Goal: Task Accomplishment & Management: Manage account settings

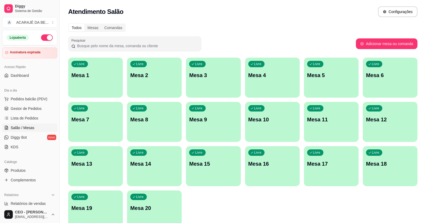
click at [207, 67] on div "Livre Mesa 3" at bounding box center [213, 75] width 55 height 34
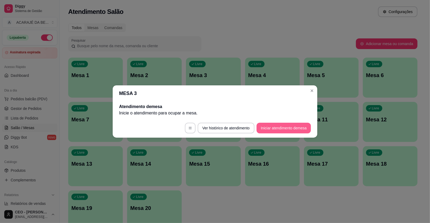
click at [283, 126] on button "Iniciar atendimento de mesa" at bounding box center [283, 127] width 54 height 11
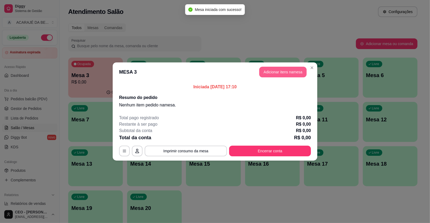
click at [270, 71] on button "Adicionar itens na mesa" at bounding box center [282, 72] width 47 height 11
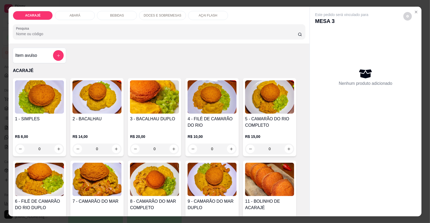
scroll to position [53, 0]
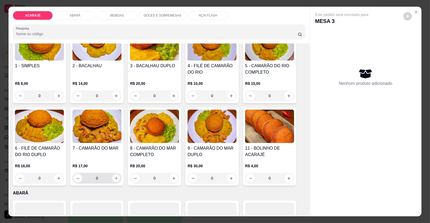
click at [116, 178] on icon "increase-product-quantity" at bounding box center [116, 178] width 4 height 4
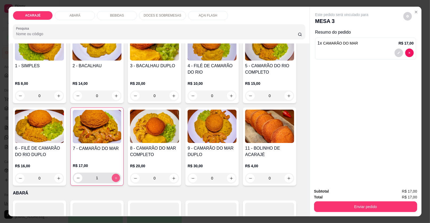
click at [115, 178] on icon "increase-product-quantity" at bounding box center [116, 178] width 4 height 4
click at [114, 177] on icon "increase-product-quantity" at bounding box center [116, 178] width 4 height 4
type input "4"
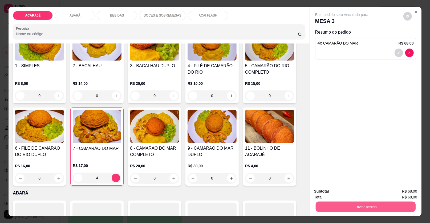
click at [357, 211] on button "Enviar pedido" at bounding box center [366, 206] width 100 height 10
click at [403, 194] on button "Enviar pedido" at bounding box center [402, 193] width 29 height 10
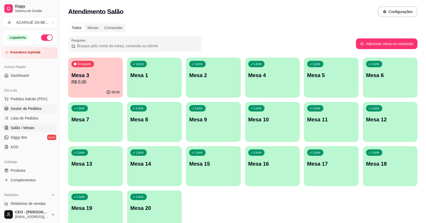
click at [24, 108] on span "Gestor de Pedidos" at bounding box center [26, 108] width 31 height 5
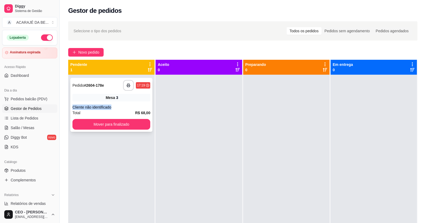
click at [126, 102] on div "**********" at bounding box center [111, 105] width 82 height 54
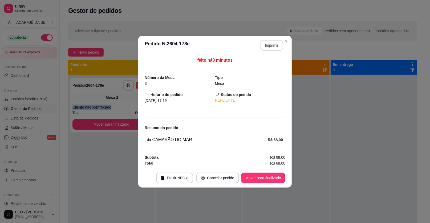
click at [268, 48] on button "Imprimir" at bounding box center [271, 45] width 23 height 11
click at [267, 179] on button "Mover para finalizado" at bounding box center [263, 177] width 43 height 10
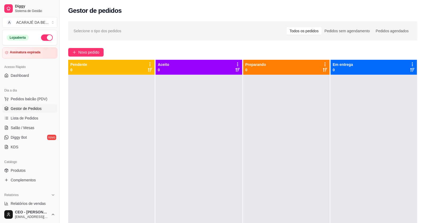
click at [267, 179] on div at bounding box center [286, 186] width 86 height 223
click at [38, 118] on link "Lista de Pedidos" at bounding box center [29, 118] width 55 height 9
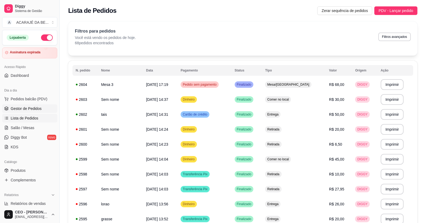
click at [27, 109] on span "Gestor de Pedidos" at bounding box center [26, 108] width 31 height 5
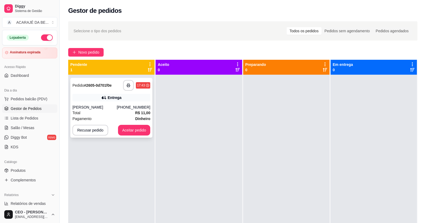
click at [126, 105] on div "(73) 98814-8139" at bounding box center [134, 106] width 34 height 5
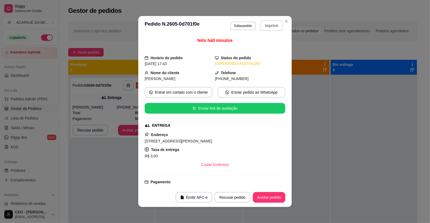
click at [279, 25] on button "Imprimir" at bounding box center [271, 25] width 23 height 11
click at [264, 199] on button "Aceitar pedido" at bounding box center [269, 197] width 32 height 11
click at [264, 199] on div "Recusar pedido Aceitar pedido" at bounding box center [242, 197] width 86 height 11
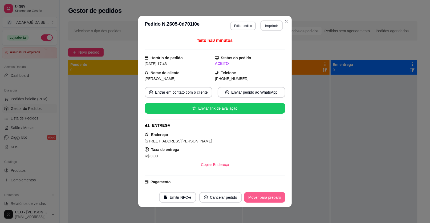
click at [263, 198] on button "Mover para preparo" at bounding box center [264, 197] width 41 height 11
click at [263, 198] on div "Mover para preparo" at bounding box center [260, 197] width 49 height 11
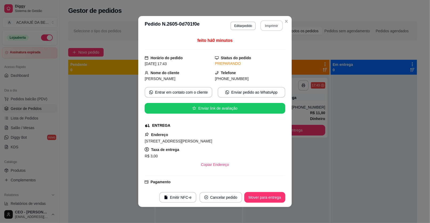
click at [263, 198] on button "Mover para entrega" at bounding box center [264, 197] width 41 height 11
click at [263, 198] on div "Mover para entrega" at bounding box center [261, 197] width 48 height 11
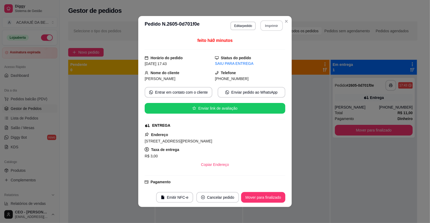
click at [263, 198] on button "Mover para finalizado" at bounding box center [263, 197] width 44 height 11
click at [262, 198] on div "Mover para finalizado" at bounding box center [260, 197] width 52 height 11
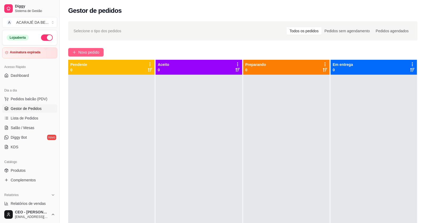
click at [96, 49] on span "Novo pedido" at bounding box center [88, 52] width 21 height 6
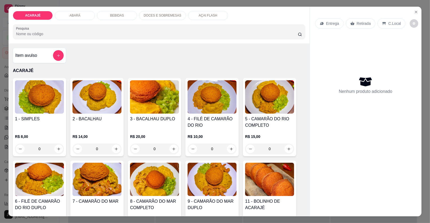
click at [394, 22] on p "C.Local" at bounding box center [394, 23] width 13 height 5
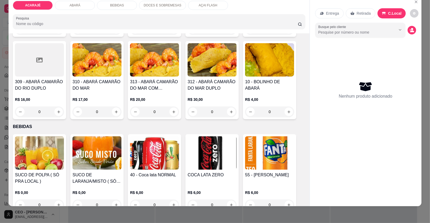
scroll to position [293, 0]
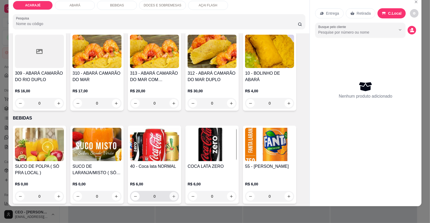
click at [172, 196] on icon "increase-product-quantity" at bounding box center [174, 196] width 4 height 4
type input "1"
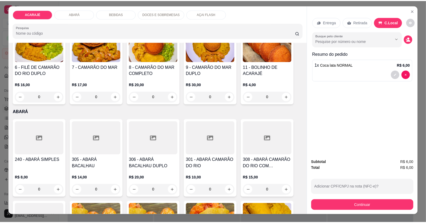
scroll to position [0, 0]
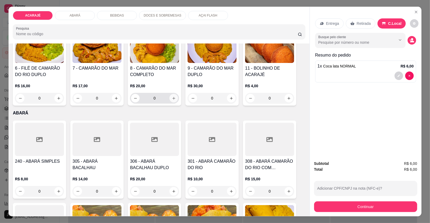
click at [174, 97] on button "increase-product-quantity" at bounding box center [173, 98] width 9 height 9
type input "1"
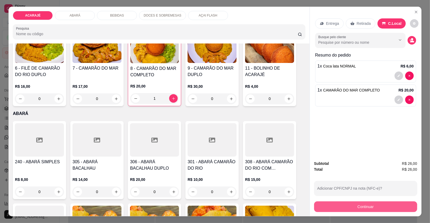
click at [364, 204] on button "Continuar" at bounding box center [365, 206] width 103 height 11
click at [340, 203] on button "Continuar" at bounding box center [366, 206] width 100 height 10
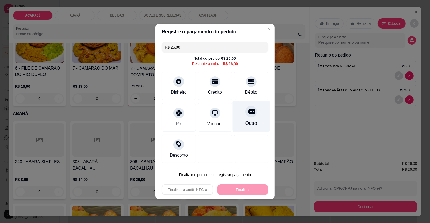
drag, startPoint x: 245, startPoint y: 117, endPoint x: 243, endPoint y: 112, distance: 5.5
click at [245, 115] on div "Outro" at bounding box center [251, 116] width 38 height 31
type input "R$ 0,00"
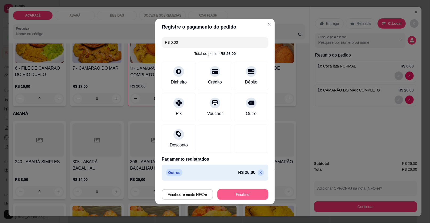
click at [252, 192] on button "Finalizar" at bounding box center [242, 194] width 51 height 11
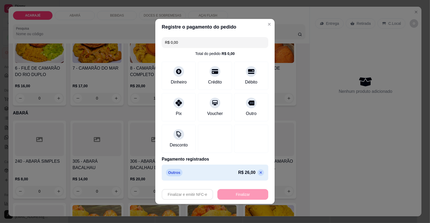
type input "0"
type input "-R$ 26,00"
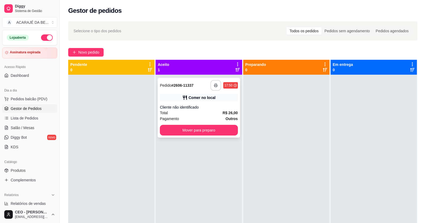
click at [212, 82] on button "button" at bounding box center [215, 85] width 11 height 11
click at [213, 112] on div "Total R$ 26,00" at bounding box center [199, 113] width 78 height 6
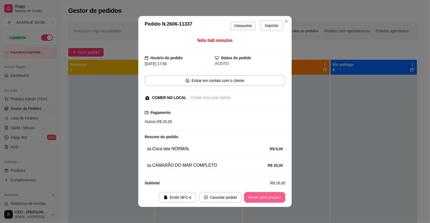
click at [272, 193] on button "Mover para preparo" at bounding box center [264, 197] width 41 height 11
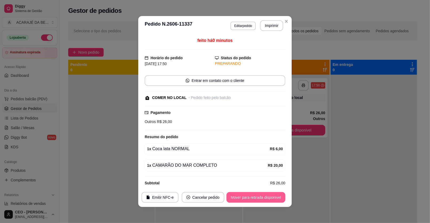
click at [277, 196] on button "Mover para retirada disponível" at bounding box center [255, 197] width 59 height 11
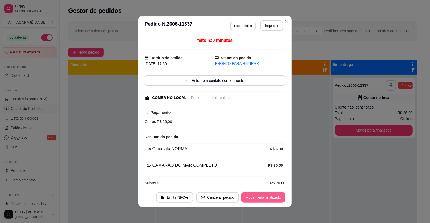
click at [277, 196] on button "Mover para finalizado" at bounding box center [263, 197] width 44 height 11
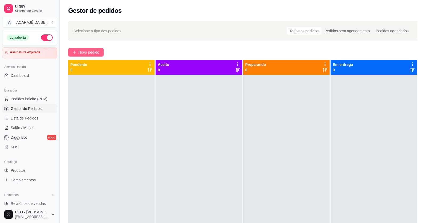
click at [96, 51] on span "Novo pedido" at bounding box center [88, 52] width 21 height 6
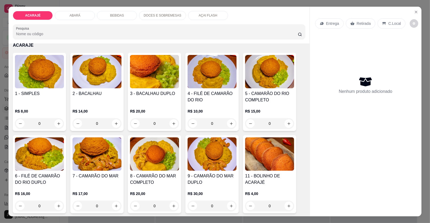
scroll to position [53, 0]
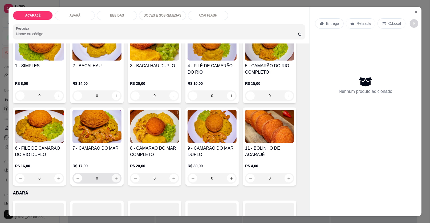
click at [114, 178] on icon "increase-product-quantity" at bounding box center [116, 178] width 4 height 4
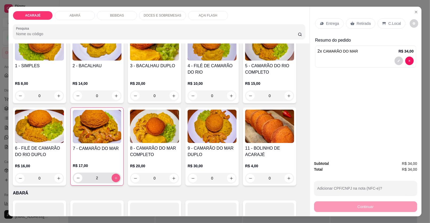
click at [114, 176] on icon "increase-product-quantity" at bounding box center [116, 178] width 4 height 4
click at [76, 176] on icon "decrease-product-quantity" at bounding box center [78, 178] width 4 height 4
type input "2"
click at [172, 176] on icon "increase-product-quantity" at bounding box center [174, 178] width 4 height 4
type input "1"
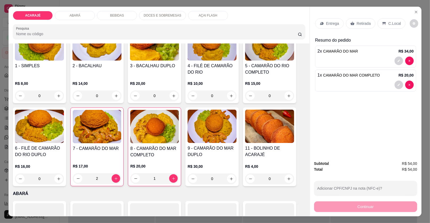
click at [362, 25] on p "Retirada" at bounding box center [364, 23] width 14 height 5
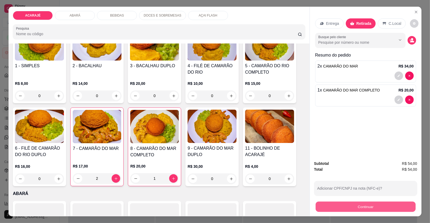
click at [355, 206] on button "Continuar" at bounding box center [366, 206] width 100 height 10
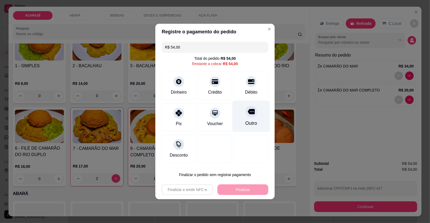
click at [255, 119] on div "Outro" at bounding box center [251, 116] width 38 height 31
type input "R$ 0,00"
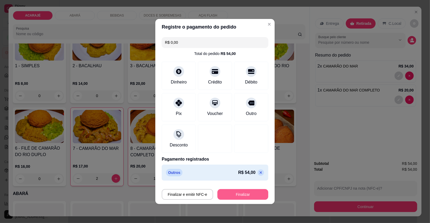
click at [250, 196] on button "Finalizar" at bounding box center [242, 194] width 51 height 11
type input "0"
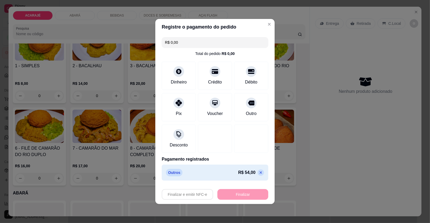
type input "-R$ 54,00"
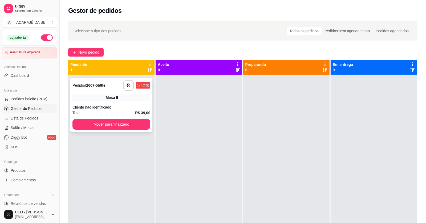
click at [87, 99] on div "Mesa 5" at bounding box center [111, 97] width 78 height 7
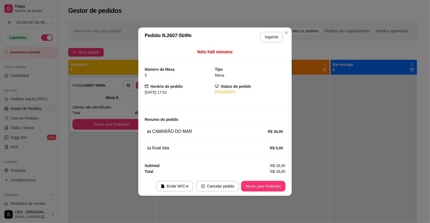
click at [268, 36] on button "Imprimir" at bounding box center [271, 37] width 23 height 11
click at [256, 187] on button "Mover para finalizado" at bounding box center [263, 186] width 44 height 11
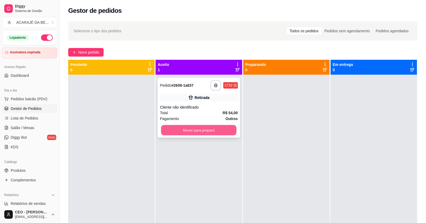
click at [182, 130] on button "Mover para preparo" at bounding box center [198, 130] width 75 height 10
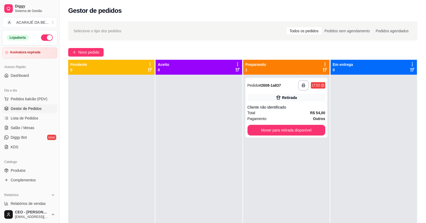
click at [272, 139] on div "**********" at bounding box center [286, 186] width 86 height 223
click at [281, 136] on div "**********" at bounding box center [286, 108] width 82 height 60
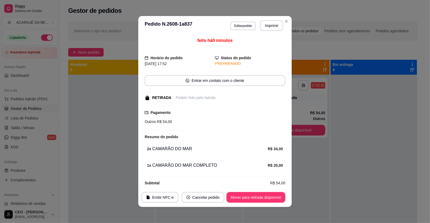
click at [246, 191] on footer "Emitir NFC-e Cancelar pedido Mover para retirada disponível" at bounding box center [214, 196] width 153 height 19
click at [246, 196] on button "Mover para retirada disponível" at bounding box center [255, 197] width 57 height 10
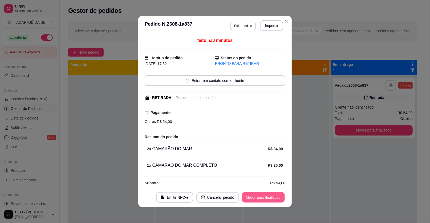
click at [248, 194] on button "Mover para finalizado" at bounding box center [263, 197] width 43 height 10
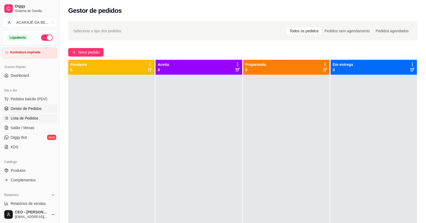
click at [38, 121] on link "Lista de Pedidos" at bounding box center [29, 118] width 55 height 9
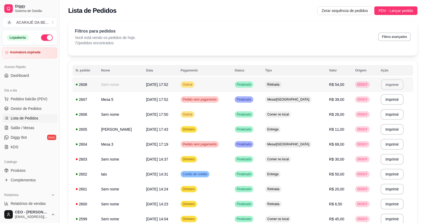
click at [383, 85] on button "Imprimir" at bounding box center [392, 84] width 22 height 10
click at [36, 107] on span "Gestor de Pedidos" at bounding box center [26, 108] width 31 height 5
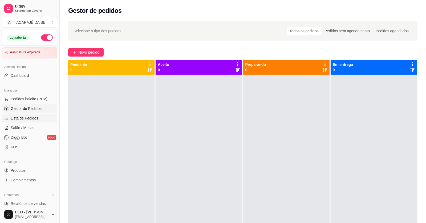
click at [23, 115] on span "Lista de Pedidos" at bounding box center [25, 117] width 28 height 5
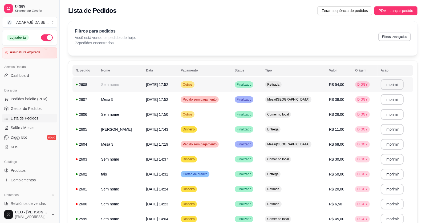
click at [153, 84] on span "[DATE] 17:52" at bounding box center [157, 84] width 22 height 4
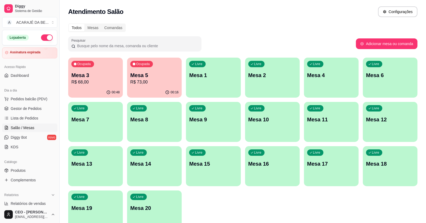
click at [84, 72] on p "Mesa 3" at bounding box center [95, 74] width 48 height 7
click at [129, 72] on div "Ocupada Mesa 5 R$ 73,00" at bounding box center [154, 73] width 55 height 30
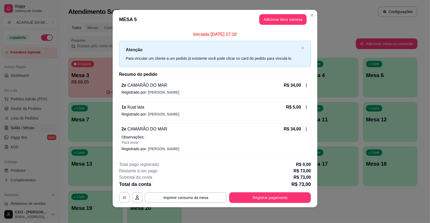
scroll to position [4, 0]
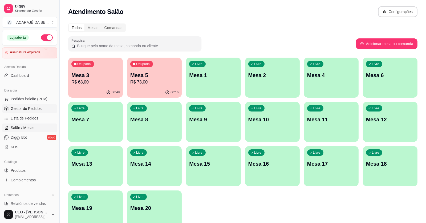
click at [52, 112] on ul "Pedidos balcão (PDV) Gestor de Pedidos Lista de Pedidos Salão / Mesas Diggy Bot…" at bounding box center [29, 123] width 55 height 56
click at [53, 109] on link "Gestor de Pedidos" at bounding box center [29, 108] width 55 height 9
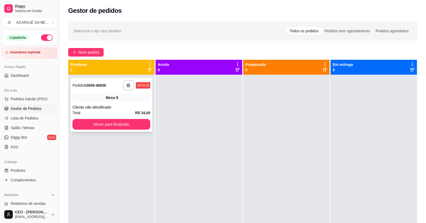
click at [121, 99] on div "Mesa 5" at bounding box center [111, 97] width 78 height 7
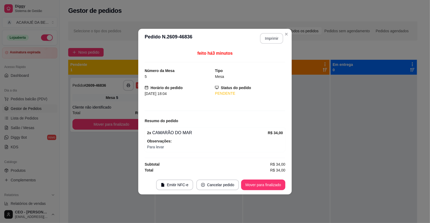
click at [269, 42] on button "Imprimir" at bounding box center [271, 38] width 23 height 11
click at [253, 185] on button "Mover para finalizado" at bounding box center [263, 184] width 44 height 11
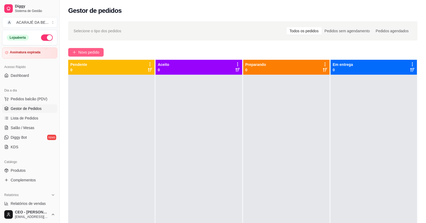
click at [93, 54] on span "Novo pedido" at bounding box center [88, 52] width 21 height 6
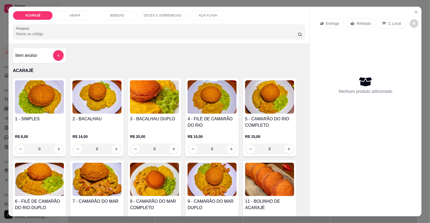
click at [120, 15] on p "BEBIDAS" at bounding box center [117, 15] width 14 height 4
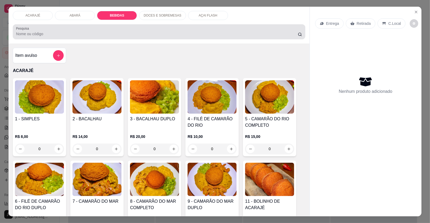
scroll to position [10, 0]
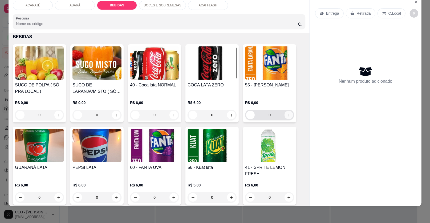
click at [287, 110] on button "increase-product-quantity" at bounding box center [288, 114] width 9 height 9
type input "1"
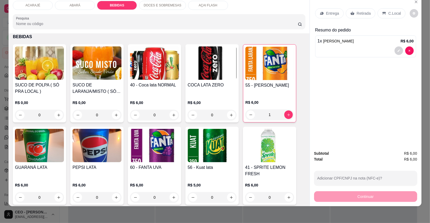
click at [162, 6] on p "DOCES E SOBREMESAS" at bounding box center [163, 5] width 38 height 4
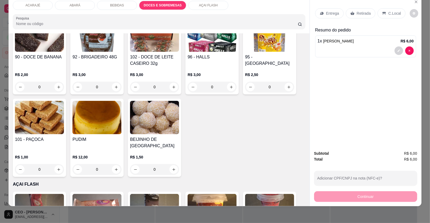
scroll to position [734, 0]
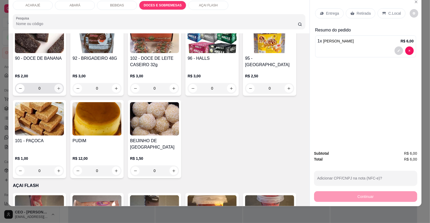
click at [57, 88] on icon "increase-product-quantity" at bounding box center [58, 88] width 3 height 3
click at [57, 88] on icon "increase-product-quantity" at bounding box center [59, 88] width 4 height 4
type input "2"
click at [414, 2] on icon "Close" at bounding box center [416, 2] width 4 height 4
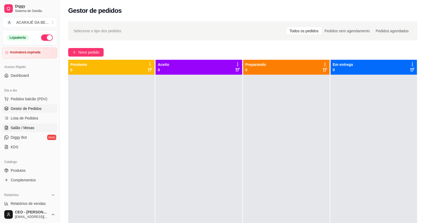
click at [45, 127] on link "Salão / Mesas" at bounding box center [29, 127] width 55 height 9
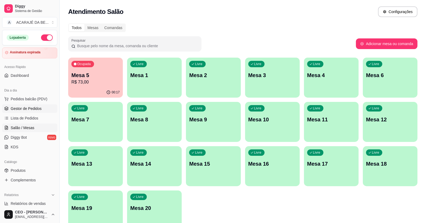
click at [42, 107] on link "Gestor de Pedidos" at bounding box center [29, 108] width 55 height 9
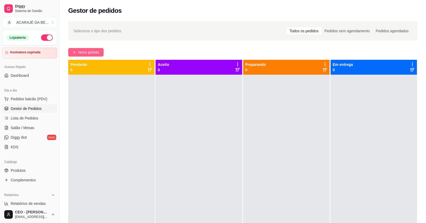
click at [78, 51] on span "Novo pedido" at bounding box center [88, 52] width 21 height 6
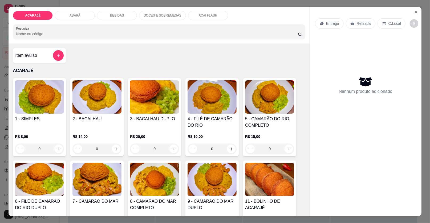
click at [126, 18] on div "BEBIDAS" at bounding box center [117, 15] width 40 height 9
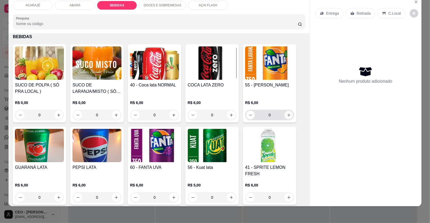
click at [288, 113] on icon "increase-product-quantity" at bounding box center [289, 115] width 4 height 4
type input "1"
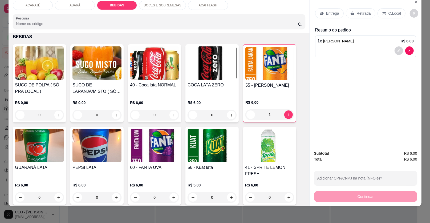
click at [157, 7] on p "DOCES E SOBREMESAS" at bounding box center [163, 5] width 38 height 4
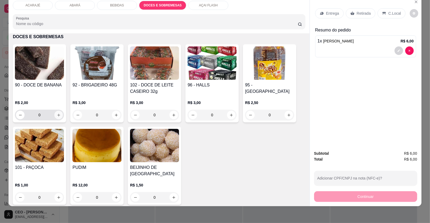
click at [56, 111] on button "increase-product-quantity" at bounding box center [58, 114] width 9 height 9
click at [56, 111] on button "increase-product-quantity" at bounding box center [58, 114] width 8 height 8
click at [57, 113] on icon "increase-product-quantity" at bounding box center [58, 115] width 4 height 4
type input "3"
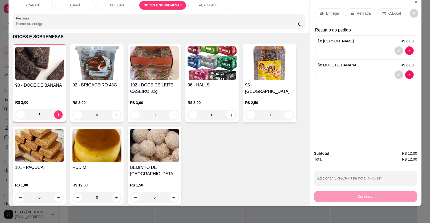
click at [357, 14] on p "Retirada" at bounding box center [364, 13] width 14 height 5
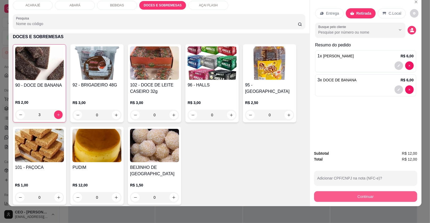
click at [361, 194] on button "Continuar" at bounding box center [365, 196] width 103 height 11
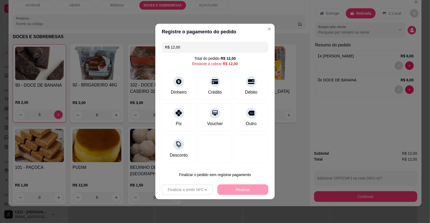
click at [253, 123] on div "Outro" at bounding box center [251, 123] width 11 height 6
type input "R$ 0,00"
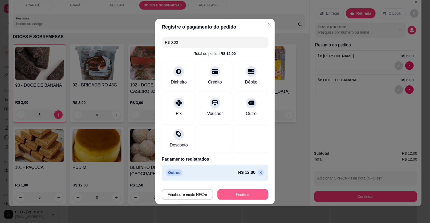
click at [252, 193] on button "Finalizar" at bounding box center [242, 194] width 51 height 11
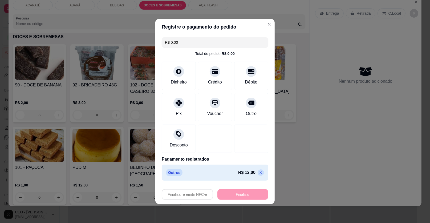
type input "0"
type input "-R$ 12,00"
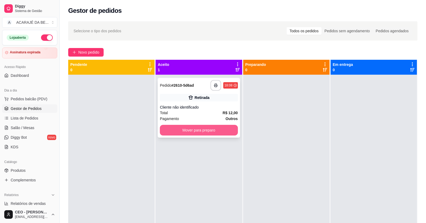
click at [187, 125] on div "Mover para preparo" at bounding box center [199, 130] width 78 height 11
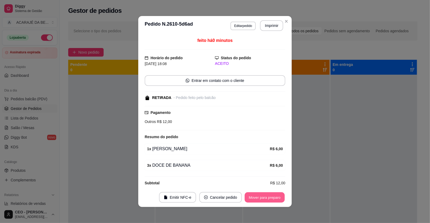
click at [265, 197] on button "Mover para preparo" at bounding box center [264, 197] width 40 height 10
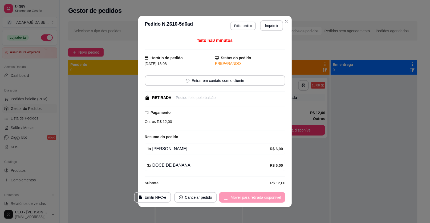
click at [265, 197] on div "Mover para retirada disponível" at bounding box center [252, 197] width 66 height 11
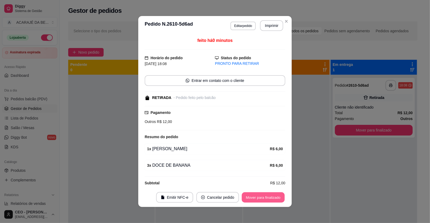
click at [265, 197] on button "Mover para finalizado" at bounding box center [263, 197] width 43 height 10
click at [265, 197] on div "Mover para finalizado" at bounding box center [260, 197] width 52 height 11
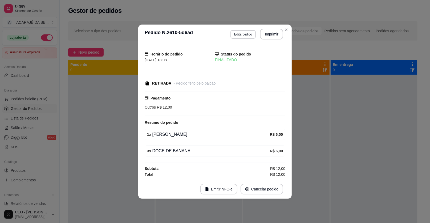
click at [266, 197] on footer "Emitir NFC-e Cancelar pedido" at bounding box center [214, 188] width 153 height 19
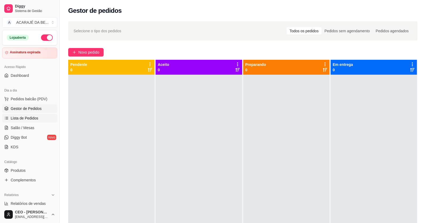
click at [19, 116] on span "Lista de Pedidos" at bounding box center [25, 117] width 28 height 5
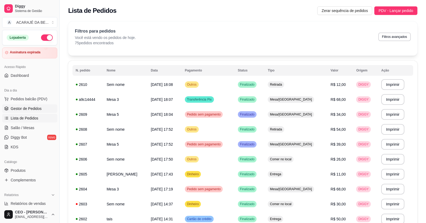
click at [52, 107] on link "Gestor de Pedidos" at bounding box center [29, 108] width 55 height 9
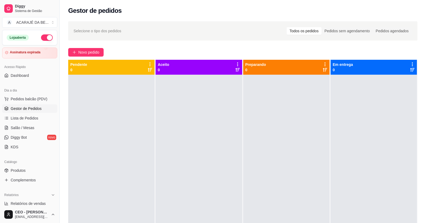
click at [87, 59] on div "Selecione o tipo dos pedidos Todos os pedidos Pedidos sem agendamento Pedidos a…" at bounding box center [243, 153] width 366 height 271
click at [89, 55] on span "Novo pedido" at bounding box center [88, 52] width 21 height 6
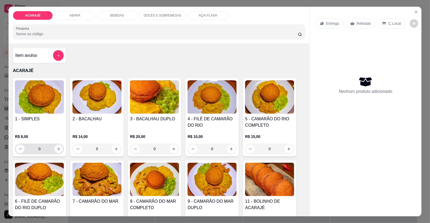
click at [57, 150] on icon "increase-product-quantity" at bounding box center [59, 149] width 4 height 4
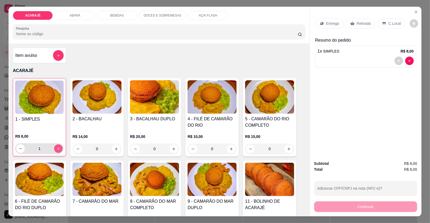
type input "1"
click at [229, 148] on icon "increase-product-quantity" at bounding box center [231, 149] width 4 height 4
type input "1"
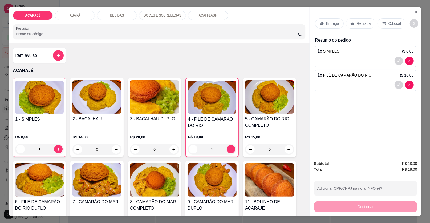
scroll to position [160, 0]
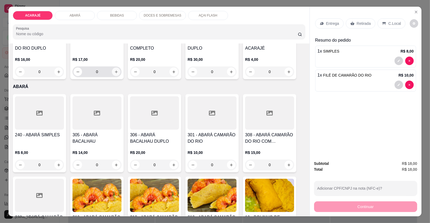
click at [113, 73] on button "increase-product-quantity" at bounding box center [116, 71] width 9 height 9
type input "1"
click at [328, 24] on p "Entrega" at bounding box center [332, 23] width 13 height 5
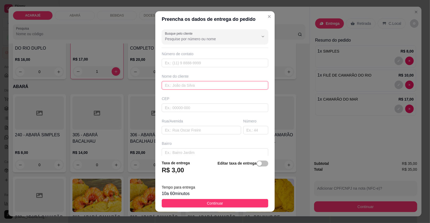
click at [230, 83] on input "text" at bounding box center [215, 85] width 107 height 9
click at [169, 84] on input "framncine" at bounding box center [215, 85] width 107 height 9
type input "francine"
drag, startPoint x: 203, startPoint y: 131, endPoint x: 205, endPoint y: 137, distance: 6.7
click at [203, 130] on input "text" at bounding box center [201, 130] width 79 height 9
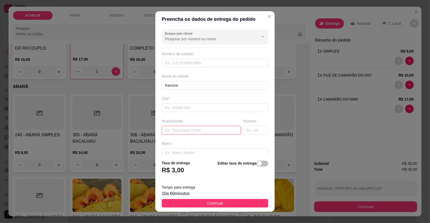
paste input "Rua [PERSON_NAME]"
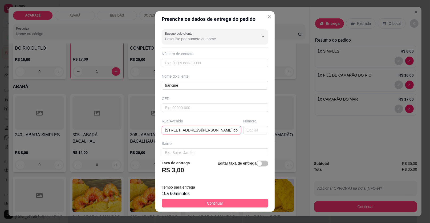
type input "[STREET_ADDRESS][PERSON_NAME] dois de julho"
click at [201, 200] on button "Continuar" at bounding box center [215, 203] width 107 height 9
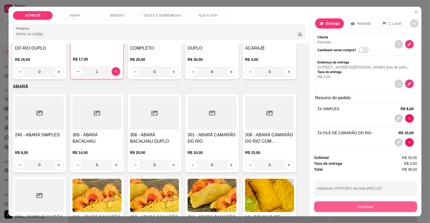
click at [347, 209] on button "Continuar" at bounding box center [365, 206] width 103 height 11
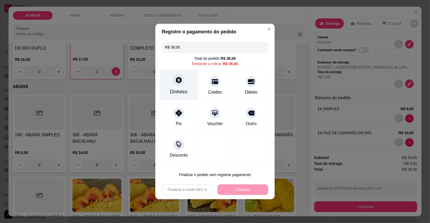
click at [180, 89] on div "Dinheiro" at bounding box center [179, 91] width 18 height 7
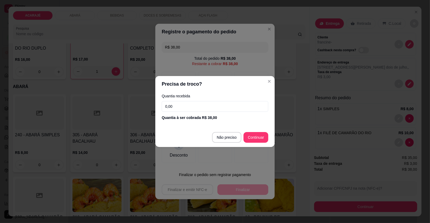
click at [194, 109] on input "0,00" at bounding box center [215, 106] width 107 height 11
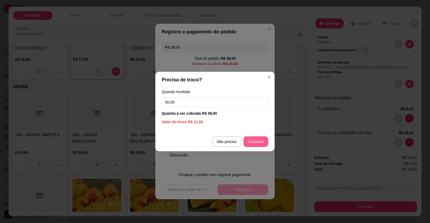
type input "50,00"
type input "R$ 0,00"
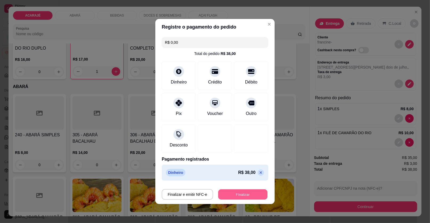
click at [253, 193] on button "Finalizar" at bounding box center [242, 194] width 49 height 10
type input "0"
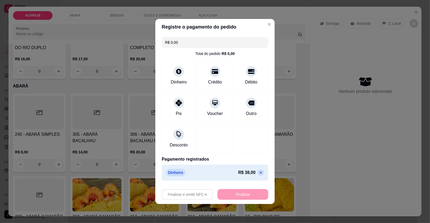
type input "-R$ 38,00"
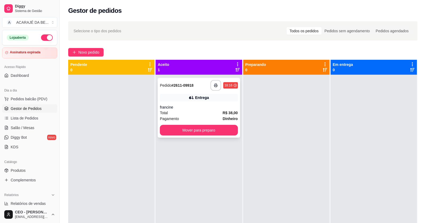
click at [199, 81] on div "**********" at bounding box center [199, 85] width 78 height 11
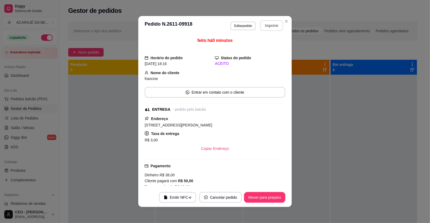
click at [268, 29] on button "Imprimir" at bounding box center [271, 25] width 23 height 11
click at [266, 200] on button "Mover para preparo" at bounding box center [264, 197] width 41 height 11
click at [266, 199] on button "Mover para preparo" at bounding box center [264, 197] width 40 height 10
click at [265, 193] on div "Mover para preparo" at bounding box center [260, 197] width 49 height 11
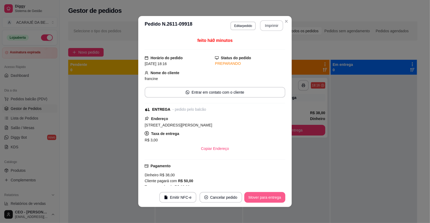
click at [264, 193] on button "Mover para entrega" at bounding box center [264, 197] width 41 height 11
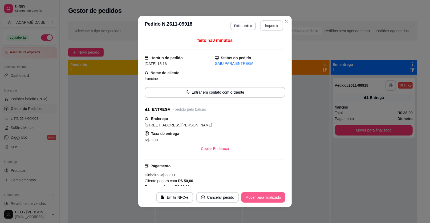
click at [260, 186] on section "**********" at bounding box center [214, 111] width 153 height 191
click at [268, 196] on button "Mover para finalizado" at bounding box center [263, 197] width 44 height 11
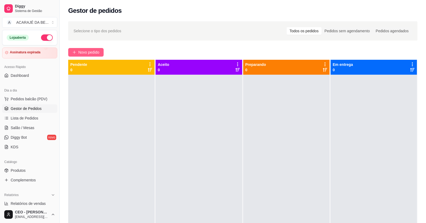
click at [83, 53] on span "Novo pedido" at bounding box center [88, 52] width 21 height 6
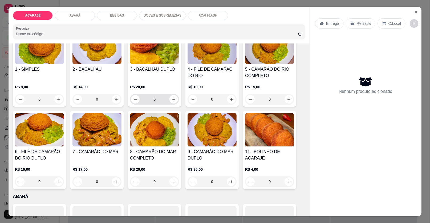
scroll to position [53, 0]
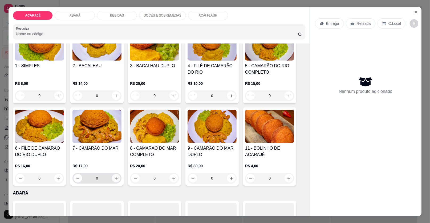
click at [115, 178] on icon "increase-product-quantity" at bounding box center [116, 178] width 3 height 3
click at [114, 178] on icon "increase-product-quantity" at bounding box center [116, 178] width 4 height 4
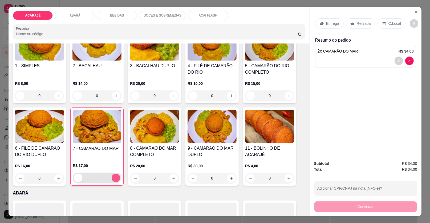
type input "2"
click at [336, 22] on p "Entrega" at bounding box center [332, 23] width 13 height 5
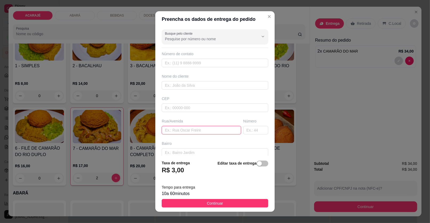
click at [181, 133] on input "text" at bounding box center [201, 130] width 79 height 9
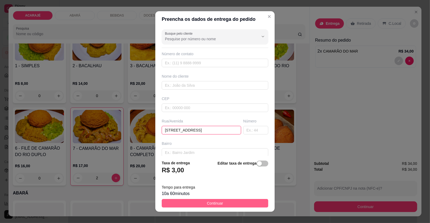
type input "[STREET_ADDRESS]"
click at [220, 204] on button "Continuar" at bounding box center [215, 203] width 107 height 9
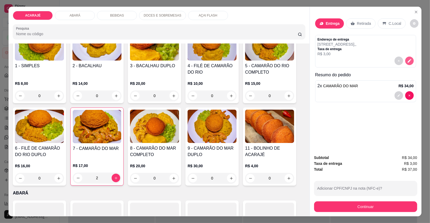
click at [405, 59] on button "decrease-product-quantity" at bounding box center [409, 60] width 9 height 9
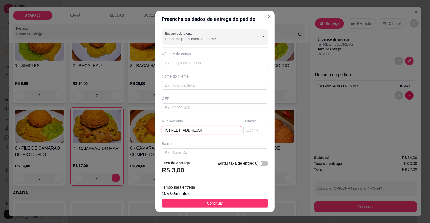
click at [229, 130] on input "[STREET_ADDRESS]" at bounding box center [201, 130] width 79 height 9
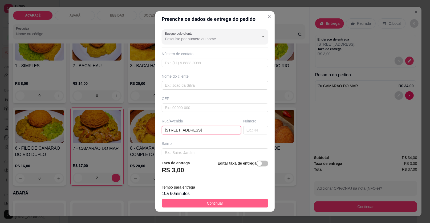
type input "[STREET_ADDRESS]"
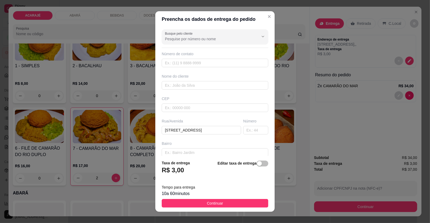
drag, startPoint x: 238, startPoint y: 205, endPoint x: 253, endPoint y: 210, distance: 16.4
click at [240, 205] on button "Continuar" at bounding box center [215, 203] width 107 height 9
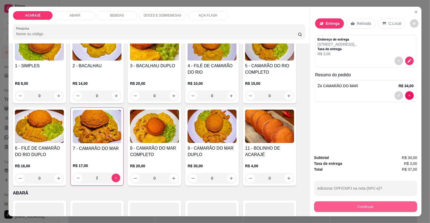
click at [356, 211] on button "Continuar" at bounding box center [365, 206] width 103 height 11
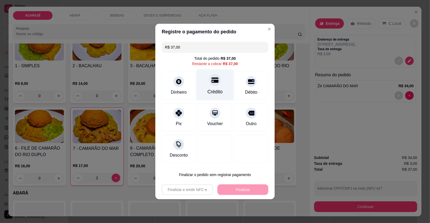
click at [221, 83] on div "Crédito" at bounding box center [215, 84] width 38 height 31
type input "R$ 0,00"
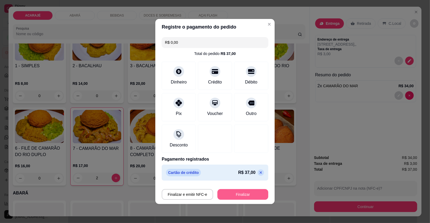
click at [239, 192] on button "Finalizar" at bounding box center [242, 194] width 51 height 11
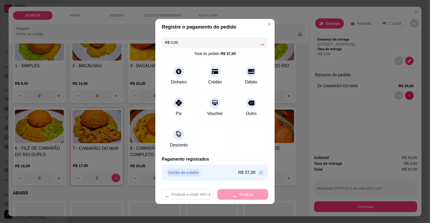
type input "0"
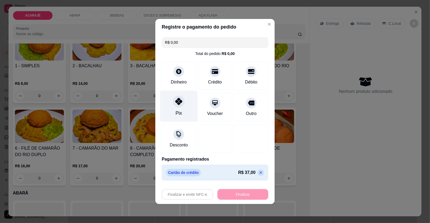
type input "-R$ 37,00"
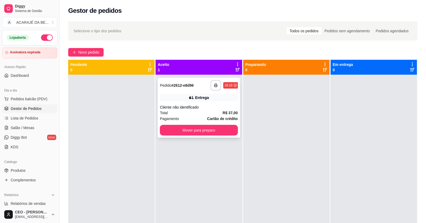
click at [196, 95] on div "Entrega" at bounding box center [202, 97] width 14 height 5
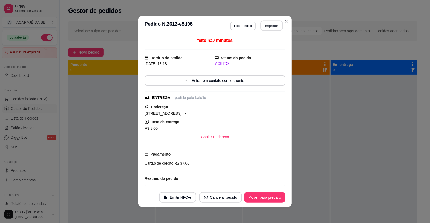
click at [265, 22] on button "Imprimir" at bounding box center [271, 26] width 22 height 10
click at [270, 195] on button "Mover para preparo" at bounding box center [264, 197] width 41 height 11
click at [270, 195] on div "Mover para preparo" at bounding box center [260, 197] width 49 height 11
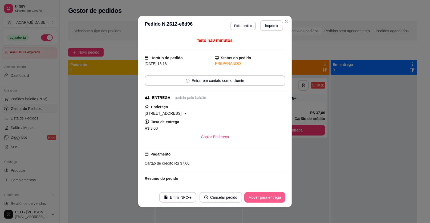
click at [271, 197] on button "Mover para entrega" at bounding box center [264, 197] width 41 height 11
click at [271, 197] on div "Mover para entrega" at bounding box center [261, 197] width 48 height 11
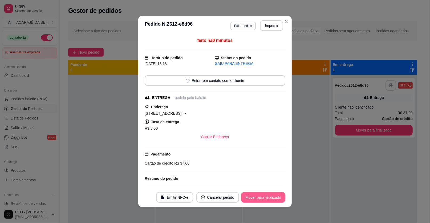
click at [270, 197] on button "Mover para finalizado" at bounding box center [263, 197] width 44 height 11
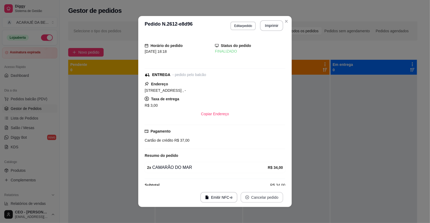
click at [270, 198] on button "Cancelar pedido" at bounding box center [261, 197] width 43 height 11
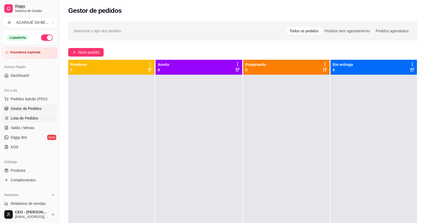
click at [34, 117] on span "Lista de Pedidos" at bounding box center [25, 117] width 28 height 5
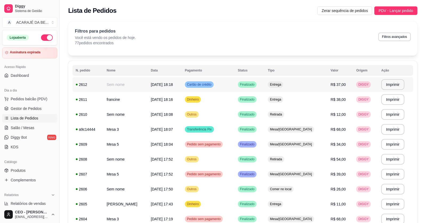
click at [235, 85] on td "Cartão de crédito" at bounding box center [208, 84] width 53 height 15
click at [162, 99] on span "[DATE] 18:16" at bounding box center [162, 99] width 22 height 4
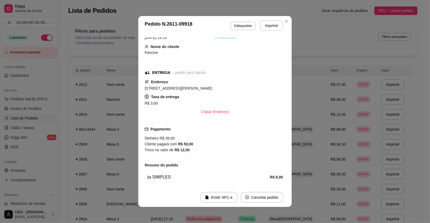
scroll to position [26, 0]
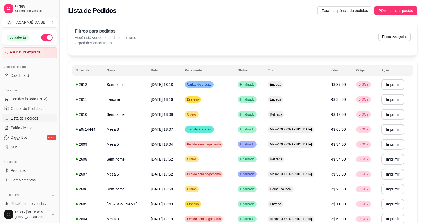
click at [36, 113] on ul "Pedidos balcão (PDV) Gestor de Pedidos Lista de Pedidos Salão / Mesas Diggy Bot…" at bounding box center [29, 123] width 55 height 56
click at [38, 110] on span "Gestor de Pedidos" at bounding box center [26, 108] width 31 height 5
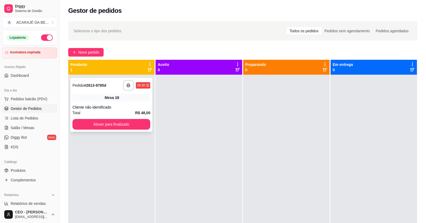
click at [114, 84] on div "**********" at bounding box center [111, 85] width 78 height 11
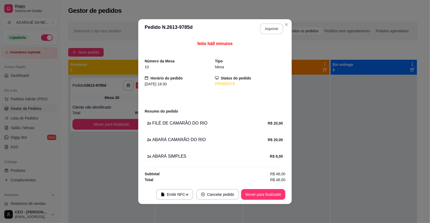
click at [271, 31] on button "Imprimir" at bounding box center [271, 28] width 23 height 11
click at [273, 189] on button "Mover para finalizado" at bounding box center [263, 194] width 43 height 10
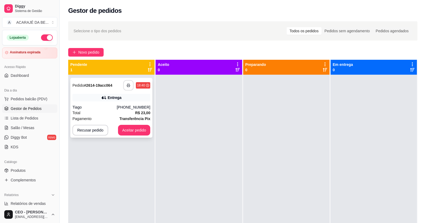
click at [127, 80] on button "button" at bounding box center [128, 85] width 10 height 10
click at [139, 127] on button "Aceitar pedido" at bounding box center [133, 130] width 31 height 10
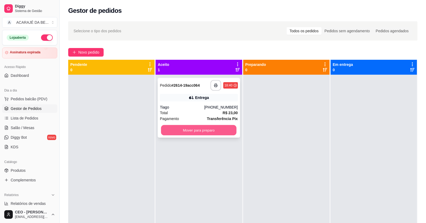
click at [190, 133] on button "Mover para preparo" at bounding box center [198, 130] width 75 height 10
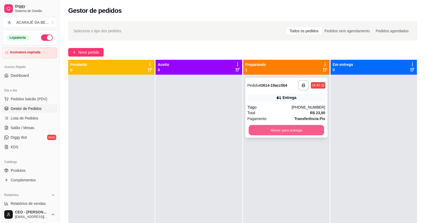
click at [254, 127] on button "Mover para entrega" at bounding box center [285, 130] width 75 height 10
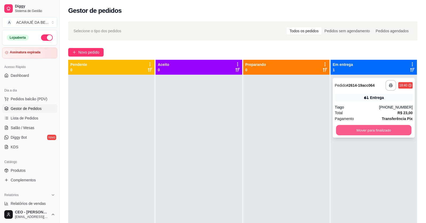
click at [371, 128] on button "Mover para finalizado" at bounding box center [373, 130] width 75 height 10
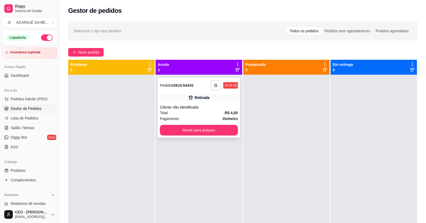
click at [214, 83] on icon "button" at bounding box center [216, 85] width 4 height 4
click at [207, 125] on button "Mover para preparo" at bounding box center [198, 130] width 75 height 10
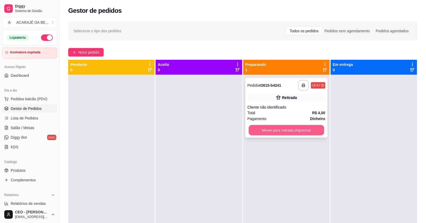
click at [255, 130] on button "Mover para retirada disponível" at bounding box center [285, 130] width 75 height 10
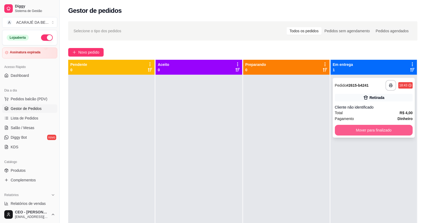
click at [364, 128] on button "Mover para finalizado" at bounding box center [374, 130] width 78 height 11
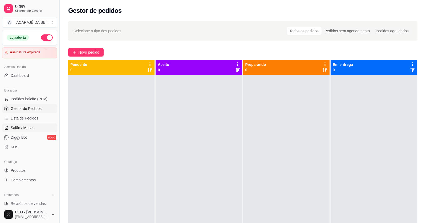
click at [33, 124] on link "Salão / Mesas" at bounding box center [29, 127] width 55 height 9
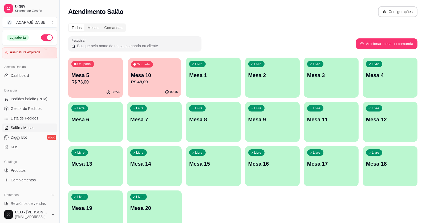
click at [153, 91] on div "00:15" at bounding box center [154, 92] width 53 height 10
click at [90, 89] on div "00:54" at bounding box center [95, 92] width 53 height 10
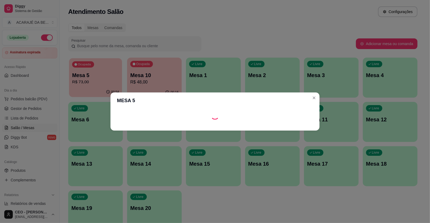
click at [90, 89] on body "Diggy Sistema de Gestão A ACARAJÉ DA BE ... Loja aberta Assinatura expirada Ace…" at bounding box center [213, 111] width 426 height 223
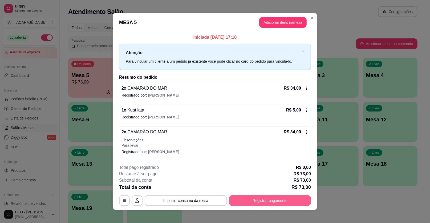
click at [273, 200] on button "Registrar pagamento" at bounding box center [270, 200] width 82 height 11
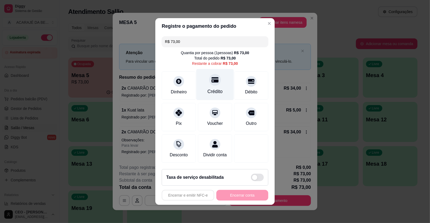
click at [218, 84] on div "Crédito" at bounding box center [215, 84] width 38 height 31
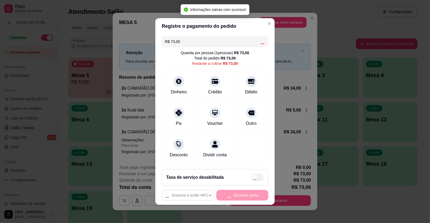
type input "R$ 0,00"
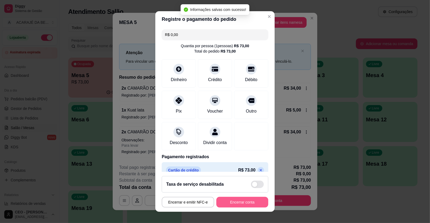
click at [232, 203] on button "Encerrar conta" at bounding box center [242, 202] width 52 height 11
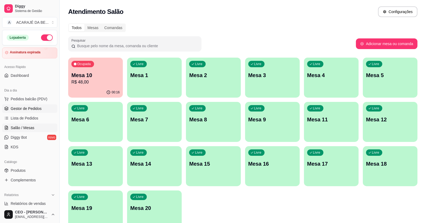
drag, startPoint x: 27, startPoint y: 99, endPoint x: 27, endPoint y: 106, distance: 6.4
click at [27, 104] on ul "Pedidos balcão (PDV) Gestor de Pedidos Lista de Pedidos Salão / Mesas Diggy Bot…" at bounding box center [29, 123] width 55 height 56
click at [27, 106] on span "Gestor de Pedidos" at bounding box center [26, 108] width 31 height 5
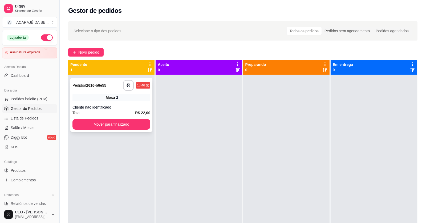
click at [133, 98] on div "Mesa 3" at bounding box center [111, 97] width 78 height 7
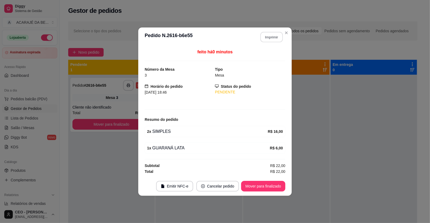
click at [273, 34] on button "Imprimir" at bounding box center [271, 37] width 22 height 10
click at [273, 182] on button "Mover para finalizado" at bounding box center [263, 186] width 44 height 11
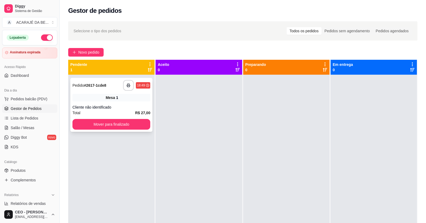
click at [94, 103] on div "**********" at bounding box center [111, 105] width 82 height 54
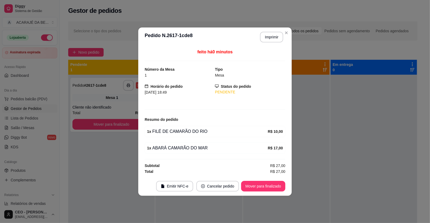
click at [272, 43] on header "**********" at bounding box center [214, 36] width 153 height 19
click at [274, 38] on button "Imprimir" at bounding box center [271, 37] width 22 height 10
click at [261, 185] on button "Mover para finalizado" at bounding box center [263, 186] width 44 height 11
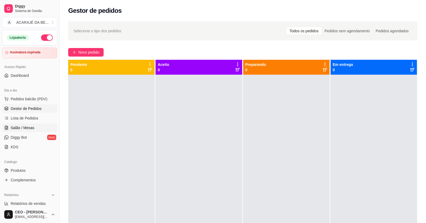
click at [5, 127] on icon at bounding box center [6, 127] width 4 height 4
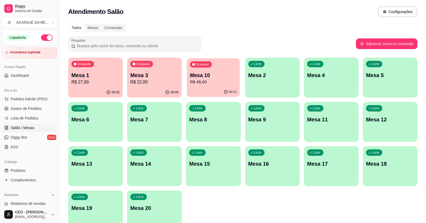
click at [216, 77] on p "Mesa 10" at bounding box center [213, 75] width 47 height 7
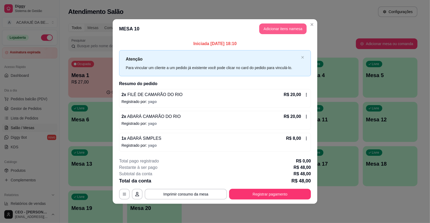
click at [284, 28] on button "Adicionar itens na mesa" at bounding box center [282, 28] width 47 height 11
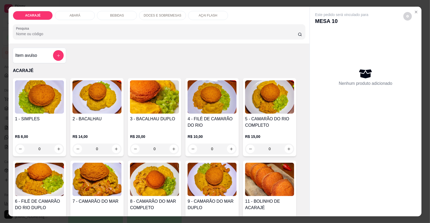
click at [106, 11] on div "BEBIDAS" at bounding box center [117, 15] width 40 height 9
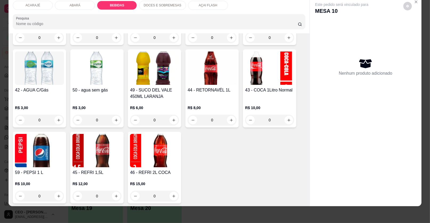
scroll to position [534, 0]
click at [229, 118] on icon "increase-product-quantity" at bounding box center [231, 120] width 4 height 4
type input "1"
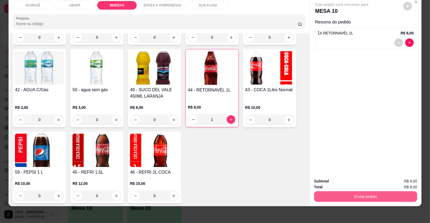
click at [330, 197] on button "Enviar pedido" at bounding box center [365, 196] width 103 height 11
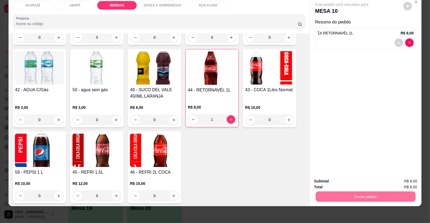
click at [371, 181] on button "Registrar cliente" at bounding box center [367, 183] width 35 height 10
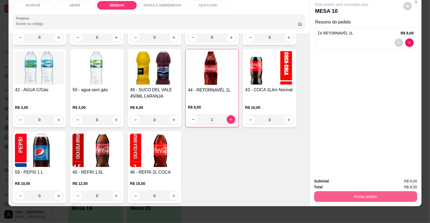
click at [353, 196] on button "Enviar pedido" at bounding box center [365, 196] width 103 height 11
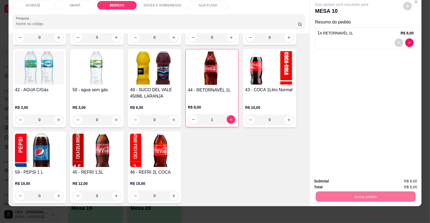
click at [401, 182] on button "Enviar pedido" at bounding box center [403, 183] width 30 height 10
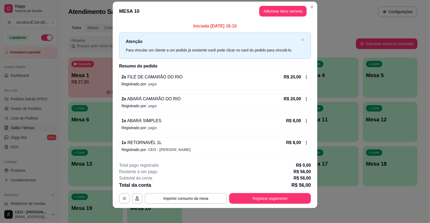
scroll to position [8, 0]
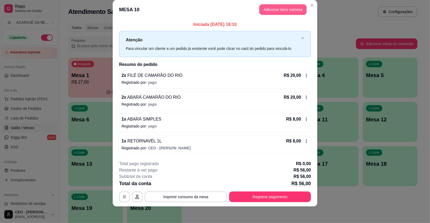
click at [286, 8] on button "Adicionar itens na mesa" at bounding box center [282, 9] width 47 height 11
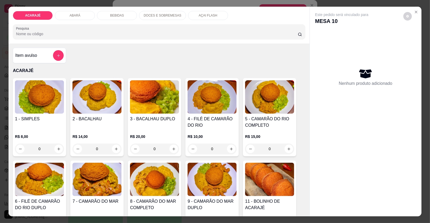
click at [167, 14] on p "DOCES E SOBREMESAS" at bounding box center [163, 15] width 38 height 4
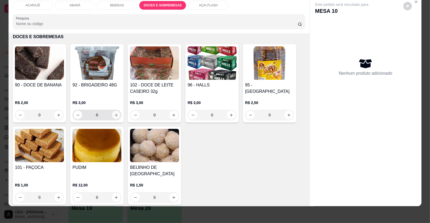
click at [112, 111] on button "increase-product-quantity" at bounding box center [116, 114] width 9 height 9
type input "1"
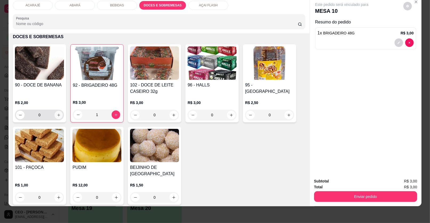
click at [57, 113] on icon "increase-product-quantity" at bounding box center [59, 115] width 4 height 4
type input "1"
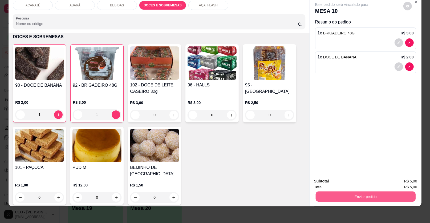
click at [384, 197] on button "Enviar pedido" at bounding box center [366, 196] width 100 height 10
click at [410, 179] on button "Enviar pedido" at bounding box center [402, 183] width 29 height 10
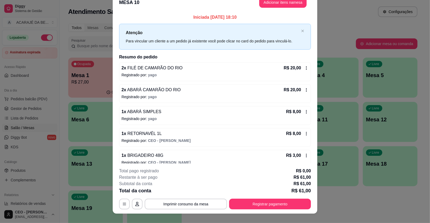
scroll to position [1, 0]
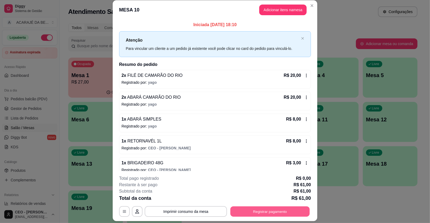
click at [280, 208] on button "Registrar pagamento" at bounding box center [269, 211] width 79 height 10
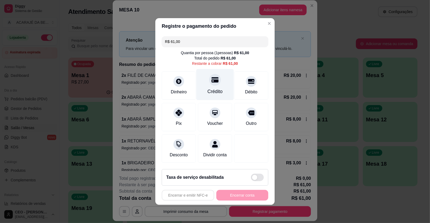
click at [213, 94] on div "Crédito" at bounding box center [214, 91] width 15 height 7
type input "R$ 0,00"
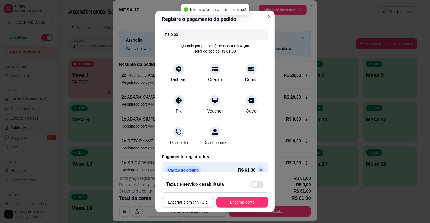
click at [239, 198] on button "Encerrar conta" at bounding box center [242, 202] width 52 height 11
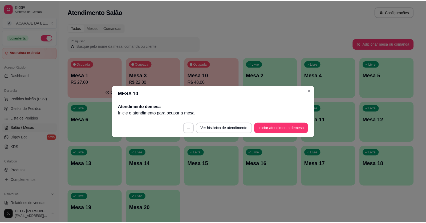
scroll to position [0, 0]
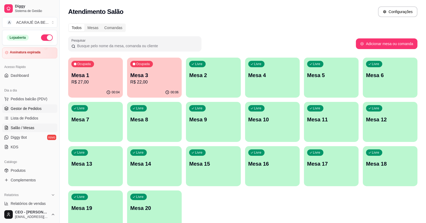
click at [30, 107] on span "Gestor de Pedidos" at bounding box center [26, 108] width 31 height 5
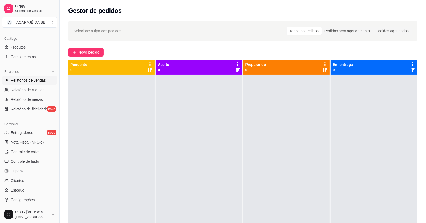
scroll to position [133, 0]
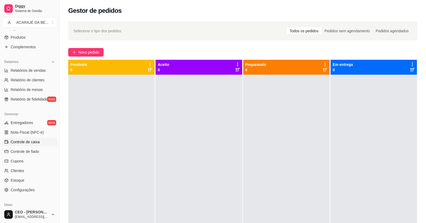
click at [21, 140] on span "Controle de caixa" at bounding box center [25, 141] width 29 height 5
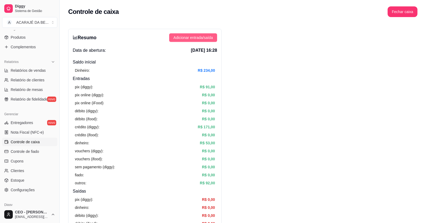
click at [192, 39] on span "Adicionar entrada/saída" at bounding box center [192, 38] width 39 height 6
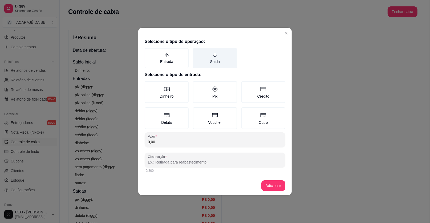
click at [209, 59] on label "Saída" at bounding box center [215, 58] width 44 height 20
click at [197, 52] on button "Saída" at bounding box center [195, 50] width 4 height 4
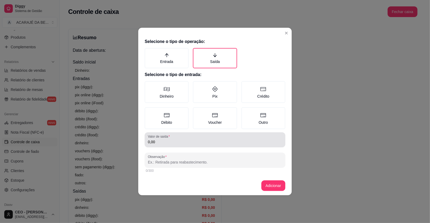
click at [176, 138] on div "0,00" at bounding box center [215, 139] width 134 height 11
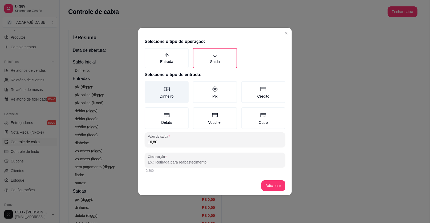
type input "16,80"
click at [181, 88] on label "Dinheiro" at bounding box center [167, 92] width 44 height 22
click at [149, 85] on button "Dinheiro" at bounding box center [146, 83] width 4 height 4
click at [254, 161] on input "Observação" at bounding box center [215, 161] width 134 height 5
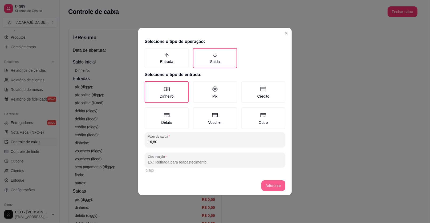
click at [264, 185] on button "Adicionar" at bounding box center [273, 185] width 24 height 11
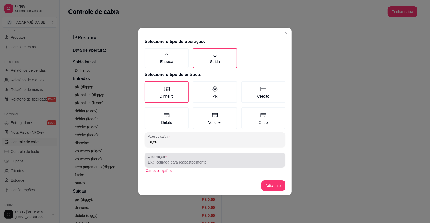
click at [245, 162] on input "Observação" at bounding box center [215, 161] width 134 height 5
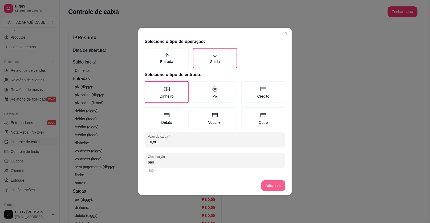
type input "pao"
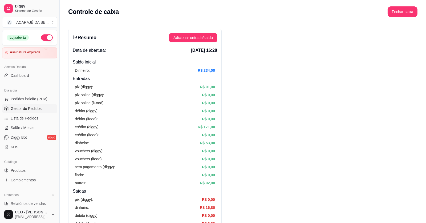
click at [28, 109] on span "Gestor de Pedidos" at bounding box center [26, 108] width 31 height 5
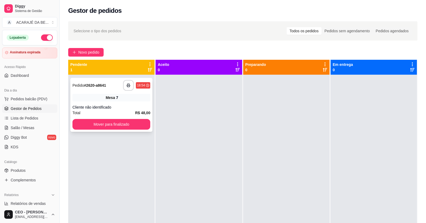
click at [132, 96] on div "Mesa 7" at bounding box center [111, 97] width 78 height 7
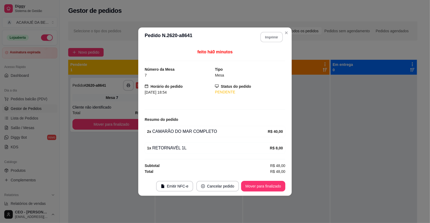
click at [268, 38] on button "Imprimir" at bounding box center [271, 37] width 22 height 10
click at [267, 186] on button "Mover para finalizado" at bounding box center [263, 186] width 43 height 10
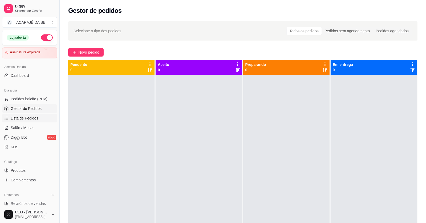
click at [21, 115] on span "Lista de Pedidos" at bounding box center [25, 117] width 28 height 5
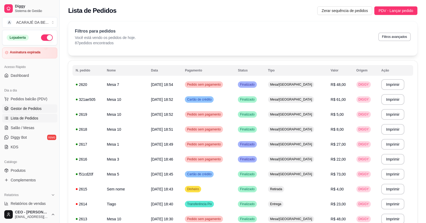
click at [32, 110] on span "Gestor de Pedidos" at bounding box center [26, 108] width 31 height 5
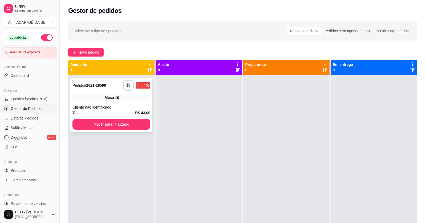
click at [90, 104] on div "Cliente não identificado" at bounding box center [111, 106] width 78 height 5
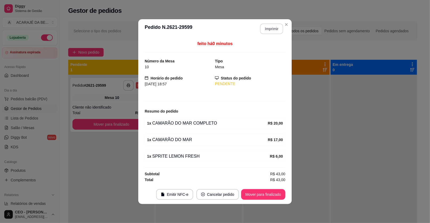
click at [270, 32] on button "Imprimir" at bounding box center [271, 28] width 23 height 11
click at [272, 194] on button "Mover para finalizado" at bounding box center [263, 194] width 44 height 11
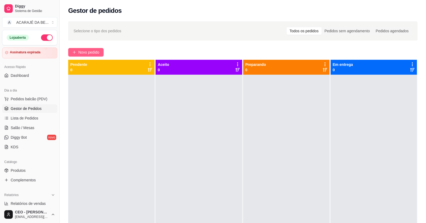
click at [83, 50] on span "Novo pedido" at bounding box center [88, 52] width 21 height 6
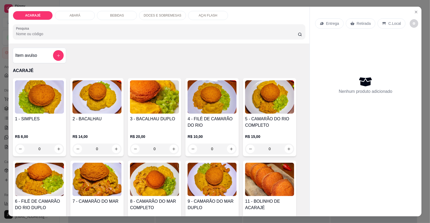
click at [106, 123] on div "2 - BACALHAU" at bounding box center [96, 122] width 49 height 13
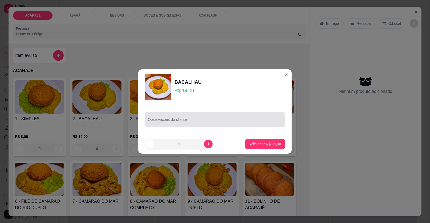
click at [175, 122] on input "Observações do cliente" at bounding box center [215, 121] width 134 height 5
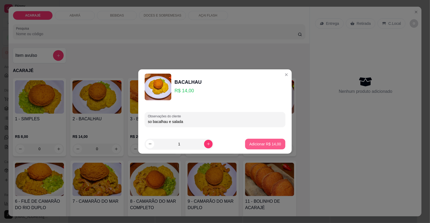
type input "so bacalhau e salada"
click at [263, 148] on button "Adicionar R$ 14,00" at bounding box center [264, 143] width 39 height 10
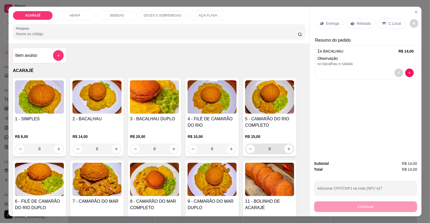
click at [264, 142] on div "R$ 15,00 0" at bounding box center [269, 144] width 49 height 20
click at [318, 27] on div "Entrega" at bounding box center [329, 23] width 28 height 10
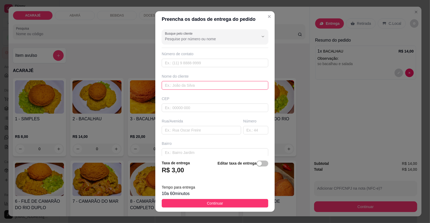
click at [213, 86] on input "text" at bounding box center [215, 85] width 107 height 9
type input "angelo"
click at [190, 126] on input "text" at bounding box center [201, 130] width 79 height 9
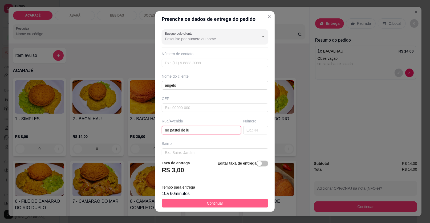
type input "no pastel de lu"
click at [204, 200] on button "Continuar" at bounding box center [215, 203] width 107 height 9
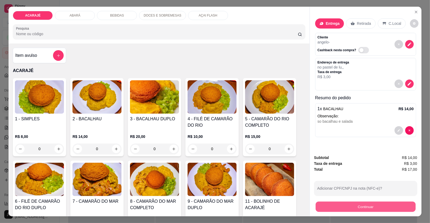
click at [326, 209] on button "Continuar" at bounding box center [366, 206] width 100 height 10
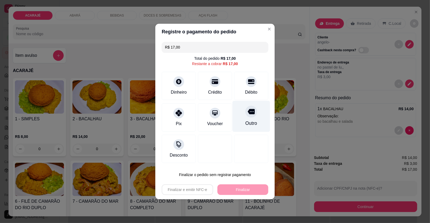
click at [251, 118] on div "Outro" at bounding box center [251, 116] width 38 height 31
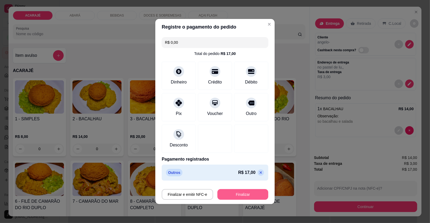
click at [240, 197] on button "Finalizar" at bounding box center [242, 194] width 51 height 11
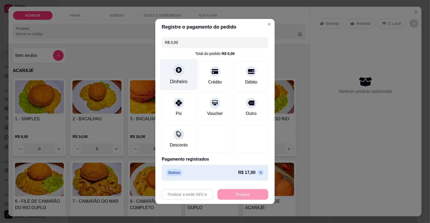
type input "-R$ 17,00"
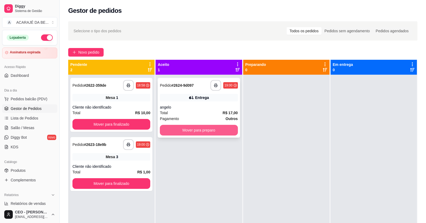
click at [210, 127] on button "Mover para preparo" at bounding box center [199, 130] width 78 height 11
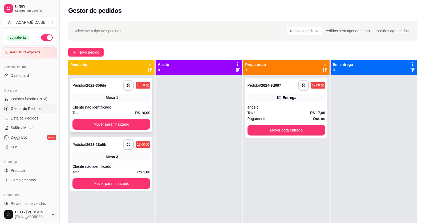
click at [126, 100] on div "Mesa 1" at bounding box center [111, 97] width 78 height 7
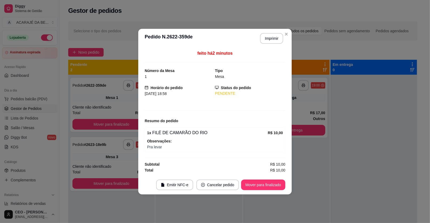
click at [266, 32] on header "**********" at bounding box center [214, 38] width 153 height 19
click at [266, 36] on button "Imprimir" at bounding box center [271, 38] width 22 height 10
click at [265, 181] on button "Mover para finalizado" at bounding box center [263, 184] width 44 height 11
click at [265, 181] on div "Mover para finalizado" at bounding box center [263, 184] width 44 height 11
click at [265, 181] on div "Mover para finalizado" at bounding box center [260, 184] width 52 height 11
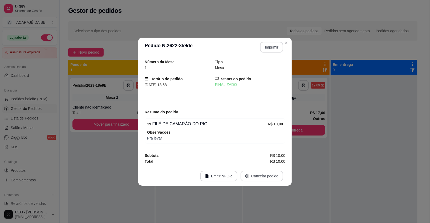
click at [265, 181] on div "Emitir NFC-e Cancelar pedido" at bounding box center [241, 175] width 83 height 11
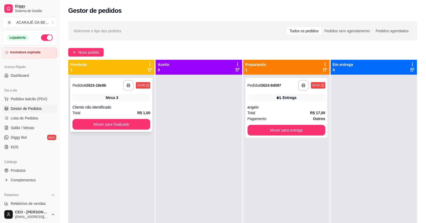
click at [134, 96] on div "Mesa 3" at bounding box center [111, 97] width 78 height 7
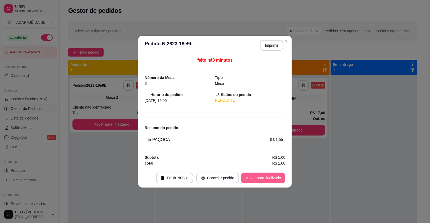
click at [258, 175] on button "Mover para finalizado" at bounding box center [263, 177] width 44 height 11
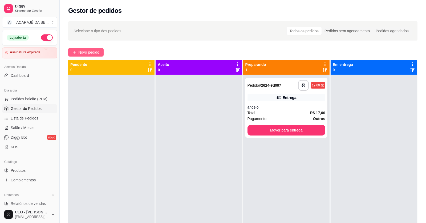
click at [100, 47] on div "**********" at bounding box center [243, 153] width 366 height 271
click at [94, 49] on span "Novo pedido" at bounding box center [88, 52] width 21 height 6
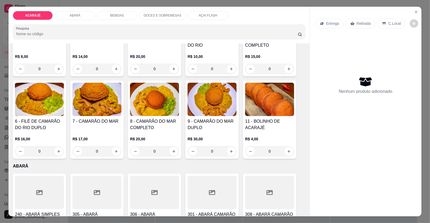
scroll to position [133, 0]
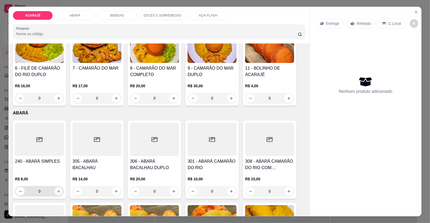
click at [57, 191] on icon "increase-product-quantity" at bounding box center [59, 191] width 4 height 4
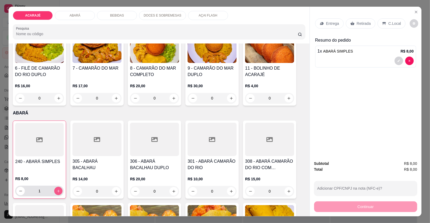
click at [56, 191] on icon "increase-product-quantity" at bounding box center [58, 191] width 4 height 4
type input "2"
click at [326, 21] on p "Entrega" at bounding box center [332, 23] width 13 height 5
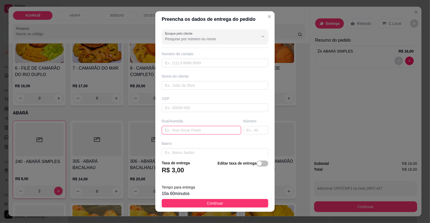
click at [191, 127] on input "text" at bounding box center [201, 130] width 79 height 9
paste input "[STREET_ADDRESS][DATE], Bairro Popular- Ubatã Ao lado de Gepê Eletrônica"
type input "[STREET_ADDRESS][DATE], Bairro Popular- Ubatã Ao lado de Gepê Eletrônica"
click at [219, 87] on input "text" at bounding box center [215, 85] width 107 height 9
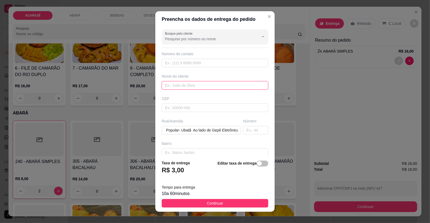
scroll to position [0, 0]
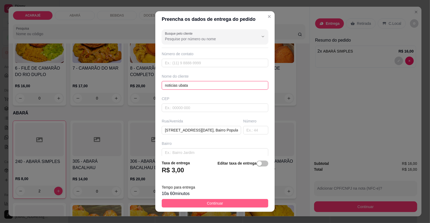
type input "noticias ubata"
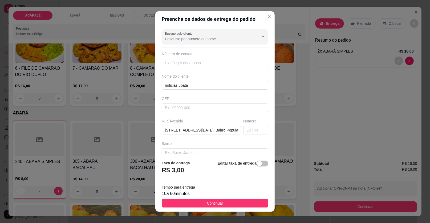
drag, startPoint x: 209, startPoint y: 203, endPoint x: 210, endPoint y: 197, distance: 7.1
click at [210, 197] on footer "Taxa de entrega R$ 3,00 Editar taxa de entrega Tempo para entrega 10 a 60 minut…" at bounding box center [214, 183] width 119 height 56
click at [241, 201] on button "Continuar" at bounding box center [215, 203] width 107 height 9
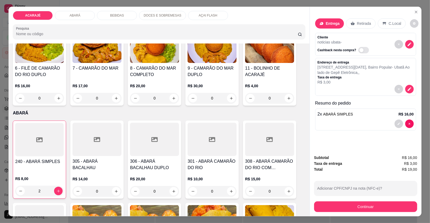
click at [375, 210] on button "Continuar" at bounding box center [365, 206] width 103 height 11
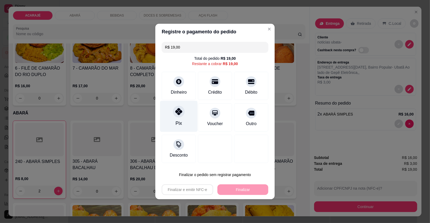
click at [175, 117] on div "Pix" at bounding box center [179, 116] width 38 height 31
type input "R$ 0,00"
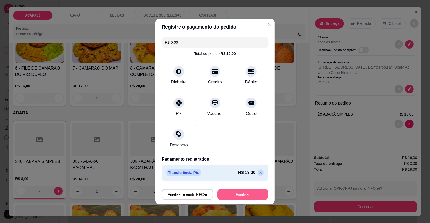
click at [228, 189] on button "Finalizar" at bounding box center [242, 194] width 51 height 11
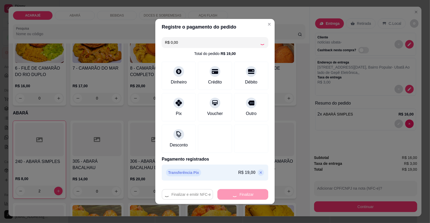
type input "0"
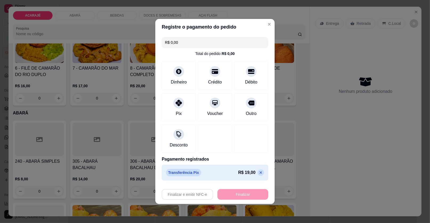
type input "-R$ 19,00"
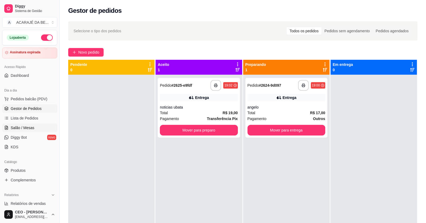
click at [30, 124] on link "Salão / Mesas" at bounding box center [29, 127] width 55 height 9
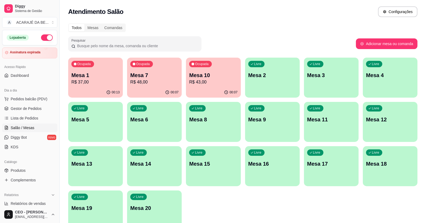
click at [106, 78] on p "Mesa 1" at bounding box center [95, 74] width 48 height 7
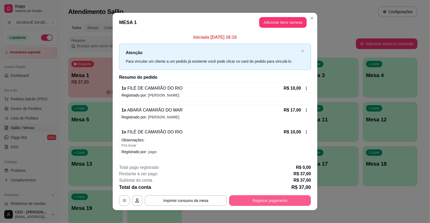
click at [285, 199] on button "Registrar pagamento" at bounding box center [270, 200] width 82 height 11
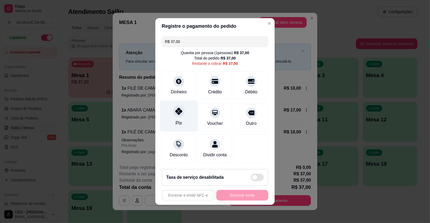
click at [181, 123] on div "Pix" at bounding box center [178, 122] width 6 height 7
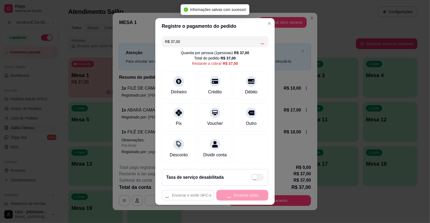
type input "R$ 0,00"
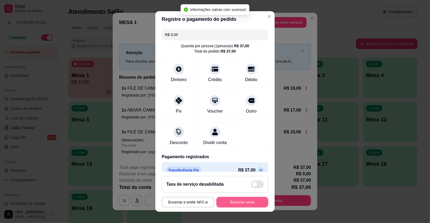
click at [227, 202] on button "Encerrar conta" at bounding box center [242, 202] width 52 height 11
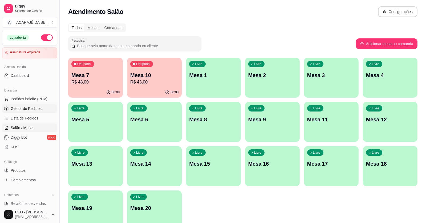
click at [40, 110] on link "Gestor de Pedidos" at bounding box center [29, 108] width 55 height 9
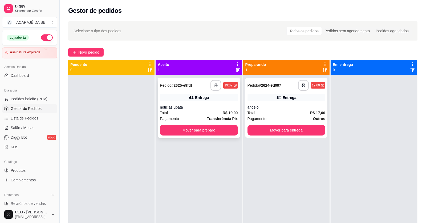
click at [207, 109] on div "noticias ubata" at bounding box center [199, 106] width 78 height 5
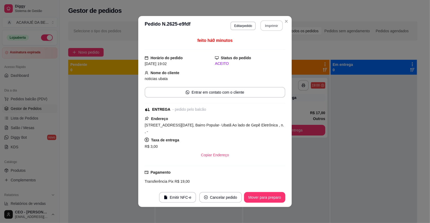
click at [264, 25] on button "Imprimir" at bounding box center [271, 26] width 22 height 10
click at [254, 198] on button "Mover para preparo" at bounding box center [264, 197] width 40 height 10
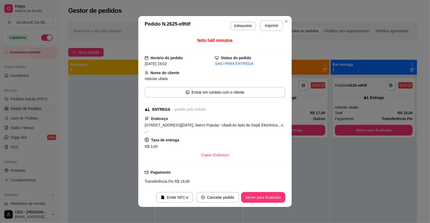
click at [253, 198] on button "Mover para finalizado" at bounding box center [263, 197] width 44 height 11
click at [231, 198] on button "Cancelar pedido" at bounding box center [210, 197] width 43 height 11
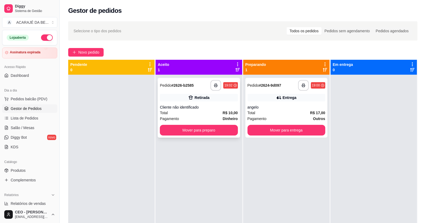
click at [200, 106] on div "Cliente não identificado" at bounding box center [199, 106] width 78 height 5
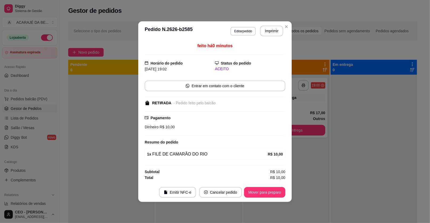
click at [273, 24] on header "**********" at bounding box center [214, 30] width 153 height 19
click at [273, 31] on button "Imprimir" at bounding box center [271, 31] width 22 height 10
click at [267, 194] on button "Mover para preparo" at bounding box center [264, 192] width 41 height 11
click at [265, 194] on div "Mover para preparo" at bounding box center [260, 192] width 49 height 11
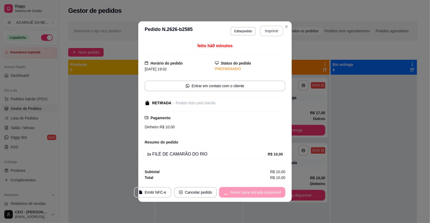
click at [265, 194] on div "Mover para retirada disponível" at bounding box center [252, 192] width 66 height 11
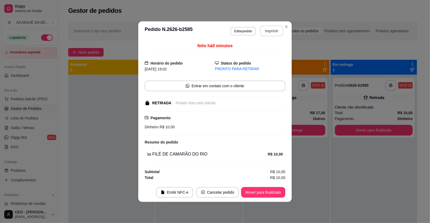
click at [265, 194] on button "Mover para finalizado" at bounding box center [263, 192] width 44 height 11
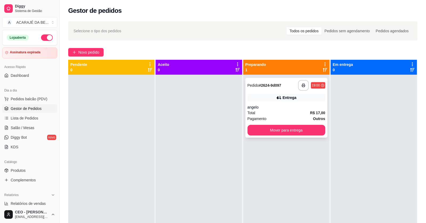
click at [300, 105] on div "angelo" at bounding box center [286, 106] width 78 height 5
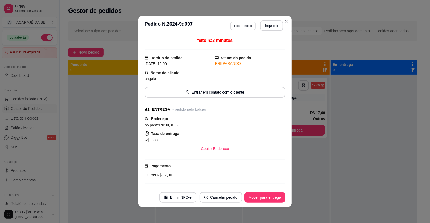
click at [246, 22] on button "Editar pedido" at bounding box center [242, 26] width 25 height 9
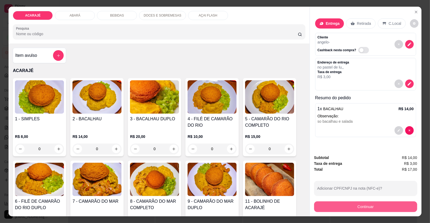
click at [357, 207] on button "Continuar" at bounding box center [365, 206] width 103 height 11
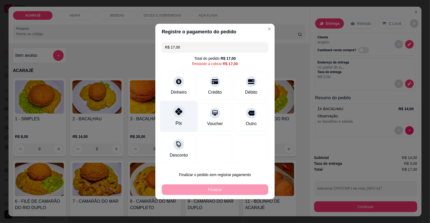
click at [176, 113] on icon at bounding box center [178, 111] width 7 height 7
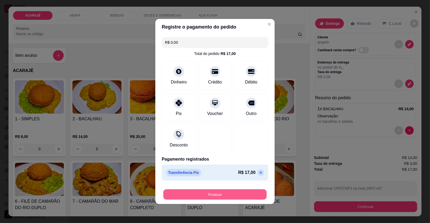
click at [223, 191] on button "Finalizar" at bounding box center [214, 194] width 103 height 10
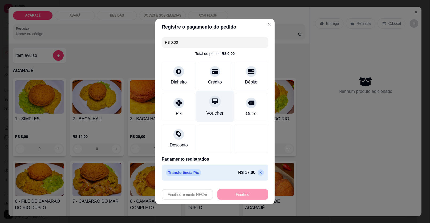
type input "-R$ 17,00"
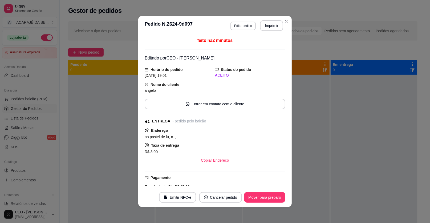
drag, startPoint x: 256, startPoint y: 17, endPoint x: 250, endPoint y: 29, distance: 13.9
click at [256, 17] on header "**********" at bounding box center [214, 25] width 153 height 19
click at [261, 26] on button "Imprimir" at bounding box center [271, 26] width 22 height 10
click at [263, 188] on footer "Emitir NFC-e Cancelar pedido Mover para preparo" at bounding box center [214, 196] width 153 height 19
click at [261, 193] on button "Mover para preparo" at bounding box center [264, 197] width 41 height 11
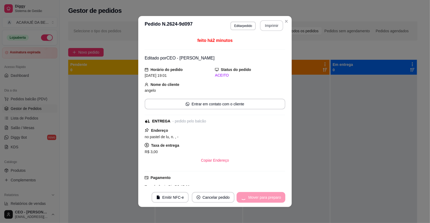
click at [261, 193] on div "Mover para preparo" at bounding box center [260, 197] width 49 height 11
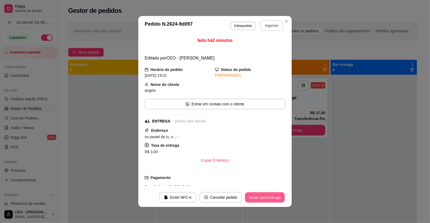
click at [261, 193] on button "Mover para entrega" at bounding box center [265, 197] width 40 height 10
click at [261, 193] on div "Mover para entrega" at bounding box center [261, 197] width 48 height 11
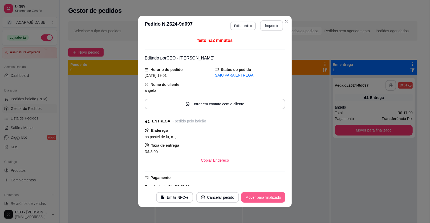
click at [261, 193] on button "Mover para finalizado" at bounding box center [263, 197] width 44 height 11
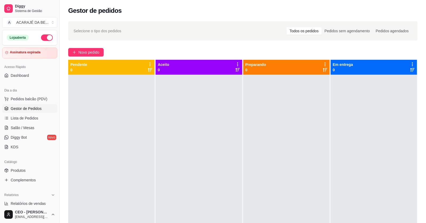
drag, startPoint x: 286, startPoint y: 212, endPoint x: 284, endPoint y: 216, distance: 4.3
click at [284, 216] on div at bounding box center [286, 186] width 86 height 223
drag, startPoint x: 259, startPoint y: 148, endPoint x: 273, endPoint y: 135, distance: 19.4
click at [273, 135] on div at bounding box center [286, 186] width 86 height 223
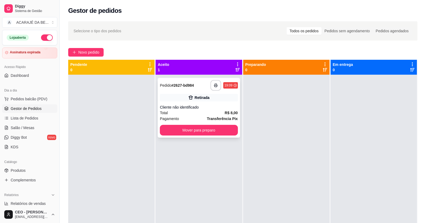
click at [175, 99] on div "Retirada" at bounding box center [199, 97] width 78 height 7
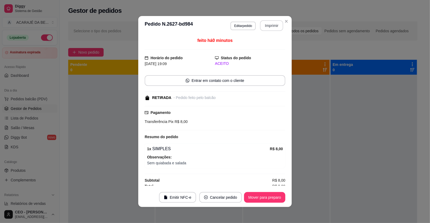
click at [277, 22] on button "Imprimir" at bounding box center [271, 25] width 23 height 11
click at [280, 193] on button "Mover para preparo" at bounding box center [264, 197] width 41 height 11
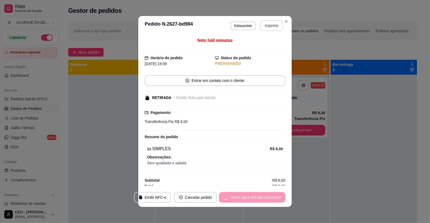
click at [279, 193] on div "Mover para retirada disponível" at bounding box center [252, 197] width 66 height 11
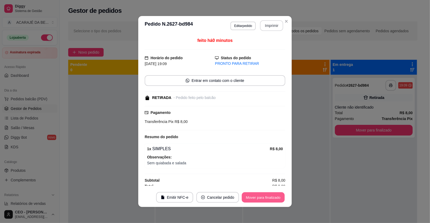
click at [278, 194] on button "Mover para finalizado" at bounding box center [263, 197] width 43 height 10
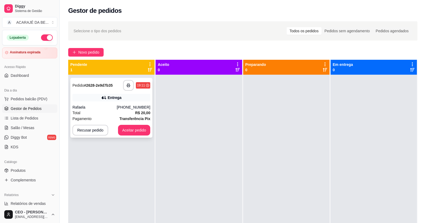
click at [113, 84] on div "**********" at bounding box center [111, 85] width 78 height 11
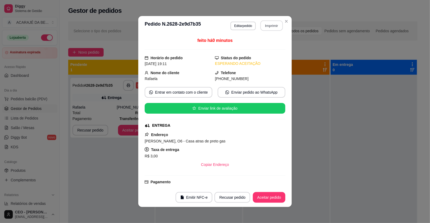
click at [268, 25] on button "Imprimir" at bounding box center [271, 26] width 22 height 10
click at [260, 198] on button "Aceitar pedido" at bounding box center [269, 197] width 32 height 11
click at [260, 198] on div "Recusar pedido Aceitar pedido" at bounding box center [242, 197] width 86 height 11
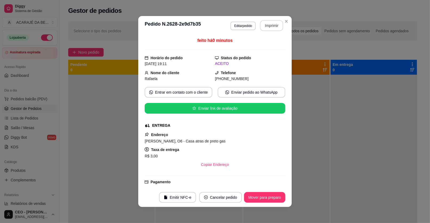
click at [260, 198] on button "Mover para preparo" at bounding box center [264, 197] width 41 height 11
click at [261, 198] on div "Mover para preparo" at bounding box center [260, 197] width 49 height 11
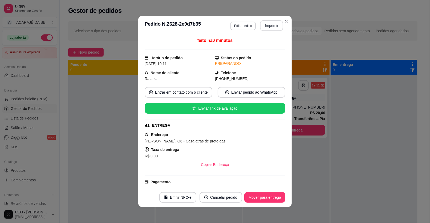
click at [259, 198] on button "Mover para entrega" at bounding box center [264, 197] width 41 height 11
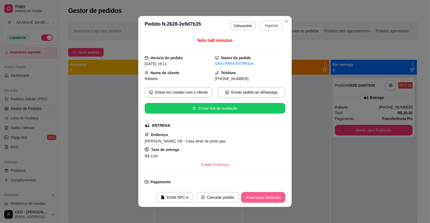
click at [257, 195] on button "Mover para finalizado" at bounding box center [263, 197] width 44 height 11
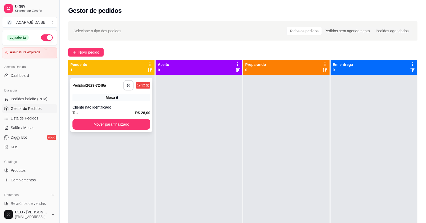
click at [124, 80] on button "button" at bounding box center [128, 85] width 10 height 10
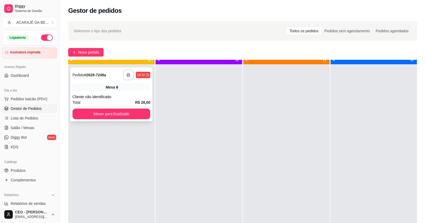
scroll to position [15, 0]
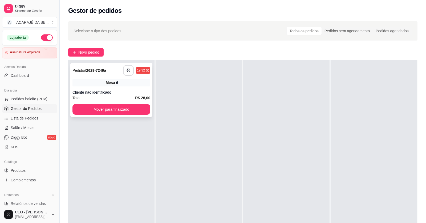
click at [100, 99] on div "Total R$ 28,00" at bounding box center [111, 98] width 78 height 6
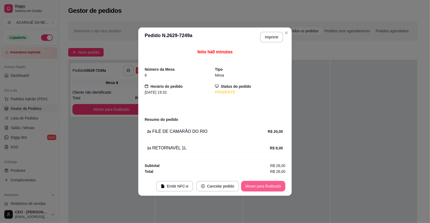
click at [255, 182] on button "Mover para finalizado" at bounding box center [263, 186] width 44 height 11
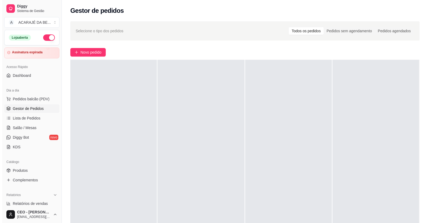
scroll to position [0, 0]
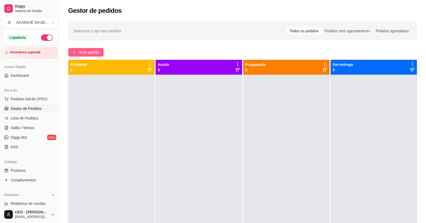
click at [91, 54] on span "Novo pedido" at bounding box center [88, 52] width 21 height 6
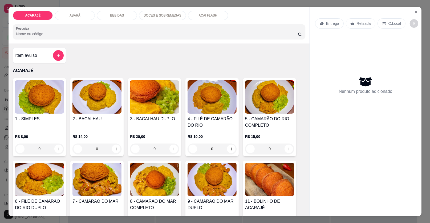
scroll to position [80, 0]
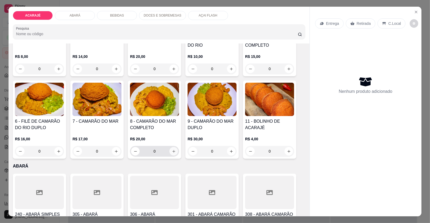
click at [172, 151] on icon "increase-product-quantity" at bounding box center [174, 151] width 4 height 4
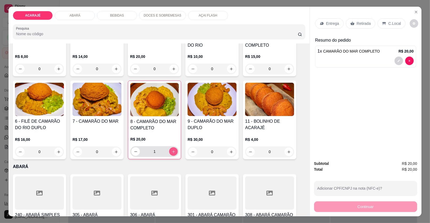
click at [172, 151] on icon "increase-product-quantity" at bounding box center [173, 151] width 4 height 4
type input "3"
click at [399, 59] on button "decrease-product-quantity" at bounding box center [398, 60] width 9 height 9
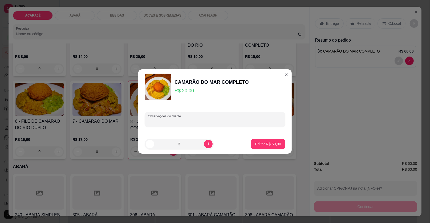
click at [240, 120] on input "Observações do cliente" at bounding box center [215, 121] width 134 height 5
type input "um sem salada"
click at [271, 145] on p "Editar R$ 60,00" at bounding box center [267, 143] width 25 height 5
type input "0"
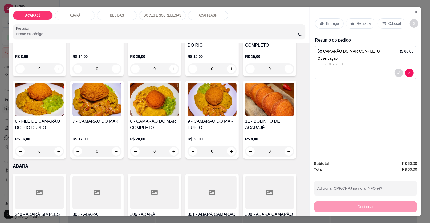
click at [326, 26] on div "Entrega" at bounding box center [329, 23] width 28 height 10
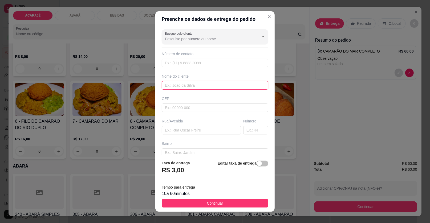
click at [206, 87] on input "text" at bounding box center [215, 85] width 107 height 9
type input "joelma"
click at [181, 130] on input "text" at bounding box center [201, 130] width 79 height 9
paste input "[STREET_ADDRESS] em frente ao posto e pousada [GEOGRAPHIC_DATA] ao lado da ofic…"
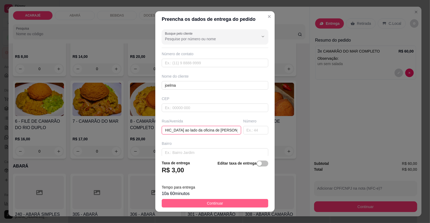
type input "[STREET_ADDRESS] em frente ao posto e pousada [GEOGRAPHIC_DATA] ao lado da ofic…"
click at [217, 206] on span "Continuar" at bounding box center [215, 203] width 16 height 6
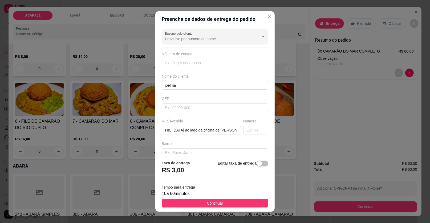
scroll to position [0, 0]
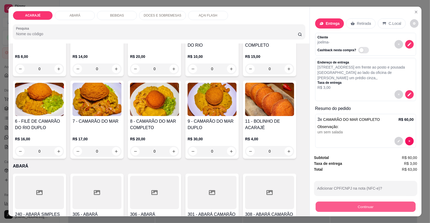
click at [341, 204] on button "Continuar" at bounding box center [366, 206] width 100 height 10
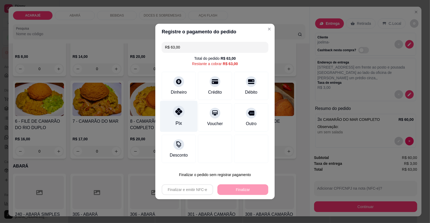
click at [181, 109] on icon at bounding box center [178, 111] width 7 height 7
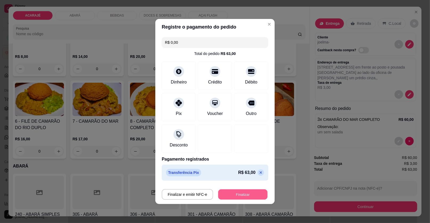
click at [243, 195] on button "Finalizar" at bounding box center [242, 194] width 49 height 10
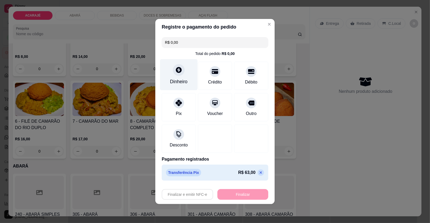
type input "-R$ 63,00"
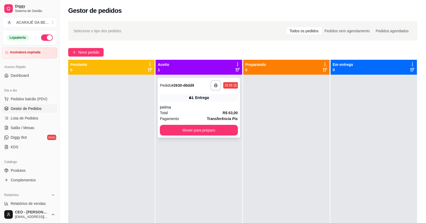
click at [186, 82] on div "Pedido # 2630-d6dd9" at bounding box center [177, 85] width 34 height 6
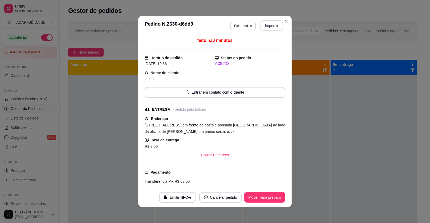
click at [262, 23] on button "Imprimir" at bounding box center [271, 25] width 23 height 11
click at [257, 192] on button "Mover para preparo" at bounding box center [264, 197] width 41 height 11
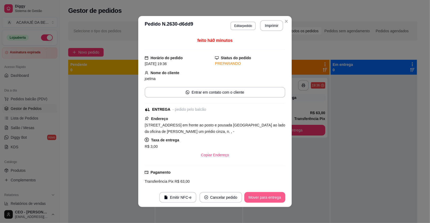
click at [257, 194] on button "Mover para entrega" at bounding box center [264, 197] width 41 height 11
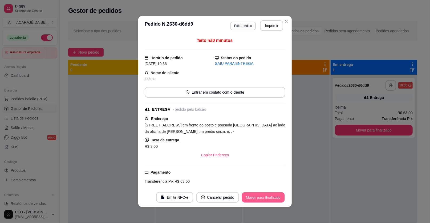
click at [257, 194] on button "Mover para finalizado" at bounding box center [263, 197] width 43 height 10
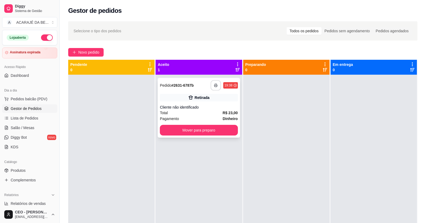
click at [215, 85] on rect "button" at bounding box center [216, 85] width 2 height 1
click at [213, 133] on button "Mover para preparo" at bounding box center [198, 130] width 75 height 10
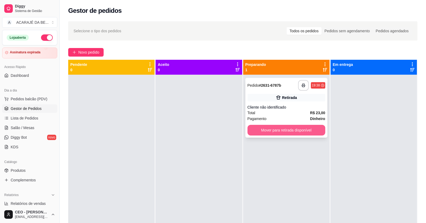
click at [304, 130] on button "Mover para retirada disponível" at bounding box center [286, 130] width 78 height 11
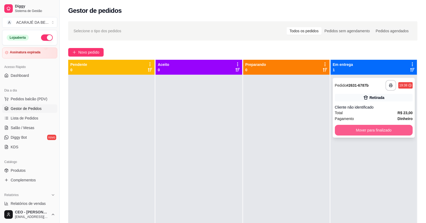
click at [348, 128] on button "Mover para finalizado" at bounding box center [374, 130] width 78 height 11
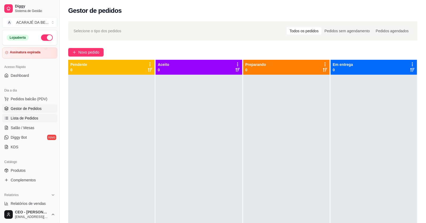
click at [36, 120] on link "Lista de Pedidos" at bounding box center [29, 118] width 55 height 9
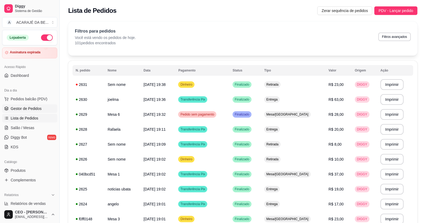
click at [34, 105] on link "Gestor de Pedidos" at bounding box center [29, 108] width 55 height 9
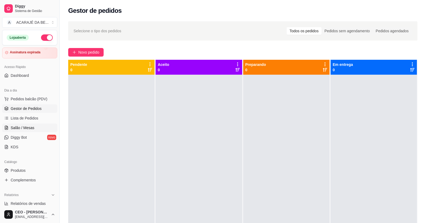
click at [23, 125] on span "Salão / Mesas" at bounding box center [23, 127] width 24 height 5
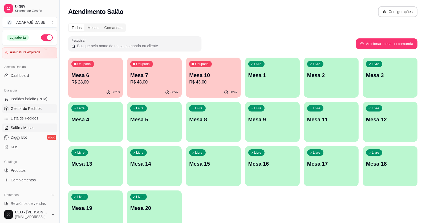
click at [41, 107] on link "Gestor de Pedidos" at bounding box center [29, 108] width 55 height 9
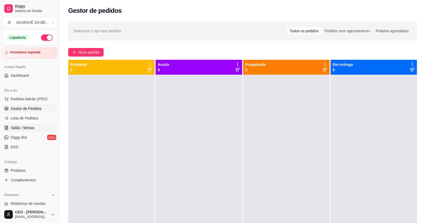
click at [49, 130] on link "Salão / Mesas" at bounding box center [29, 127] width 55 height 9
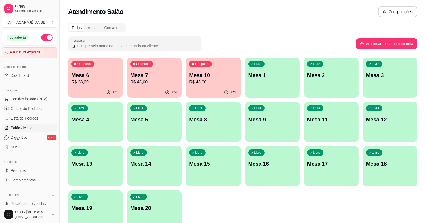
click at [164, 80] on p "R$ 48,00" at bounding box center [154, 82] width 48 height 6
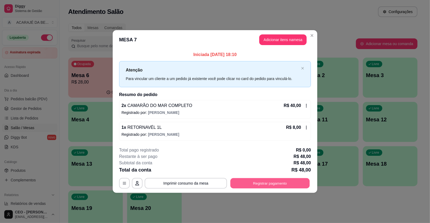
click at [263, 179] on button "Registrar pagamento" at bounding box center [269, 183] width 79 height 10
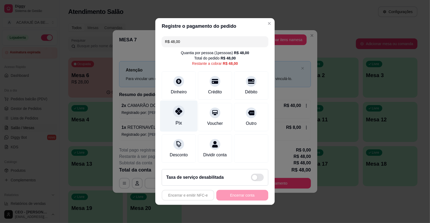
click at [180, 125] on div "Pix" at bounding box center [178, 122] width 6 height 7
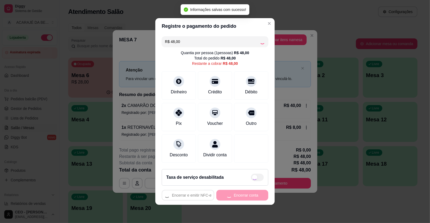
type input "R$ 0,00"
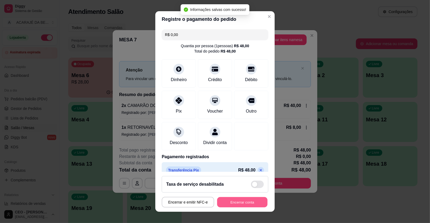
click at [243, 203] on button "Encerrar conta" at bounding box center [242, 202] width 50 height 10
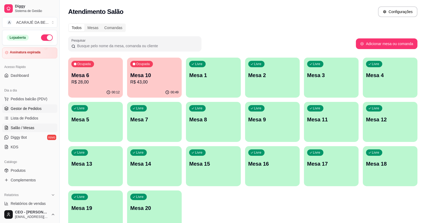
click at [30, 110] on span "Gestor de Pedidos" at bounding box center [26, 108] width 31 height 5
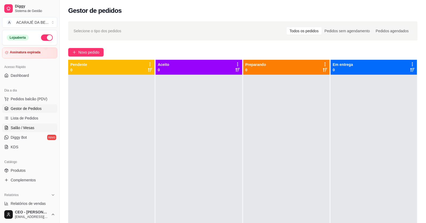
click at [28, 130] on link "Salão / Mesas" at bounding box center [29, 127] width 55 height 9
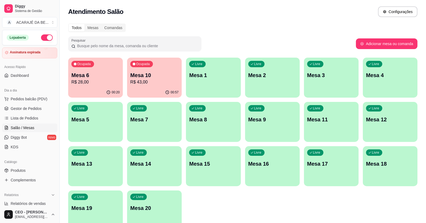
click at [114, 76] on p "Mesa 6" at bounding box center [95, 74] width 48 height 7
click at [160, 80] on p "R$ 43,00" at bounding box center [154, 82] width 47 height 6
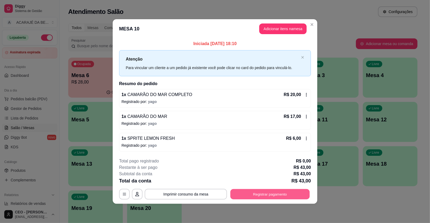
click at [272, 190] on button "Registrar pagamento" at bounding box center [269, 194] width 79 height 10
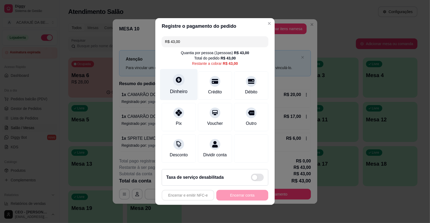
click at [179, 80] on icon at bounding box center [179, 80] width 6 height 6
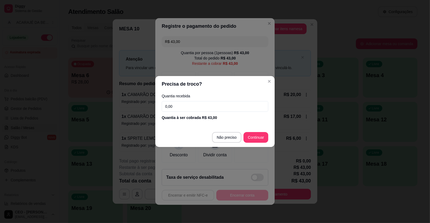
click at [212, 109] on input "0,00" at bounding box center [215, 106] width 107 height 11
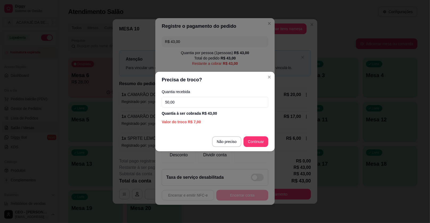
type input "50,00"
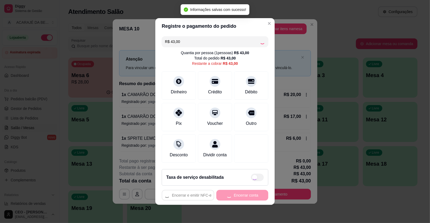
type input "R$ 0,00"
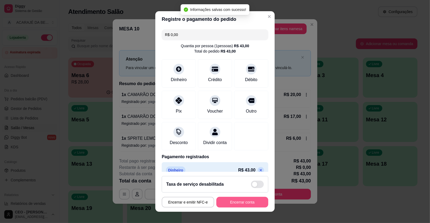
click at [247, 199] on button "Encerrar conta" at bounding box center [242, 202] width 52 height 11
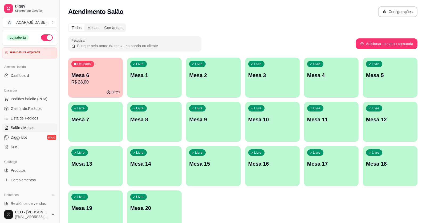
click at [102, 67] on div "Ocupada Mesa 6 R$ 28,00" at bounding box center [95, 73] width 55 height 30
click at [86, 91] on div "00:23" at bounding box center [95, 92] width 53 height 10
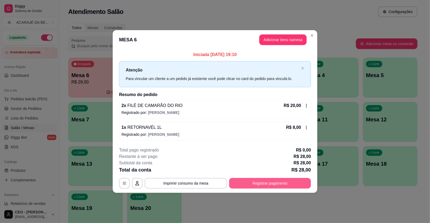
click at [259, 182] on button "Registrar pagamento" at bounding box center [270, 183] width 82 height 11
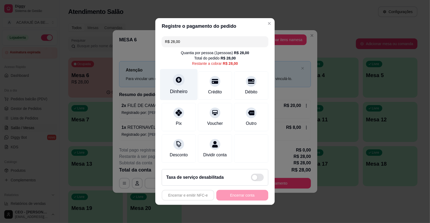
click at [184, 83] on div "Dinheiro" at bounding box center [179, 84] width 38 height 31
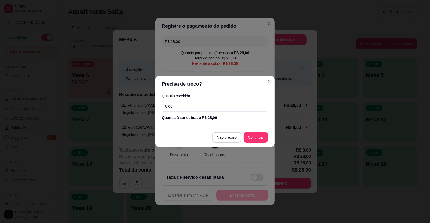
click at [188, 104] on input "0,00" at bounding box center [215, 106] width 107 height 11
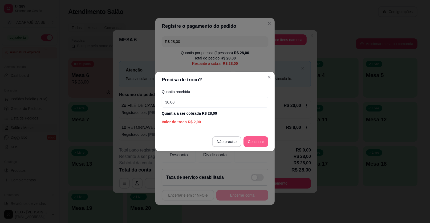
type input "30,00"
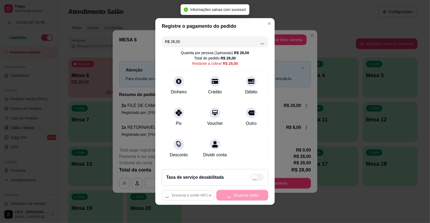
type input "R$ 0,00"
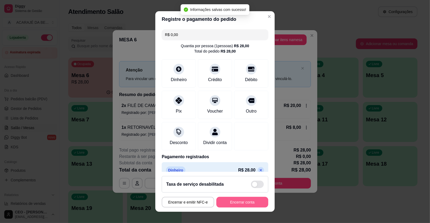
click at [253, 200] on button "Encerrar conta" at bounding box center [242, 202] width 52 height 11
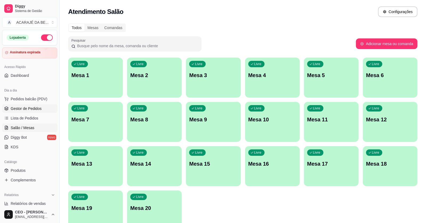
click at [31, 109] on span "Gestor de Pedidos" at bounding box center [26, 108] width 31 height 5
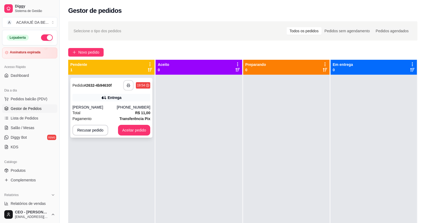
click at [128, 84] on icon "button" at bounding box center [128, 85] width 4 height 4
drag, startPoint x: 126, startPoint y: 106, endPoint x: 127, endPoint y: 99, distance: 7.0
click at [127, 99] on div "**********" at bounding box center [111, 108] width 82 height 60
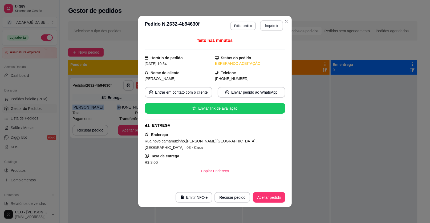
click at [270, 26] on button "Imprimir" at bounding box center [271, 25] width 23 height 11
click at [273, 195] on button "Aceitar pedido" at bounding box center [269, 197] width 32 height 11
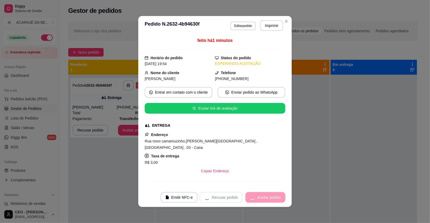
click at [270, 195] on div "Recusar pedido Aceitar pedido" at bounding box center [242, 197] width 86 height 11
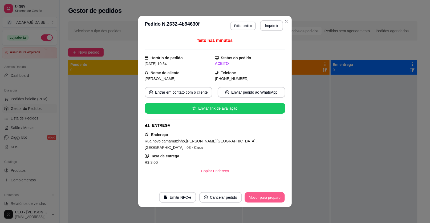
click at [271, 194] on button "Mover para preparo" at bounding box center [264, 197] width 40 height 10
click at [275, 197] on div "Mover para preparo" at bounding box center [260, 197] width 49 height 11
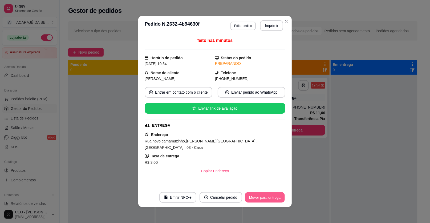
click at [275, 198] on button "Mover para entrega" at bounding box center [265, 197] width 40 height 10
click at [275, 198] on div "Mover para entrega" at bounding box center [261, 197] width 48 height 11
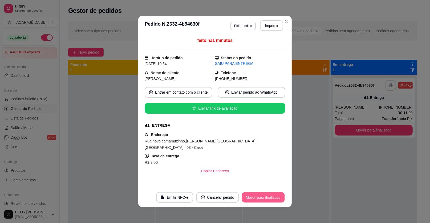
click at [276, 198] on button "Mover para finalizado" at bounding box center [263, 197] width 43 height 10
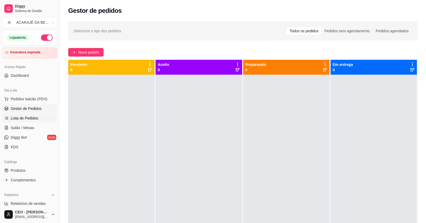
click at [36, 120] on link "Lista de Pedidos" at bounding box center [29, 118] width 55 height 9
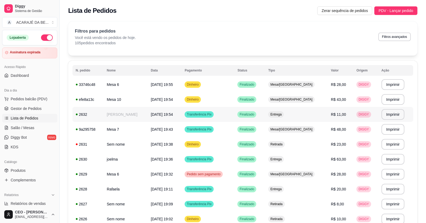
click at [157, 112] on span "[DATE] 19:54" at bounding box center [162, 114] width 22 height 4
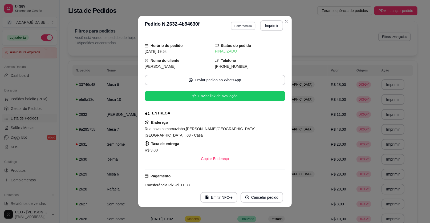
click at [248, 25] on button "Editar pedido" at bounding box center [243, 26] width 25 height 8
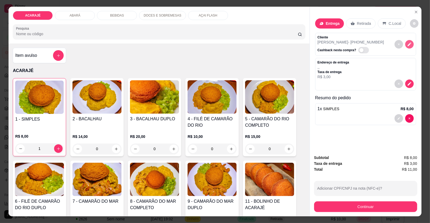
click at [408, 43] on icon "decrease-product-quantity" at bounding box center [409, 44] width 4 height 4
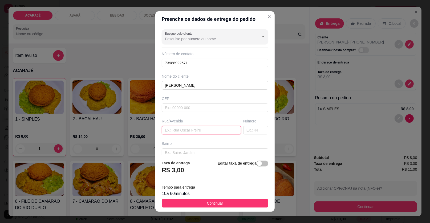
click at [188, 129] on input "text" at bounding box center [201, 130] width 79 height 9
click at [179, 130] on input "text" at bounding box center [201, 130] width 79 height 9
paste input "Rua índio [GEOGRAPHIC_DATA] [PERSON_NAME] a [PERSON_NAME],rua estreita"
type input "Rua índio [GEOGRAPHIC_DATA] [PERSON_NAME] a [PERSON_NAME],rua estreita"
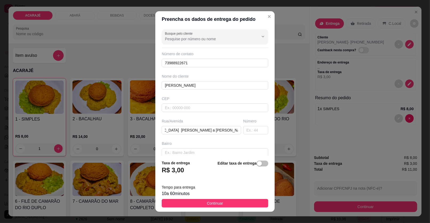
drag, startPoint x: 198, startPoint y: 204, endPoint x: 236, endPoint y: 209, distance: 38.4
click at [198, 204] on button "Continuar" at bounding box center [215, 203] width 107 height 9
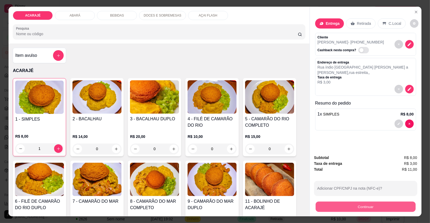
click at [344, 207] on button "Continuar" at bounding box center [366, 206] width 100 height 10
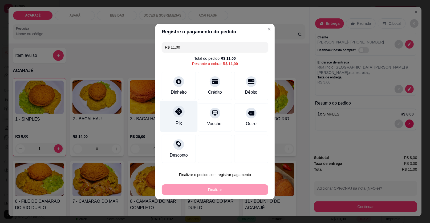
click at [171, 115] on div "Pix" at bounding box center [179, 116] width 38 height 31
type input "R$ 0,00"
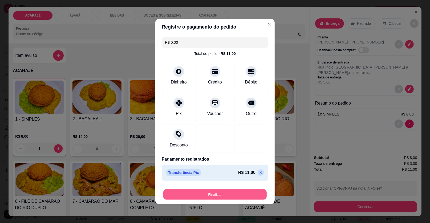
click at [209, 197] on button "Finalizar" at bounding box center [214, 194] width 103 height 10
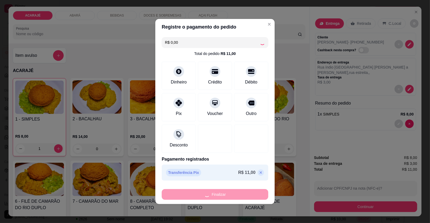
type input "0"
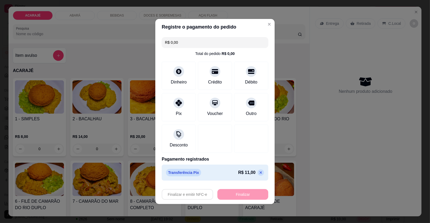
type input "-R$ 11,00"
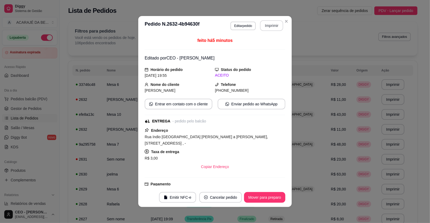
click at [273, 28] on button "Imprimir" at bounding box center [271, 25] width 23 height 11
click at [261, 192] on button "Mover para preparo" at bounding box center [264, 197] width 41 height 11
drag, startPoint x: 273, startPoint y: 28, endPoint x: 262, endPoint y: 192, distance: 164.4
click at [262, 192] on div "Mover para preparo" at bounding box center [260, 197] width 49 height 11
click at [262, 194] on div "Mover para preparo" at bounding box center [260, 197] width 49 height 11
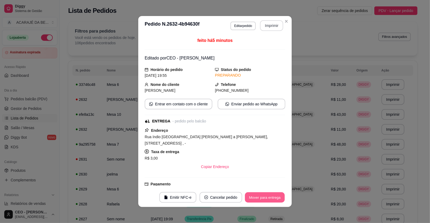
click at [261, 195] on button "Mover para entrega" at bounding box center [265, 197] width 40 height 10
click at [260, 196] on div "Mover para entrega" at bounding box center [264, 197] width 41 height 11
click at [260, 196] on div "Mover para finalizado" at bounding box center [263, 197] width 44 height 11
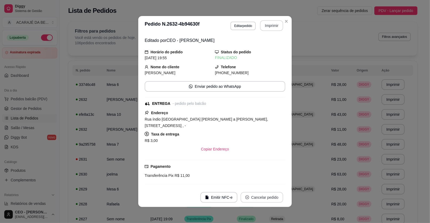
click at [261, 196] on button "Cancelar pedido" at bounding box center [261, 197] width 43 height 11
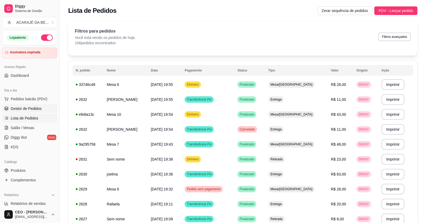
click at [35, 107] on span "Gestor de Pedidos" at bounding box center [26, 108] width 31 height 5
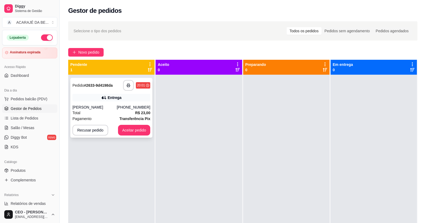
drag, startPoint x: 96, startPoint y: 107, endPoint x: 96, endPoint y: 104, distance: 3.2
click at [96, 104] on div "**********" at bounding box center [111, 108] width 82 height 60
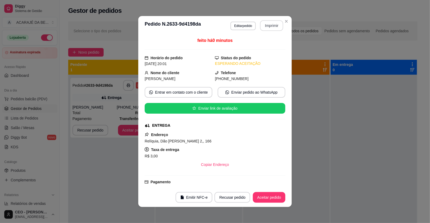
click at [272, 27] on button "Imprimir" at bounding box center [271, 25] width 23 height 11
click at [273, 198] on footer "Emitir NFC-e Recusar pedido Aceitar pedido" at bounding box center [214, 196] width 153 height 19
click at [272, 198] on button "Aceitar pedido" at bounding box center [268, 197] width 31 height 10
click at [272, 198] on div "Recusar pedido Aceitar pedido" at bounding box center [242, 197] width 86 height 11
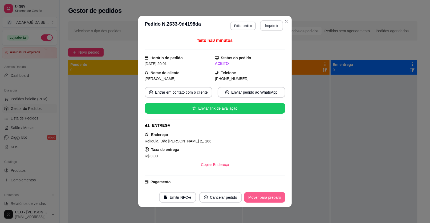
click at [272, 198] on button "Mover para preparo" at bounding box center [264, 197] width 41 height 11
click at [272, 198] on div "Mover para preparo" at bounding box center [260, 197] width 49 height 11
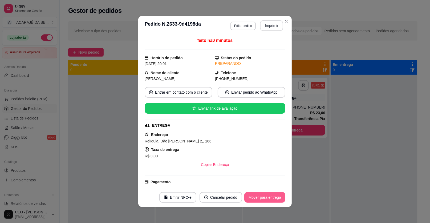
click at [272, 197] on button "Mover para entrega" at bounding box center [264, 197] width 41 height 11
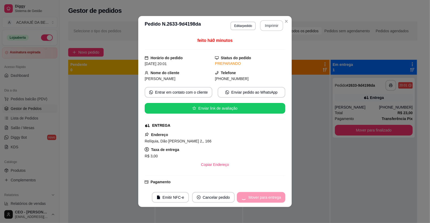
drag, startPoint x: 272, startPoint y: 198, endPoint x: 271, endPoint y: 189, distance: 8.8
click at [272, 195] on div "Mover para entrega" at bounding box center [261, 197] width 48 height 11
click at [273, 188] on footer "Emitir NFC-e Cancelar pedido Mover para finalizado" at bounding box center [214, 196] width 153 height 19
click at [268, 199] on button "Mover para finalizado" at bounding box center [263, 197] width 43 height 10
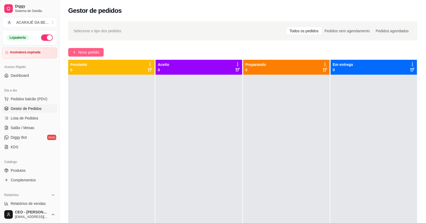
click at [87, 53] on span "Novo pedido" at bounding box center [88, 52] width 21 height 6
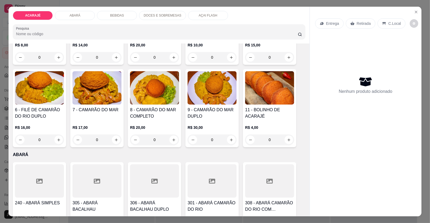
scroll to position [133, 0]
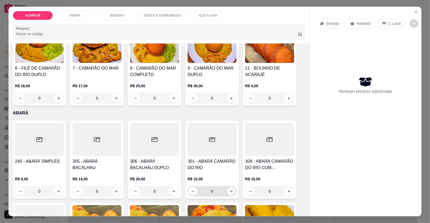
click at [230, 190] on icon "increase-product-quantity" at bounding box center [231, 191] width 3 height 3
type input "1"
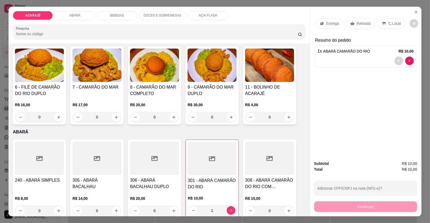
scroll to position [106, 0]
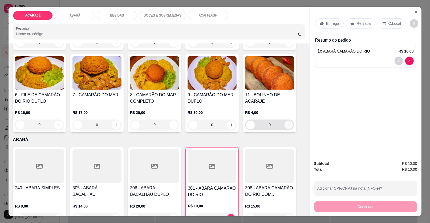
click at [289, 125] on button "increase-product-quantity" at bounding box center [288, 124] width 9 height 9
type input "1"
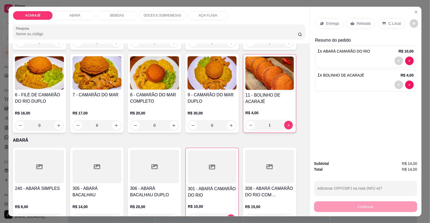
click at [322, 26] on div "Entrega" at bounding box center [329, 23] width 28 height 10
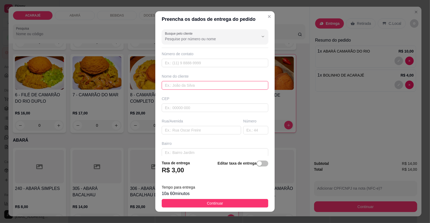
click at [188, 84] on input "text" at bounding box center [215, 85] width 107 height 9
type input "[PERSON_NAME]"
click at [194, 127] on input "text" at bounding box center [201, 130] width 79 height 9
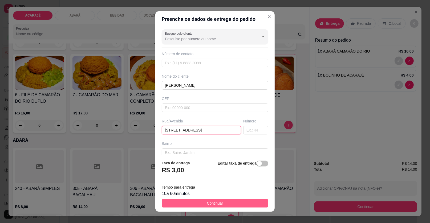
type input "[STREET_ADDRESS]"
click at [181, 204] on button "Continuar" at bounding box center [215, 203] width 107 height 9
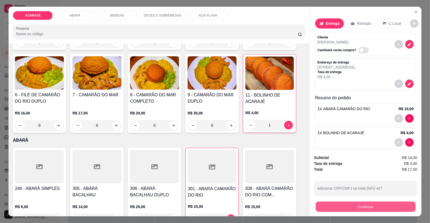
click at [376, 206] on button "Continuar" at bounding box center [366, 206] width 100 height 10
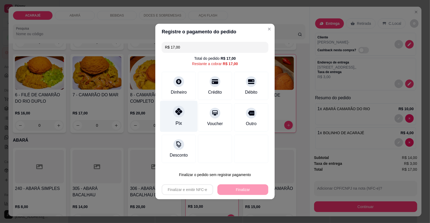
click at [165, 122] on div "Pix" at bounding box center [179, 116] width 38 height 31
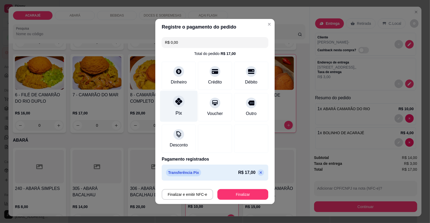
type input "R$ 0,00"
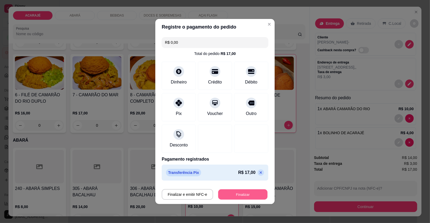
click at [239, 192] on button "Finalizar" at bounding box center [242, 194] width 49 height 10
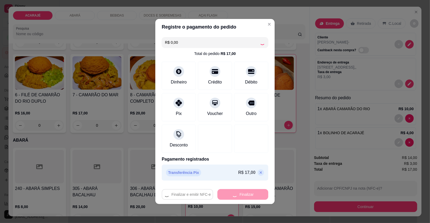
type input "0"
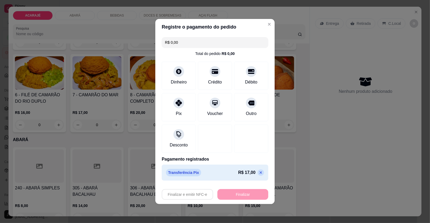
type input "-R$ 17,00"
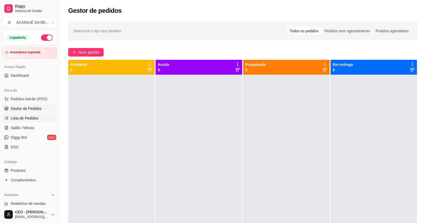
click at [15, 115] on span "Lista de Pedidos" at bounding box center [25, 117] width 28 height 5
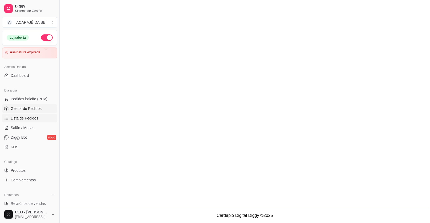
drag, startPoint x: 18, startPoint y: 110, endPoint x: 26, endPoint y: 105, distance: 9.3
click at [18, 110] on span "Gestor de Pedidos" at bounding box center [26, 108] width 31 height 5
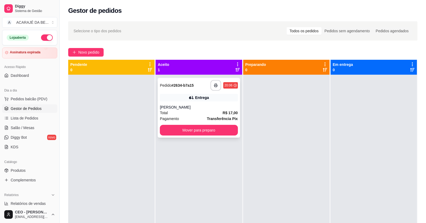
click at [189, 96] on icon at bounding box center [191, 97] width 5 height 5
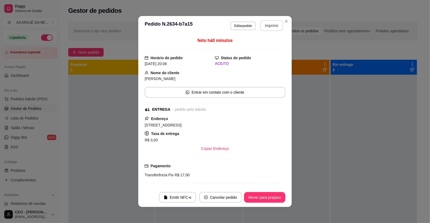
click at [265, 27] on button "Imprimir" at bounding box center [271, 25] width 23 height 11
click at [270, 195] on button "Mover para preparo" at bounding box center [264, 197] width 41 height 11
click at [270, 195] on div "Mover para preparo" at bounding box center [260, 197] width 49 height 11
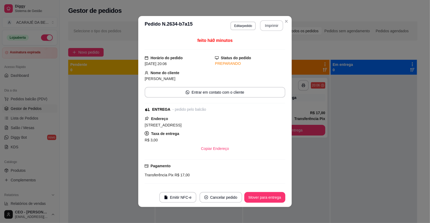
click at [270, 195] on button "Mover para entrega" at bounding box center [264, 197] width 41 height 11
click at [270, 195] on div "Mover para entrega" at bounding box center [261, 197] width 48 height 11
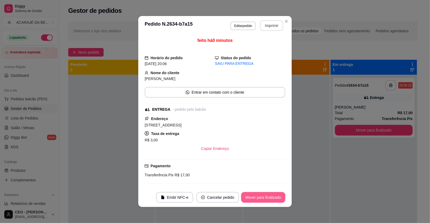
click at [273, 192] on button "Mover para finalizado" at bounding box center [263, 197] width 44 height 11
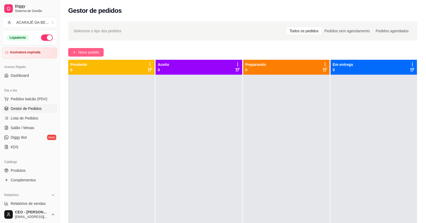
click at [83, 53] on span "Novo pedido" at bounding box center [88, 52] width 21 height 6
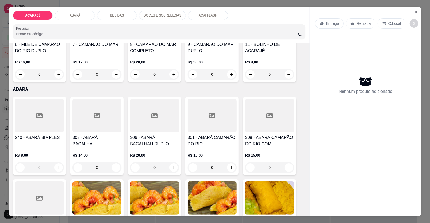
scroll to position [186, 0]
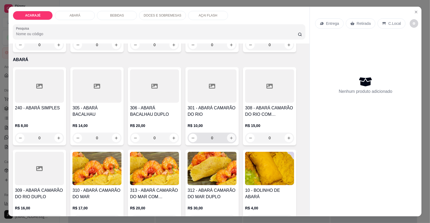
click at [229, 137] on icon "increase-product-quantity" at bounding box center [231, 138] width 4 height 4
type input "1"
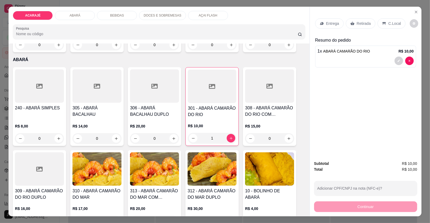
click at [351, 26] on div "Retirada" at bounding box center [361, 23] width 30 height 10
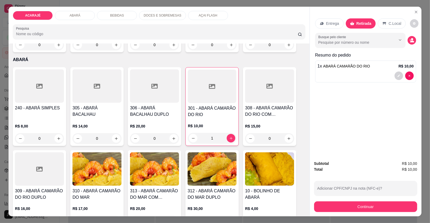
click at [127, 16] on div "BEBIDAS" at bounding box center [117, 15] width 40 height 9
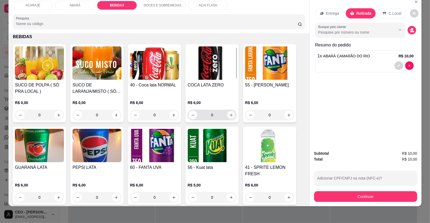
click at [229, 113] on icon "increase-product-quantity" at bounding box center [231, 115] width 4 height 4
type input "1"
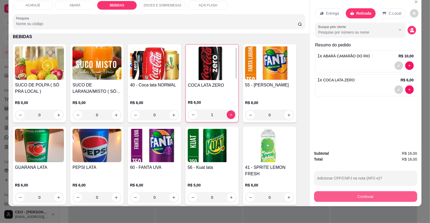
click at [360, 195] on button "Continuar" at bounding box center [365, 196] width 103 height 11
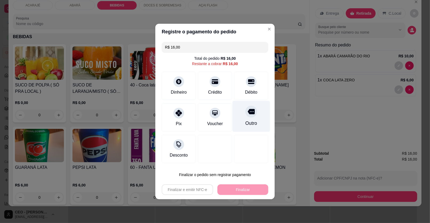
click at [252, 121] on div "Outro" at bounding box center [251, 123] width 12 height 7
type input "R$ 0,00"
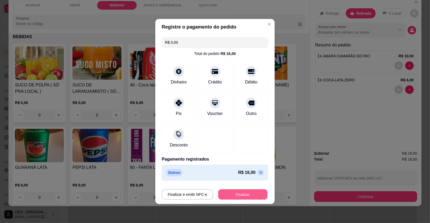
click at [242, 195] on button "Finalizar" at bounding box center [242, 194] width 49 height 10
type input "0"
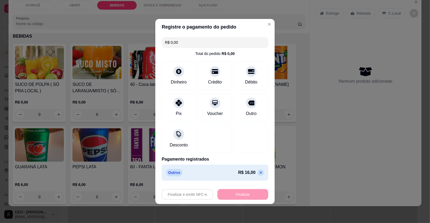
type input "-R$ 16,00"
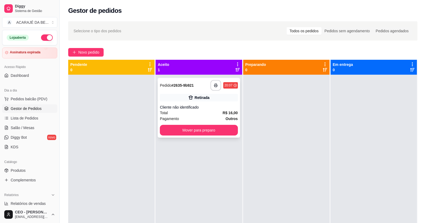
click at [186, 106] on div "Cliente não identificado" at bounding box center [199, 106] width 78 height 5
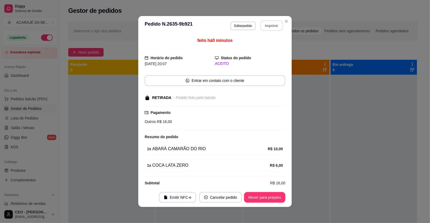
click at [269, 28] on button "Imprimir" at bounding box center [271, 26] width 22 height 10
click at [260, 201] on button "Mover para preparo" at bounding box center [264, 197] width 40 height 10
click at [260, 200] on div "Mover para preparo" at bounding box center [260, 197] width 49 height 11
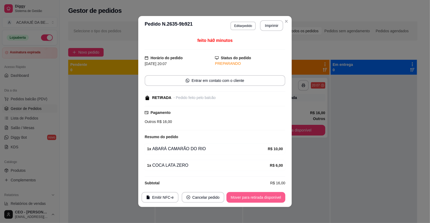
click at [260, 199] on button "Mover para retirada disponível" at bounding box center [255, 197] width 59 height 11
click at [260, 199] on div "Mover para retirada disponível" at bounding box center [252, 197] width 66 height 11
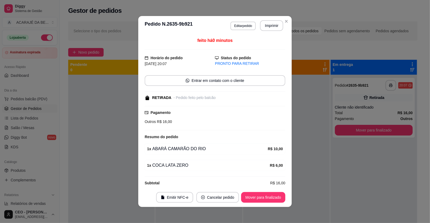
click at [260, 199] on button "Mover para finalizado" at bounding box center [263, 197] width 44 height 11
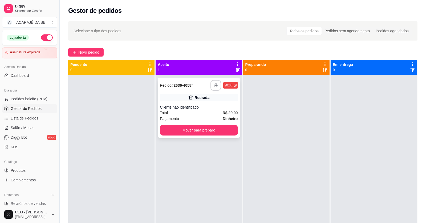
click at [230, 113] on strong "R$ 20,00" at bounding box center [230, 112] width 15 height 4
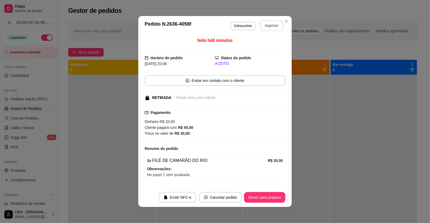
click at [268, 27] on button "Imprimir" at bounding box center [271, 25] width 23 height 11
click at [272, 197] on button "Mover para preparo" at bounding box center [264, 197] width 41 height 11
click at [272, 197] on div "Mover para preparo" at bounding box center [260, 197] width 49 height 11
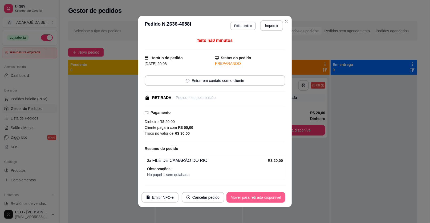
click at [272, 197] on button "Mover para retirada disponível" at bounding box center [255, 197] width 59 height 11
click at [272, 197] on div "Mover para retirada disponível" at bounding box center [252, 197] width 66 height 11
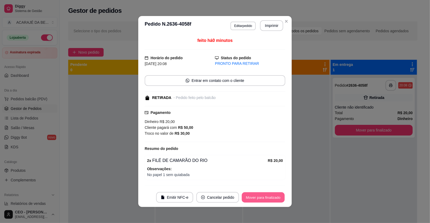
click at [272, 197] on button "Mover para finalizado" at bounding box center [263, 197] width 43 height 10
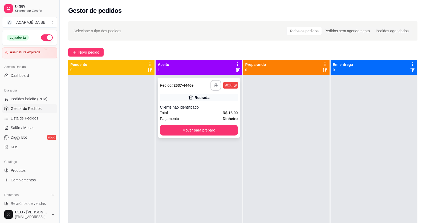
click at [203, 106] on div "Cliente não identificado" at bounding box center [199, 106] width 78 height 5
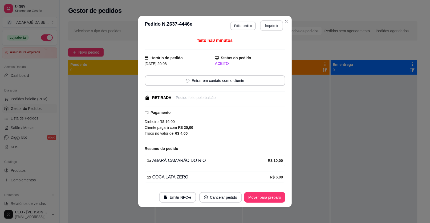
click at [258, 21] on div "**********" at bounding box center [256, 25] width 53 height 11
click at [269, 23] on button "Imprimir" at bounding box center [271, 25] width 23 height 11
click at [231, 199] on button "Cancelar pedido" at bounding box center [220, 197] width 41 height 10
click at [224, 183] on button "Sim" at bounding box center [233, 183] width 21 height 11
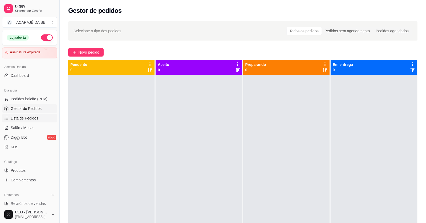
click at [21, 121] on link "Lista de Pedidos" at bounding box center [29, 118] width 55 height 9
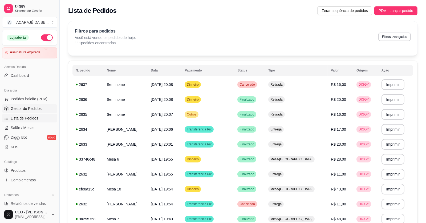
click at [37, 107] on span "Gestor de Pedidos" at bounding box center [26, 108] width 31 height 5
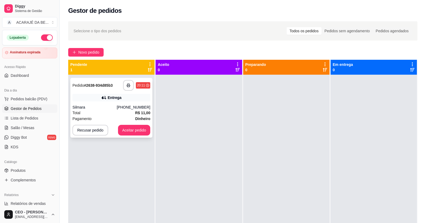
click at [111, 119] on div "Pagamento Dinheiro" at bounding box center [111, 119] width 78 height 6
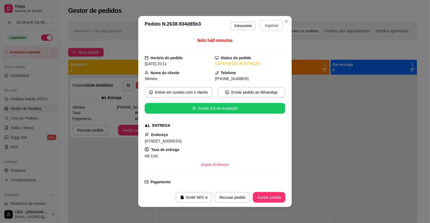
click at [268, 24] on button "Imprimir" at bounding box center [271, 25] width 23 height 11
click at [272, 198] on button "Aceitar pedido" at bounding box center [269, 197] width 32 height 11
click at [272, 198] on div "Recusar pedido Aceitar pedido" at bounding box center [242, 197] width 86 height 11
drag, startPoint x: 272, startPoint y: 198, endPoint x: 269, endPoint y: 195, distance: 4.3
click at [269, 195] on div "Recusar pedido Aceitar pedido" at bounding box center [242, 197] width 86 height 11
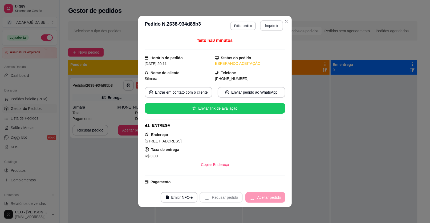
click at [269, 195] on div "Recusar pedido Aceitar pedido" at bounding box center [242, 197] width 86 height 11
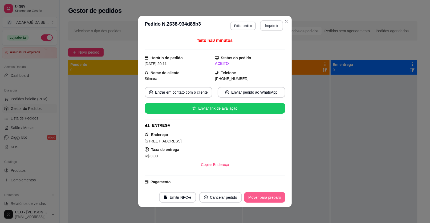
click at [269, 195] on button "Mover para preparo" at bounding box center [264, 197] width 41 height 11
click at [269, 195] on div "Mover para preparo" at bounding box center [260, 197] width 49 height 11
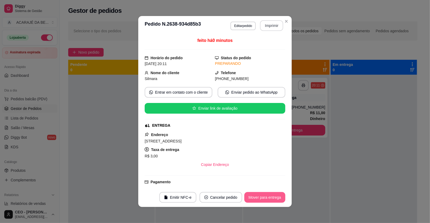
click at [269, 195] on button "Mover para entrega" at bounding box center [264, 197] width 41 height 11
click at [269, 195] on div "Mover para entrega" at bounding box center [261, 197] width 48 height 11
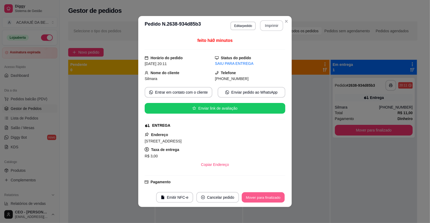
click at [269, 195] on button "Mover para finalizado" at bounding box center [263, 197] width 43 height 10
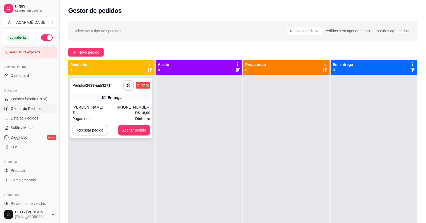
click at [71, 110] on div "**********" at bounding box center [111, 108] width 82 height 60
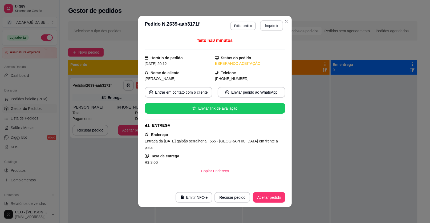
click at [280, 28] on button "Imprimir" at bounding box center [271, 25] width 23 height 11
click at [272, 200] on button "Aceitar pedido" at bounding box center [269, 197] width 32 height 11
click at [272, 200] on button "Aceitar pedido" at bounding box center [268, 197] width 31 height 10
click at [272, 200] on div "Recusar pedido Aceitar pedido" at bounding box center [242, 197] width 86 height 11
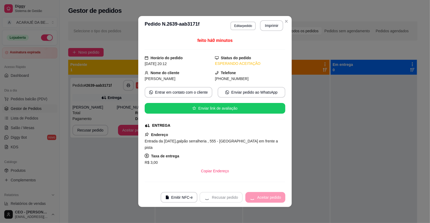
click at [272, 200] on div "Recusar pedido Aceitar pedido" at bounding box center [242, 197] width 86 height 11
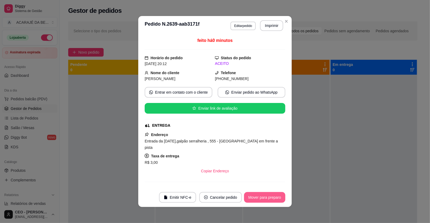
click at [272, 200] on button "Mover para preparo" at bounding box center [264, 197] width 41 height 11
click at [272, 200] on div "Mover para preparo" at bounding box center [260, 197] width 49 height 11
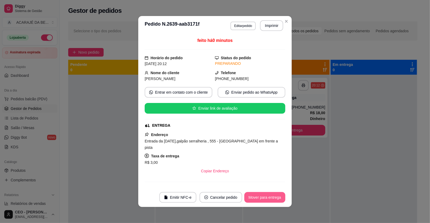
click at [272, 200] on button "Mover para entrega" at bounding box center [264, 197] width 41 height 11
click at [272, 199] on div "Mover para entrega" at bounding box center [261, 197] width 48 height 11
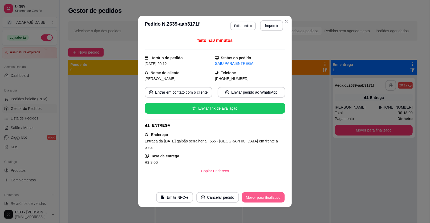
click at [272, 199] on button "Mover para finalizado" at bounding box center [263, 197] width 43 height 10
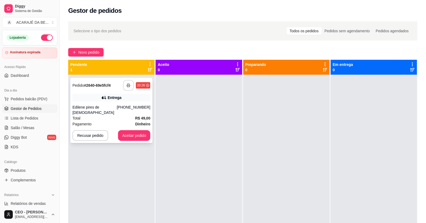
click at [125, 83] on button "button" at bounding box center [128, 85] width 11 height 11
click at [98, 121] on div "Pagamento Dinheiro" at bounding box center [111, 124] width 78 height 6
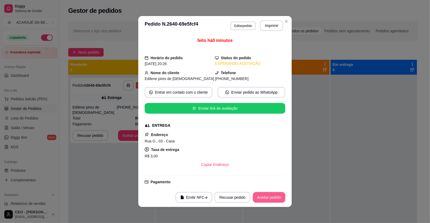
click at [261, 193] on button "Aceitar pedido" at bounding box center [269, 197] width 32 height 11
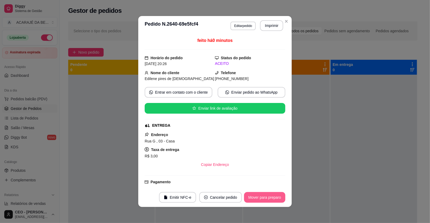
click at [265, 196] on button "Mover para preparo" at bounding box center [264, 197] width 41 height 11
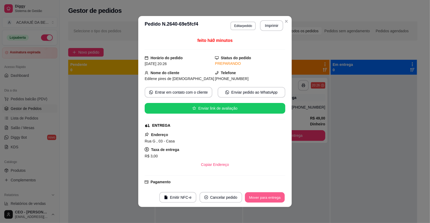
click at [268, 194] on button "Mover para entrega" at bounding box center [265, 197] width 40 height 10
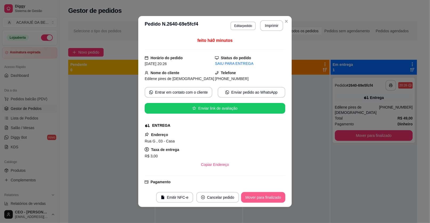
click at [269, 199] on button "Mover para finalizado" at bounding box center [263, 197] width 44 height 11
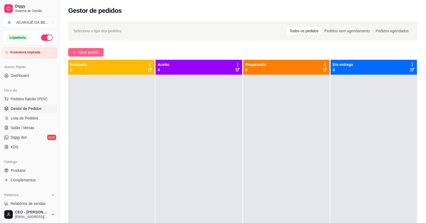
click at [98, 51] on span "Novo pedido" at bounding box center [88, 52] width 21 height 6
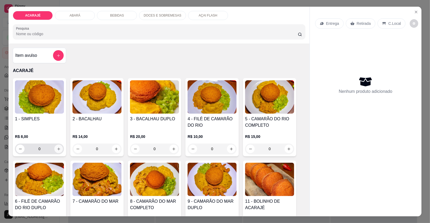
click at [58, 147] on icon "increase-product-quantity" at bounding box center [59, 149] width 4 height 4
click at [58, 147] on button "increase-product-quantity" at bounding box center [58, 148] width 9 height 9
type input "2"
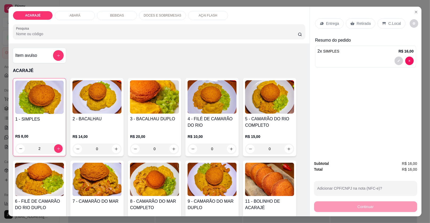
click at [327, 24] on p "Entrega" at bounding box center [332, 23] width 13 height 5
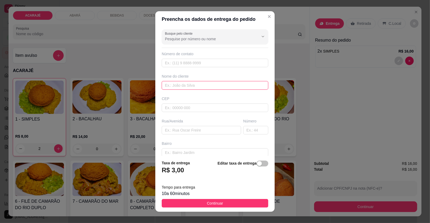
click at [188, 84] on input "text" at bounding box center [215, 85] width 107 height 9
type input "josineide"
click at [200, 130] on input "text" at bounding box center [201, 130] width 79 height 9
paste input "[GEOGRAPHIC_DATA] na [STREET_ADDRESS]"
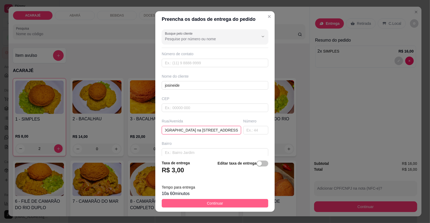
type input "[GEOGRAPHIC_DATA] na [STREET_ADDRESS]"
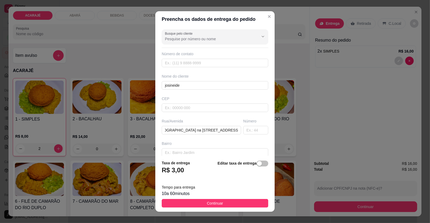
drag, startPoint x: 232, startPoint y: 200, endPoint x: 357, endPoint y: 212, distance: 125.2
click at [234, 200] on button "Continuar" at bounding box center [215, 203] width 107 height 9
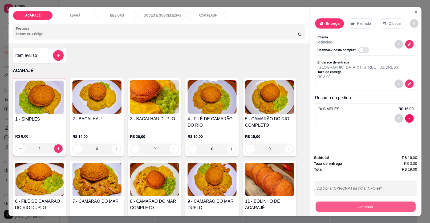
click at [381, 206] on button "Continuar" at bounding box center [366, 206] width 100 height 10
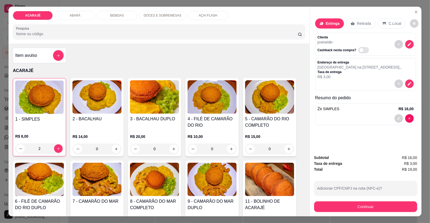
click at [115, 14] on p "BEBIDAS" at bounding box center [117, 15] width 14 height 4
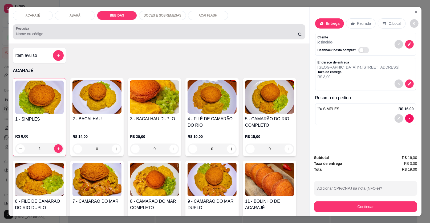
scroll to position [10, 0]
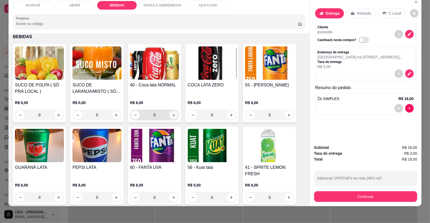
click at [173, 115] on icon "increase-product-quantity" at bounding box center [174, 115] width 4 height 4
type input "1"
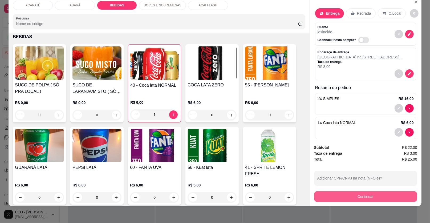
click at [371, 193] on button "Continuar" at bounding box center [365, 196] width 103 height 11
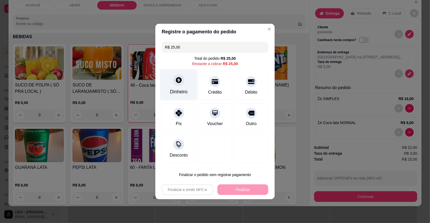
click at [178, 89] on div "Dinheiro" at bounding box center [179, 91] width 18 height 7
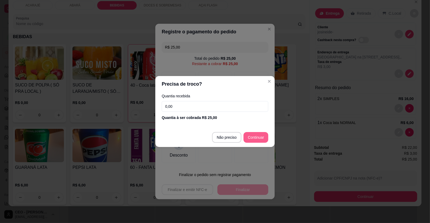
type input "R$ 0,00"
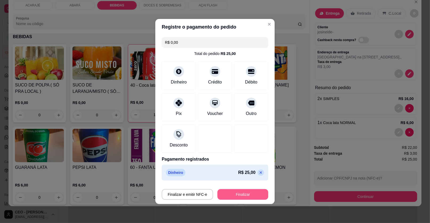
click at [232, 197] on button "Finalizar" at bounding box center [242, 194] width 51 height 11
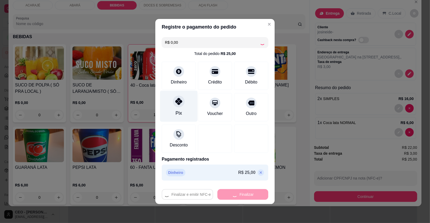
type input "0"
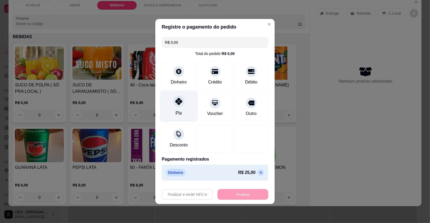
type input "-R$ 25,00"
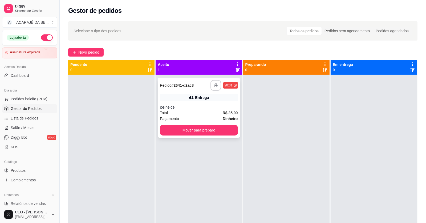
click at [202, 116] on div "Pagamento Dinheiro" at bounding box center [199, 119] width 78 height 6
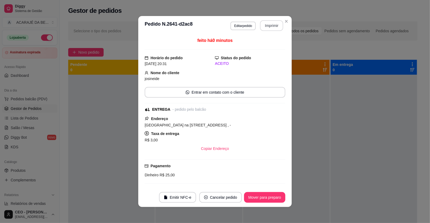
click at [271, 28] on button "Imprimir" at bounding box center [271, 25] width 23 height 11
click at [262, 198] on button "Mover para preparo" at bounding box center [264, 197] width 41 height 11
click at [262, 198] on div "Mover para preparo" at bounding box center [260, 197] width 49 height 11
click at [261, 198] on div "Mover para preparo" at bounding box center [260, 197] width 49 height 11
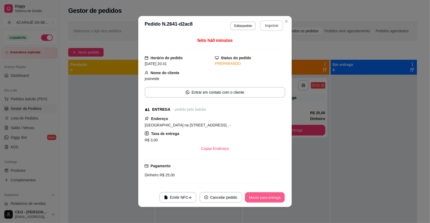
click at [261, 198] on button "Mover para entrega" at bounding box center [265, 197] width 40 height 10
click at [261, 199] on div "Mover para entrega" at bounding box center [261, 197] width 48 height 11
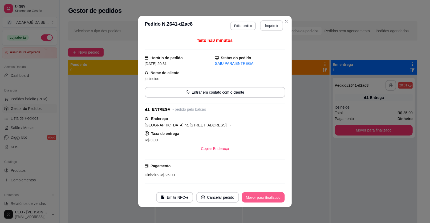
click at [260, 200] on button "Mover para finalizado" at bounding box center [263, 197] width 43 height 10
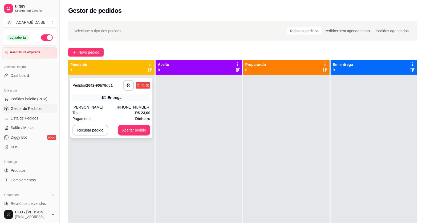
click at [124, 103] on div "**********" at bounding box center [111, 108] width 82 height 60
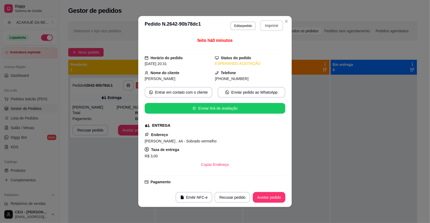
click at [264, 30] on button "Imprimir" at bounding box center [271, 25] width 23 height 11
click at [269, 195] on button "Aceitar pedido" at bounding box center [269, 197] width 32 height 11
click at [271, 195] on div "Recusar pedido Aceitar pedido" at bounding box center [249, 197] width 71 height 11
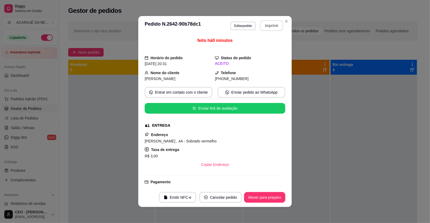
click at [269, 195] on button "Mover para preparo" at bounding box center [264, 197] width 41 height 11
click at [268, 195] on div "Mover para preparo" at bounding box center [260, 197] width 49 height 11
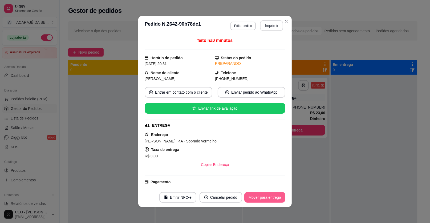
click at [267, 195] on button "Mover para entrega" at bounding box center [264, 197] width 41 height 11
click at [267, 195] on div "Mover para entrega" at bounding box center [261, 197] width 48 height 11
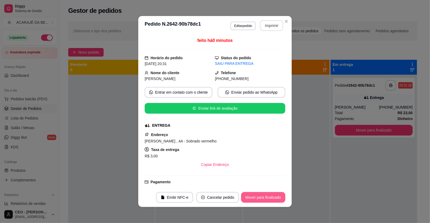
click at [267, 195] on button "Mover para finalizado" at bounding box center [263, 197] width 44 height 11
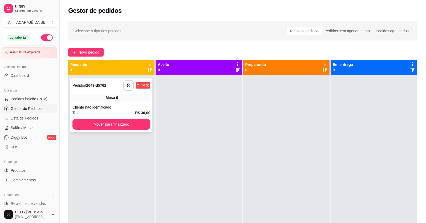
click at [90, 90] on div "**********" at bounding box center [111, 85] width 78 height 11
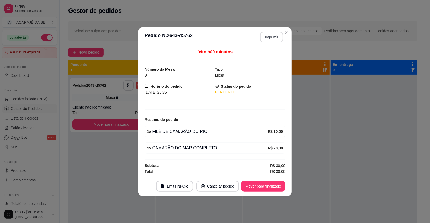
click at [277, 38] on button "Imprimir" at bounding box center [271, 37] width 23 height 11
click at [268, 183] on button "Mover para finalizado" at bounding box center [263, 186] width 44 height 11
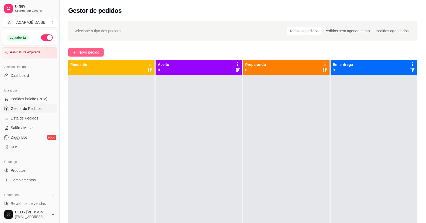
click at [90, 50] on span "Novo pedido" at bounding box center [88, 52] width 21 height 6
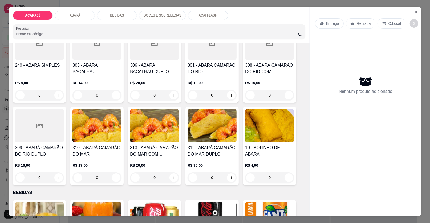
scroll to position [266, 0]
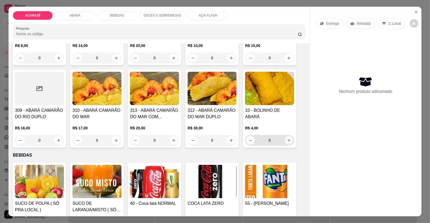
click at [289, 140] on button "increase-product-quantity" at bounding box center [289, 140] width 8 height 8
type input "1"
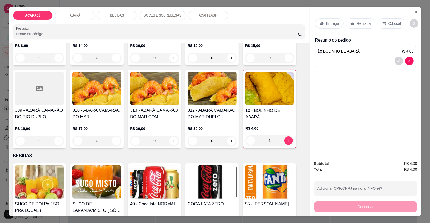
click at [357, 23] on p "Retirada" at bounding box center [364, 23] width 14 height 5
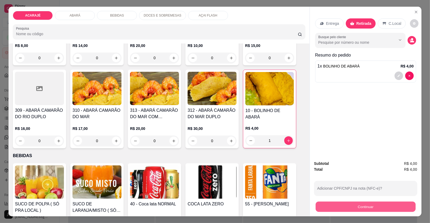
click at [358, 205] on button "Continuar" at bounding box center [366, 206] width 100 height 10
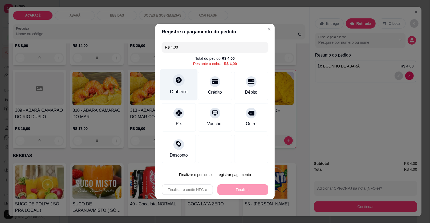
click at [185, 77] on div "Dinheiro" at bounding box center [179, 84] width 38 height 31
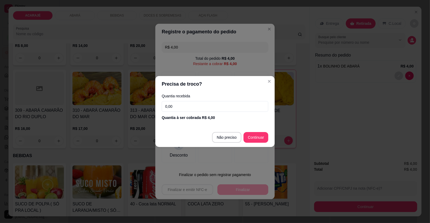
click at [208, 104] on input "0,00" at bounding box center [215, 106] width 107 height 11
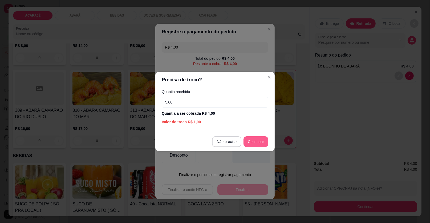
type input "5,00"
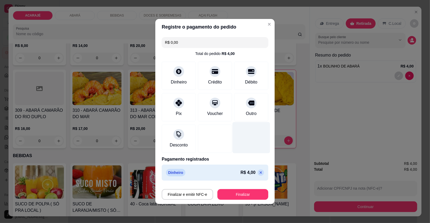
type input "R$ 0,00"
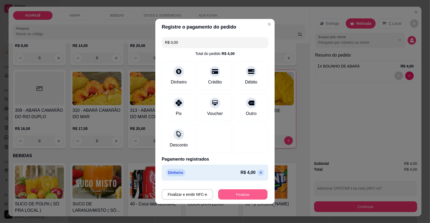
click at [245, 193] on button "Finalizar" at bounding box center [242, 194] width 49 height 10
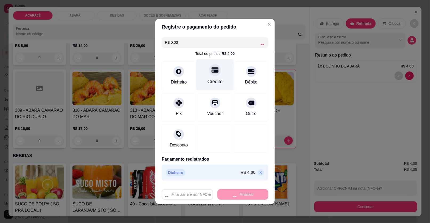
type input "0"
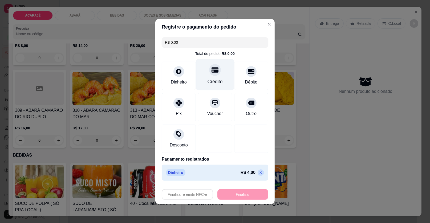
type input "-R$ 4,00"
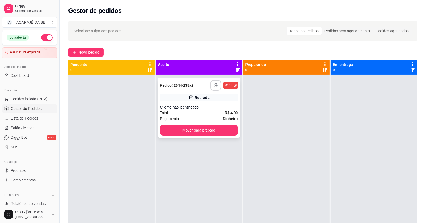
click at [204, 106] on div "Cliente não identificado" at bounding box center [199, 106] width 78 height 5
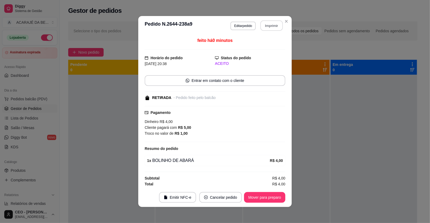
click at [273, 22] on button "Imprimir" at bounding box center [271, 26] width 22 height 10
click at [275, 199] on div "Mover para preparo" at bounding box center [260, 197] width 49 height 11
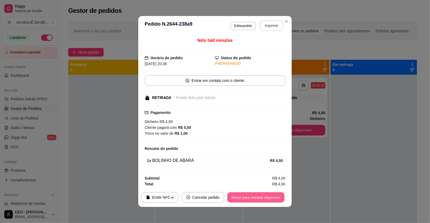
click at [275, 199] on button "Mover para retirada disponível" at bounding box center [255, 197] width 57 height 10
click at [275, 199] on div "Mover para retirada disponível" at bounding box center [252, 197] width 66 height 11
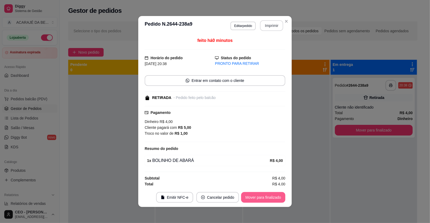
click at [275, 199] on button "Mover para finalizado" at bounding box center [263, 197] width 44 height 11
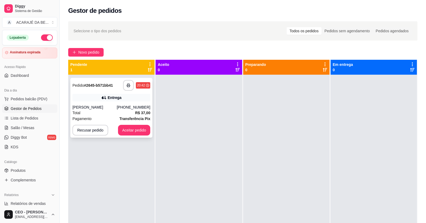
click at [125, 117] on strong "Transferência Pix" at bounding box center [134, 118] width 31 height 4
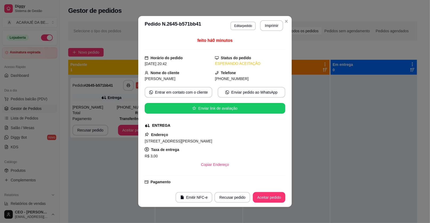
click at [271, 28] on button "Imprimir" at bounding box center [271, 25] width 23 height 11
click at [269, 201] on button "Aceitar pedido" at bounding box center [269, 197] width 32 height 11
click at [269, 199] on div "Recusar pedido Aceitar pedido" at bounding box center [242, 197] width 86 height 11
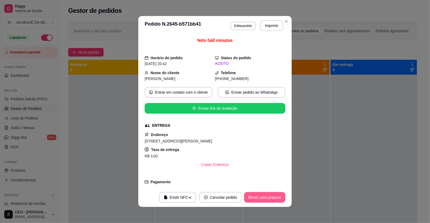
click at [269, 199] on button "Mover para preparo" at bounding box center [264, 197] width 41 height 11
click at [269, 199] on div "Mover para preparo" at bounding box center [260, 197] width 49 height 11
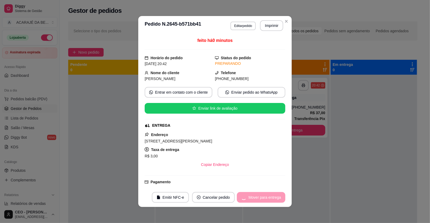
click at [268, 199] on div "Mover para entrega" at bounding box center [261, 197] width 48 height 11
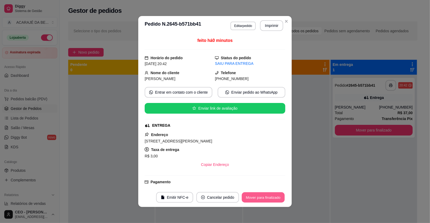
click at [268, 199] on button "Mover para finalizado" at bounding box center [263, 197] width 43 height 10
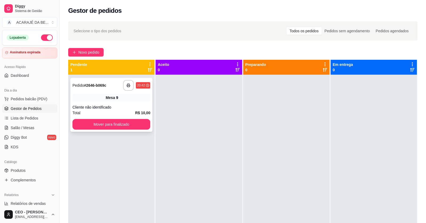
click at [91, 105] on div "Cliente não identificado" at bounding box center [111, 106] width 78 height 5
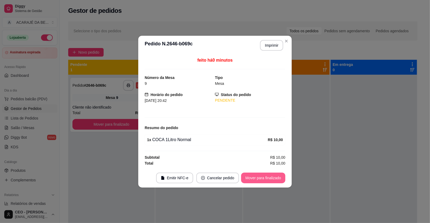
click at [273, 178] on button "Mover para finalizado" at bounding box center [263, 177] width 44 height 11
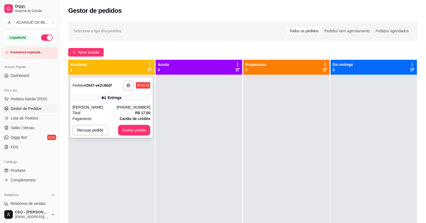
click at [105, 95] on icon at bounding box center [103, 97] width 5 height 5
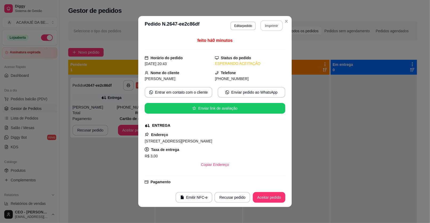
click at [273, 31] on button "Imprimir" at bounding box center [271, 26] width 22 height 10
click at [269, 198] on button "Aceitar pedido" at bounding box center [269, 197] width 32 height 11
click at [269, 198] on div "Recusar pedido Aceitar pedido" at bounding box center [242, 197] width 86 height 11
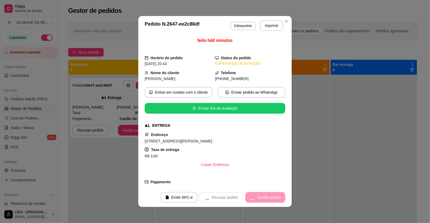
click at [269, 198] on div "Recusar pedido Aceitar pedido" at bounding box center [242, 197] width 86 height 11
click at [269, 197] on div "Recusar pedido Aceitar pedido" at bounding box center [242, 197] width 86 height 11
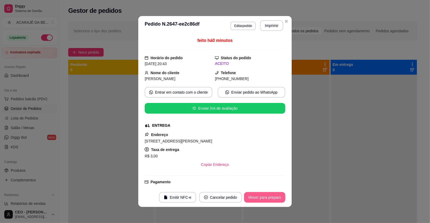
click at [269, 197] on button "Mover para preparo" at bounding box center [264, 197] width 41 height 11
click at [269, 197] on div "Mover para preparo" at bounding box center [260, 197] width 49 height 11
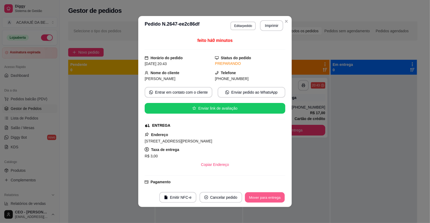
click at [269, 197] on button "Mover para entrega" at bounding box center [265, 197] width 40 height 10
click at [269, 197] on div "Mover para entrega" at bounding box center [261, 197] width 48 height 11
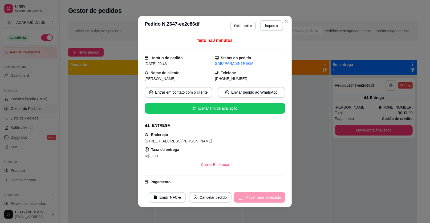
click at [269, 197] on div "Mover para finalizado" at bounding box center [260, 197] width 52 height 11
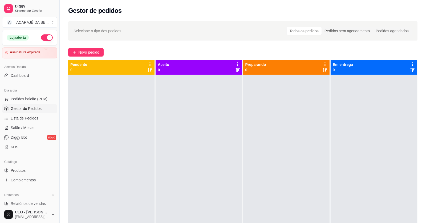
click at [93, 47] on div "Selecione o tipo dos pedidos Todos os pedidos Pedidos sem agendamento Pedidos a…" at bounding box center [243, 153] width 366 height 271
click at [88, 48] on button "Novo pedido" at bounding box center [85, 52] width 35 height 9
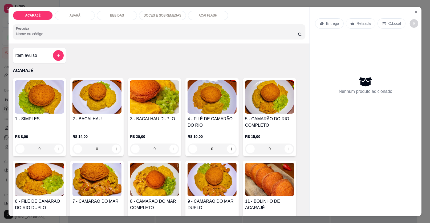
click at [155, 17] on p "DOCES E SOBREMESAS" at bounding box center [163, 15] width 38 height 4
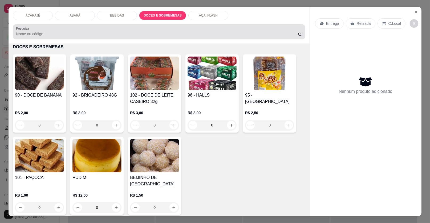
scroll to position [10, 0]
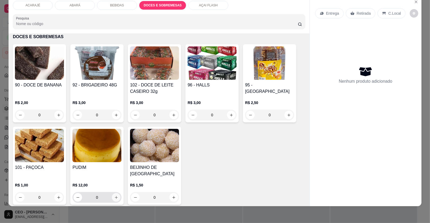
click at [114, 195] on icon "increase-product-quantity" at bounding box center [116, 197] width 4 height 4
type input "1"
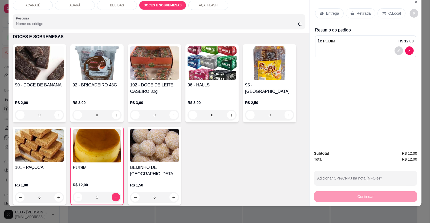
click at [366, 14] on p "Retirada" at bounding box center [364, 13] width 14 height 5
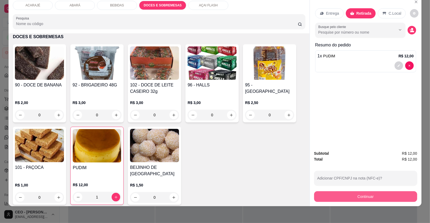
click at [326, 194] on button "Continuar" at bounding box center [365, 196] width 103 height 11
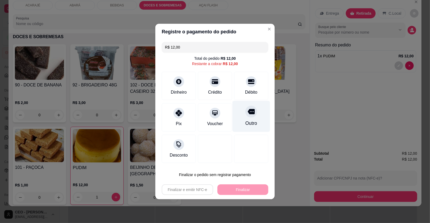
click at [253, 121] on div "Outro" at bounding box center [251, 123] width 12 height 7
type input "R$ 0,00"
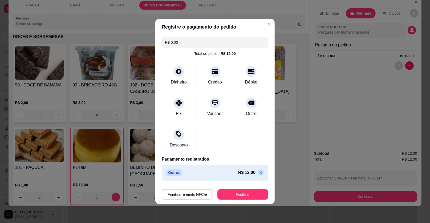
click at [252, 194] on button "Finalizar" at bounding box center [242, 194] width 51 height 11
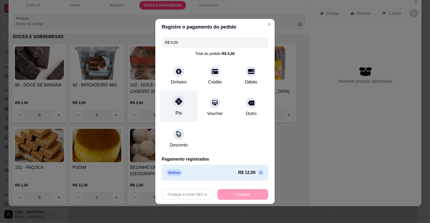
type input "0"
type input "-R$ 12,00"
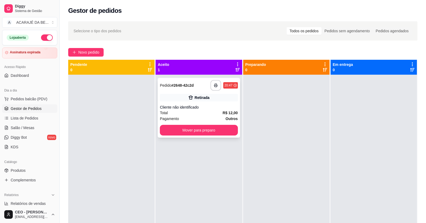
click at [199, 102] on div "**********" at bounding box center [199, 108] width 82 height 60
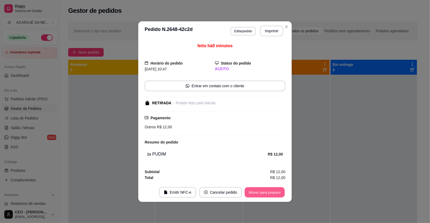
click at [260, 188] on button "Mover para preparo" at bounding box center [264, 192] width 40 height 10
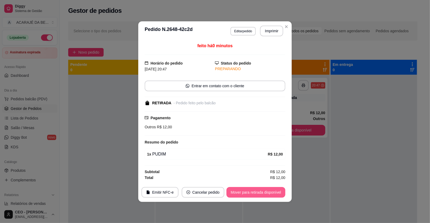
click at [239, 196] on button "Mover para retirada disponível" at bounding box center [255, 192] width 59 height 11
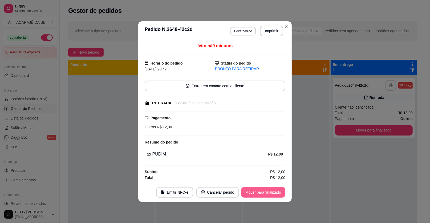
click at [241, 193] on button "Mover para finalizado" at bounding box center [263, 192] width 44 height 11
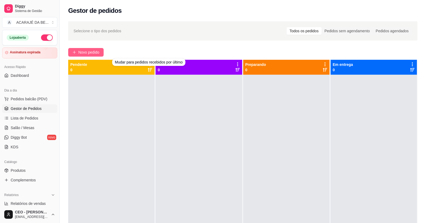
click at [97, 50] on span "Novo pedido" at bounding box center [88, 52] width 21 height 6
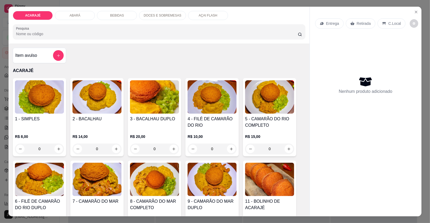
scroll to position [26, 0]
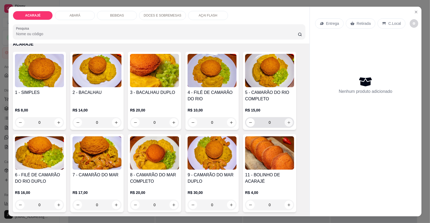
click at [288, 120] on icon "increase-product-quantity" at bounding box center [289, 122] width 4 height 4
type input "1"
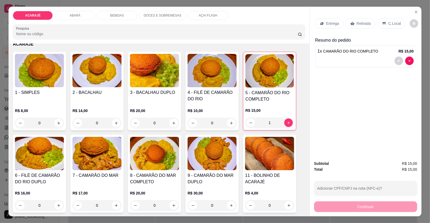
click at [351, 26] on div "Retirada" at bounding box center [361, 23] width 30 height 10
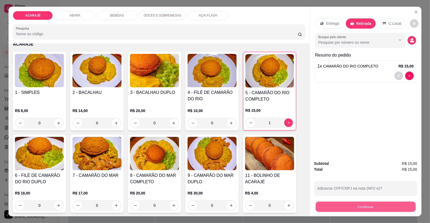
click at [366, 205] on button "Continuar" at bounding box center [366, 206] width 100 height 10
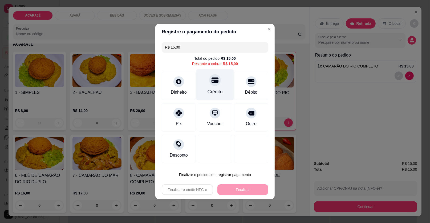
click at [217, 86] on div "Crédito" at bounding box center [215, 84] width 38 height 31
type input "R$ 0,00"
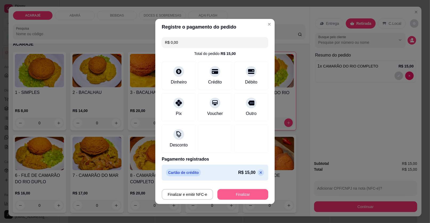
click at [234, 193] on button "Finalizar" at bounding box center [242, 194] width 51 height 11
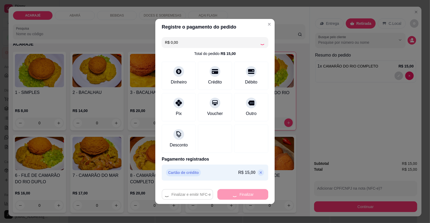
type input "0"
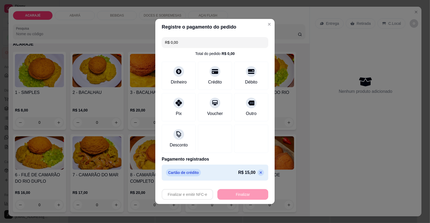
type input "-R$ 15,00"
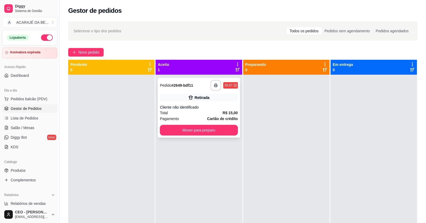
click at [202, 107] on div "Cliente não identificado" at bounding box center [199, 106] width 78 height 5
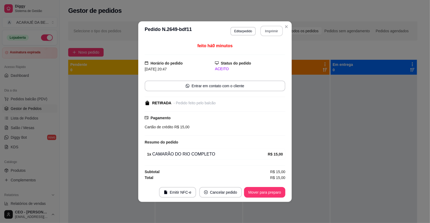
click at [273, 27] on button "Imprimir" at bounding box center [271, 31] width 22 height 10
drag, startPoint x: 275, startPoint y: 31, endPoint x: 276, endPoint y: 186, distance: 154.7
click at [279, 185] on footer "Emitir NFC-e Cancelar pedido Mover para preparo" at bounding box center [214, 191] width 153 height 19
click at [271, 181] on div "feito há 0 minutos Horário do pedido 07/10/2025 20:47 Status do pedido ACEITO E…" at bounding box center [214, 111] width 153 height 142
drag, startPoint x: 266, startPoint y: 184, endPoint x: 263, endPoint y: 186, distance: 3.5
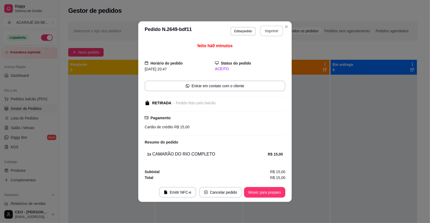
click at [265, 185] on footer "Emitir NFC-e Cancelar pedido Mover para preparo" at bounding box center [214, 191] width 153 height 19
click at [263, 187] on button "Mover para preparo" at bounding box center [264, 192] width 40 height 10
click at [263, 187] on div "Mover para preparo" at bounding box center [260, 192] width 49 height 11
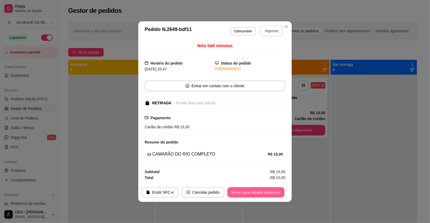
click at [263, 187] on button "Mover para retirada disponível" at bounding box center [255, 192] width 57 height 10
click at [263, 187] on div "Mover para retirada disponível" at bounding box center [255, 192] width 59 height 11
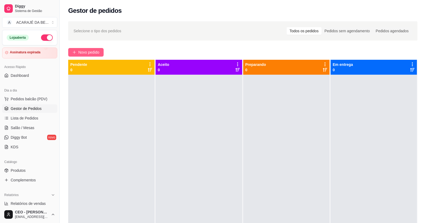
click at [84, 51] on span "Novo pedido" at bounding box center [88, 52] width 21 height 6
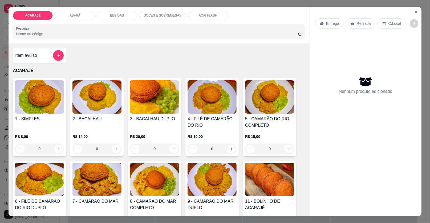
click at [118, 16] on p "BEBIDAS" at bounding box center [117, 15] width 14 height 4
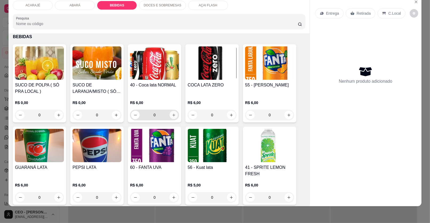
click at [171, 112] on button "increase-product-quantity" at bounding box center [174, 115] width 8 height 8
type input "1"
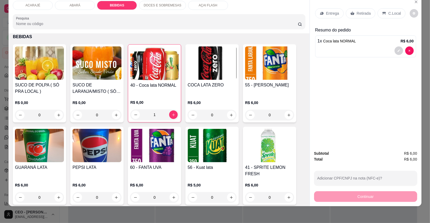
click at [358, 14] on p "Retirada" at bounding box center [364, 13] width 14 height 5
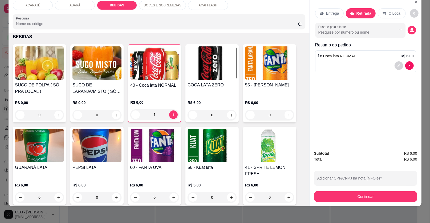
click at [370, 202] on div "Subtotal R$ 6,00 Total R$ 6,00 Adicionar CPF/CNPJ na nota (NFC-e)? Continuar" at bounding box center [366, 176] width 112 height 60
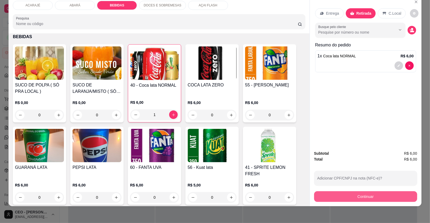
click at [370, 194] on button "Continuar" at bounding box center [365, 196] width 103 height 11
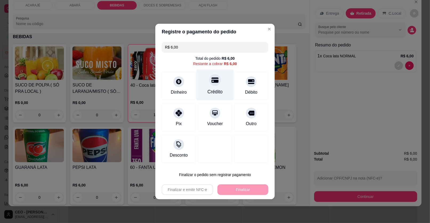
click at [227, 84] on div "Crédito" at bounding box center [215, 84] width 38 height 31
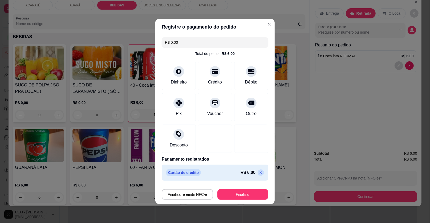
click at [241, 188] on div "Finalizar e emitir NFC-e Finalizar" at bounding box center [215, 193] width 107 height 13
click at [257, 169] on p at bounding box center [260, 172] width 6 height 6
type input "R$ 6,00"
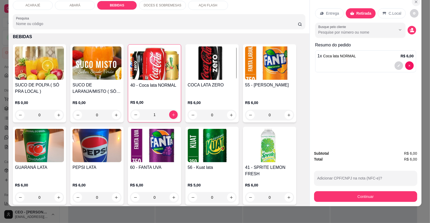
click at [414, 1] on icon "Close" at bounding box center [416, 2] width 4 height 4
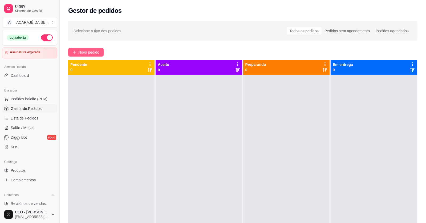
click at [96, 56] on div "Selecione o tipo dos pedidos Todos os pedidos Pedidos sem agendamento Pedidos a…" at bounding box center [243, 153] width 366 height 271
click at [98, 54] on span "Novo pedido" at bounding box center [88, 52] width 21 height 6
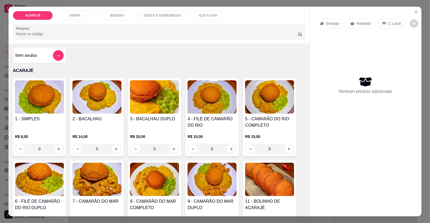
click at [125, 14] on div "BEBIDAS" at bounding box center [117, 15] width 40 height 9
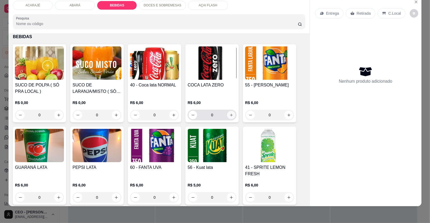
click at [229, 114] on icon "increase-product-quantity" at bounding box center [231, 115] width 4 height 4
type input "1"
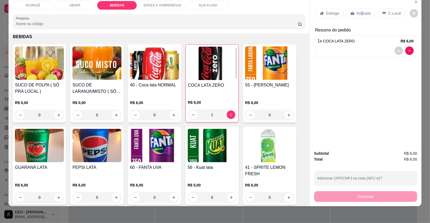
drag, startPoint x: 358, startPoint y: 13, endPoint x: 402, endPoint y: 143, distance: 136.6
click at [359, 15] on p "Retirada" at bounding box center [364, 13] width 14 height 5
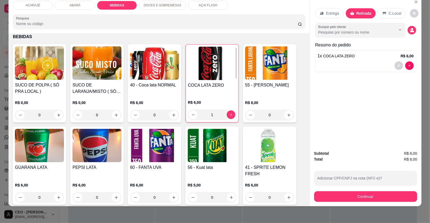
click at [400, 203] on div "Subtotal R$ 6,00 Total R$ 6,00 Adicionar CPF/CNPJ na nota (NFC-e)? Continuar" at bounding box center [366, 176] width 112 height 60
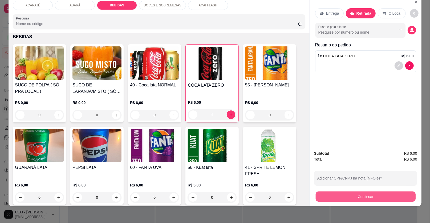
click at [399, 197] on button "Continuar" at bounding box center [366, 196] width 100 height 10
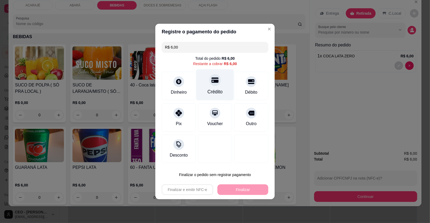
click at [219, 95] on div "Crédito" at bounding box center [214, 91] width 15 height 7
type input "R$ 0,00"
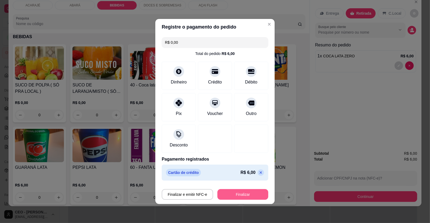
click at [250, 191] on button "Finalizar" at bounding box center [242, 194] width 51 height 11
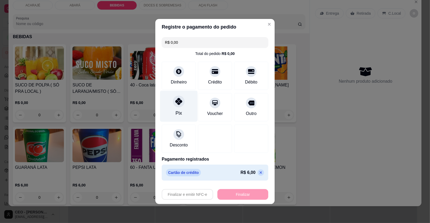
type input "0"
type input "-R$ 6,00"
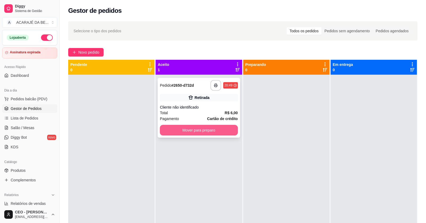
click at [187, 131] on button "Mover para preparo" at bounding box center [199, 130] width 78 height 11
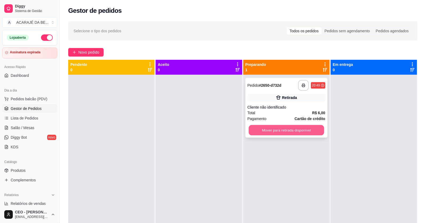
click at [266, 129] on button "Mover para retirada disponível" at bounding box center [285, 130] width 75 height 10
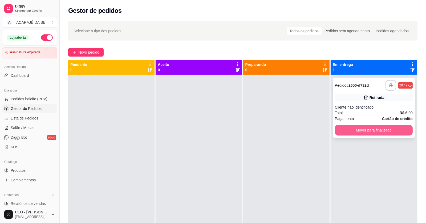
click at [361, 131] on button "Mover para finalizado" at bounding box center [374, 130] width 78 height 11
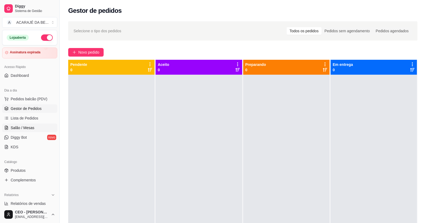
click at [28, 129] on span "Salão / Mesas" at bounding box center [23, 127] width 24 height 5
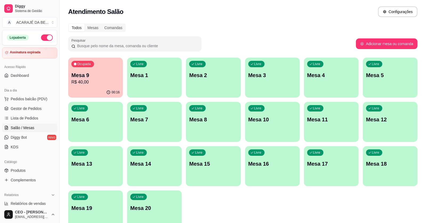
click at [102, 63] on div "Ocupada Mesa 9 R$ 40,00" at bounding box center [95, 73] width 55 height 30
click at [89, 75] on p "Mesa 9" at bounding box center [95, 74] width 48 height 7
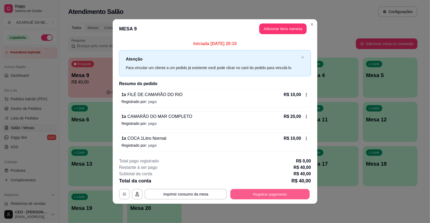
click at [305, 190] on button "Registrar pagamento" at bounding box center [269, 194] width 79 height 10
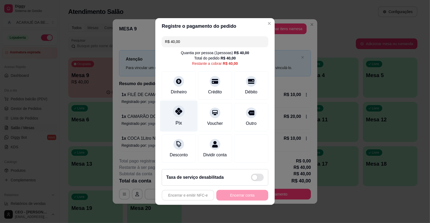
click at [189, 112] on div "Pix" at bounding box center [179, 115] width 38 height 31
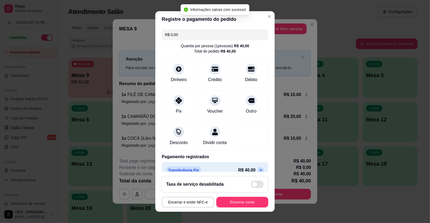
type input "R$ 0,00"
click at [248, 194] on footer "Taxa de serviço desabilitada Encerrar e emitir NFC-e Encerrar conta" at bounding box center [214, 191] width 119 height 40
click at [249, 197] on button "Encerrar conta" at bounding box center [242, 202] width 52 height 11
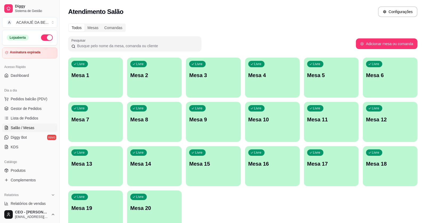
click at [22, 113] on ul "Pedidos balcão (PDV) Gestor de Pedidos Lista de Pedidos Salão / Mesas Diggy Bot…" at bounding box center [29, 123] width 55 height 56
click at [22, 110] on span "Gestor de Pedidos" at bounding box center [26, 108] width 31 height 5
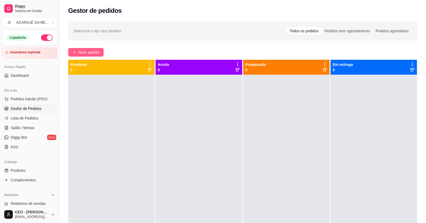
click at [84, 51] on span "Novo pedido" at bounding box center [88, 52] width 21 height 6
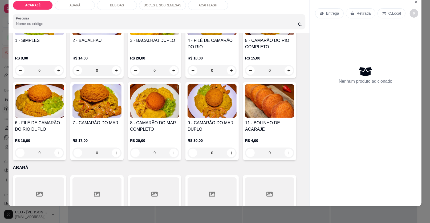
scroll to position [80, 0]
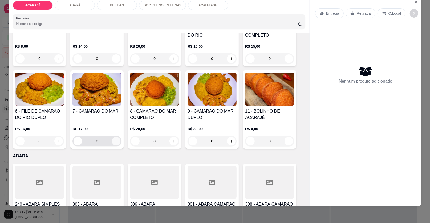
click at [115, 140] on icon "increase-product-quantity" at bounding box center [116, 141] width 4 height 4
type input "1"
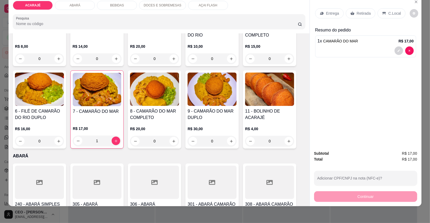
drag, startPoint x: 366, startPoint y: 12, endPoint x: 365, endPoint y: 120, distance: 108.4
click at [366, 12] on p "Retirada" at bounding box center [364, 13] width 14 height 5
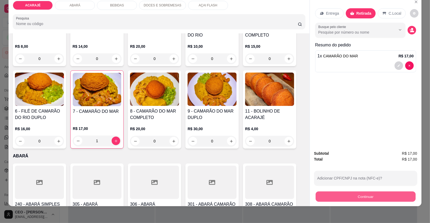
click at [364, 196] on button "Continuar" at bounding box center [366, 196] width 100 height 10
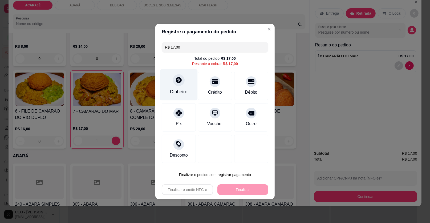
click at [182, 85] on div "Dinheiro" at bounding box center [179, 84] width 38 height 31
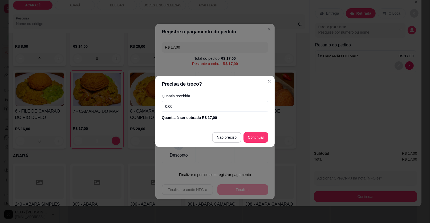
click at [224, 105] on input "0,00" at bounding box center [215, 106] width 107 height 11
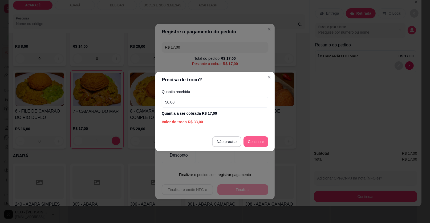
type input "50,00"
type input "R$ 0,00"
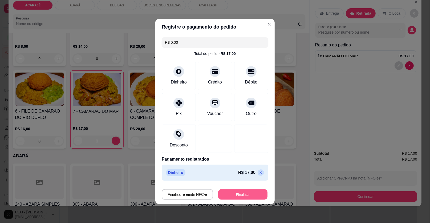
click at [243, 196] on button "Finalizar" at bounding box center [242, 194] width 49 height 10
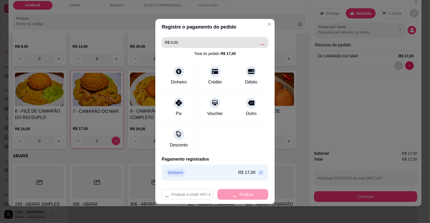
type input "0"
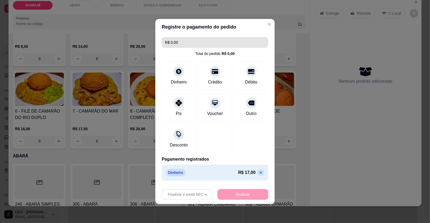
type input "-R$ 17,00"
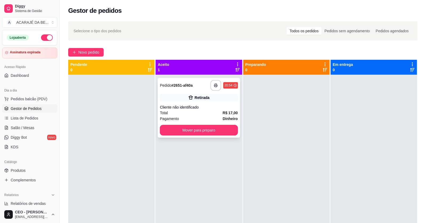
click at [201, 100] on div "Retirada" at bounding box center [201, 97] width 15 height 5
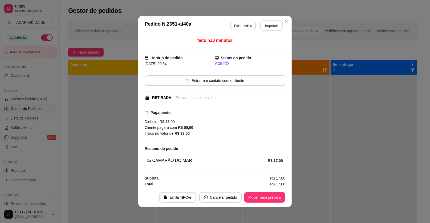
click at [272, 24] on button "Imprimir" at bounding box center [271, 26] width 22 height 10
click at [272, 202] on button "Mover para preparo" at bounding box center [264, 197] width 41 height 11
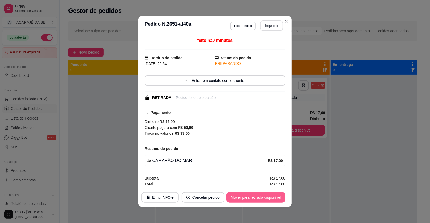
click at [270, 201] on button "Mover para retirada disponível" at bounding box center [255, 197] width 59 height 11
click at [270, 201] on div "Mover para retirada disponível" at bounding box center [252, 197] width 66 height 11
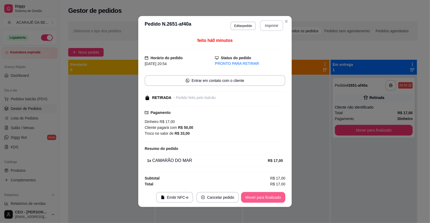
click at [270, 201] on button "Mover para finalizado" at bounding box center [263, 197] width 44 height 11
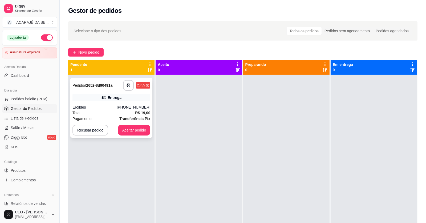
click at [106, 113] on div "Total R$ 19,00" at bounding box center [111, 113] width 78 height 6
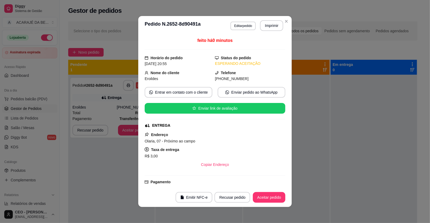
click at [274, 28] on div "**********" at bounding box center [215, 111] width 430 height 223
click at [274, 28] on button "Imprimir" at bounding box center [271, 25] width 23 height 11
click at [260, 194] on button "Aceitar pedido" at bounding box center [269, 197] width 32 height 11
click at [260, 194] on div "Recusar pedido Aceitar pedido" at bounding box center [249, 197] width 71 height 11
click at [260, 194] on div "Recusar pedido Aceitar pedido" at bounding box center [242, 197] width 86 height 11
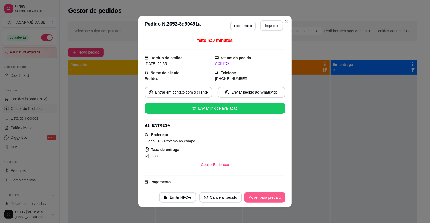
click at [260, 194] on button "Mover para preparo" at bounding box center [264, 197] width 41 height 11
click at [260, 194] on div "Mover para preparo" at bounding box center [260, 197] width 49 height 11
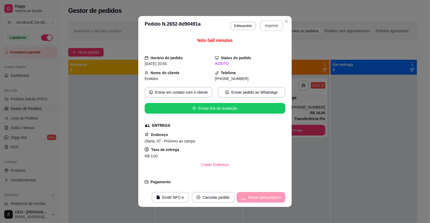
click at [259, 195] on div "Mover para preparo" at bounding box center [260, 197] width 49 height 11
click at [259, 195] on button "Mover para entrega" at bounding box center [265, 197] width 40 height 10
click at [259, 195] on div "Mover para entrega" at bounding box center [264, 197] width 41 height 11
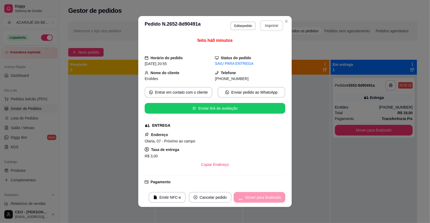
click at [258, 195] on div "Mover para finalizado" at bounding box center [260, 197] width 52 height 11
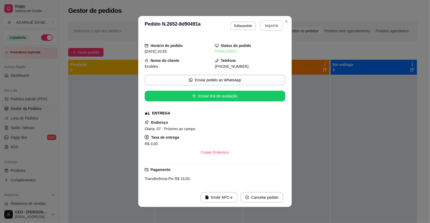
click at [289, 134] on div "Horário do pedido 07/10/2025 20:55 Status do pedido FINALIZADO Nome do cliente …" at bounding box center [214, 111] width 153 height 152
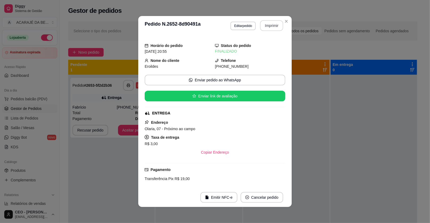
drag, startPoint x: 288, startPoint y: 124, endPoint x: 288, endPoint y: 113, distance: 10.9
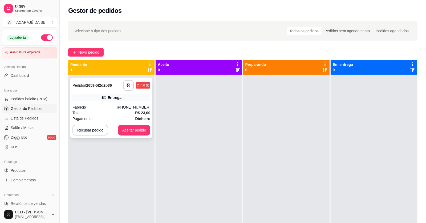
click at [130, 104] on div "**********" at bounding box center [111, 108] width 82 height 60
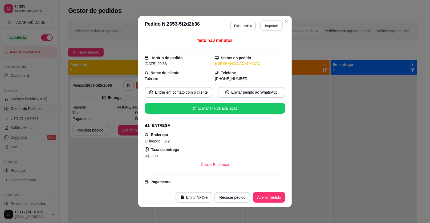
click at [260, 27] on button "Imprimir" at bounding box center [271, 26] width 22 height 10
click at [278, 199] on button "Aceitar pedido" at bounding box center [269, 197] width 32 height 11
click at [278, 199] on div "Recusar pedido Aceitar pedido" at bounding box center [242, 197] width 86 height 11
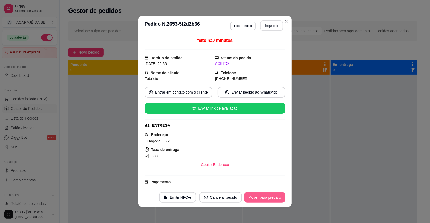
click at [251, 197] on button "Mover para preparo" at bounding box center [264, 197] width 41 height 11
click at [251, 197] on div "Mover para preparo" at bounding box center [260, 197] width 49 height 11
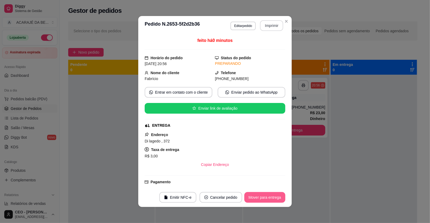
click at [251, 197] on button "Mover para entrega" at bounding box center [264, 197] width 41 height 11
click at [252, 197] on div "Mover para entrega" at bounding box center [261, 197] width 48 height 11
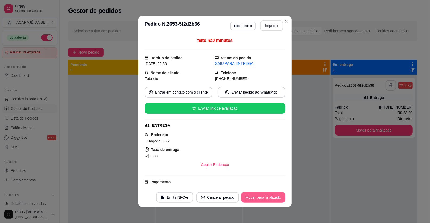
click at [252, 197] on button "Mover para finalizado" at bounding box center [263, 197] width 44 height 11
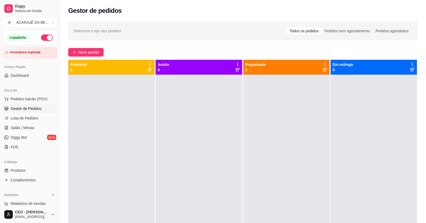
click at [263, 222] on div at bounding box center [286, 186] width 86 height 223
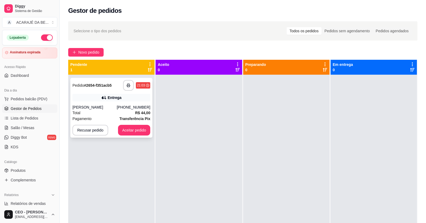
click at [125, 98] on div "Entrega" at bounding box center [111, 97] width 78 height 7
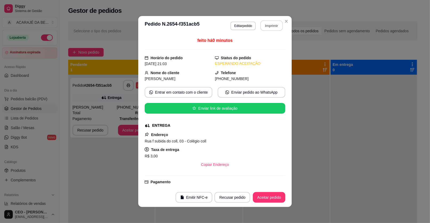
click at [265, 26] on button "Imprimir" at bounding box center [271, 26] width 22 height 10
click at [277, 195] on button "Aceitar pedido" at bounding box center [268, 197] width 31 height 10
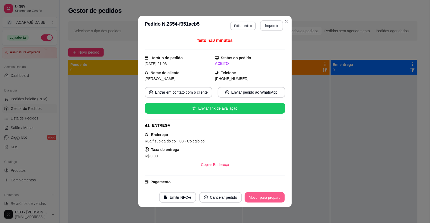
click at [277, 194] on button "Mover para preparo" at bounding box center [264, 197] width 40 height 10
click at [277, 194] on div "Mover para preparo" at bounding box center [260, 197] width 49 height 11
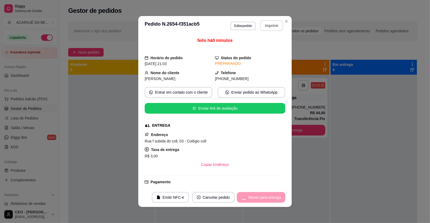
click at [277, 194] on div "Mover para entrega" at bounding box center [261, 197] width 48 height 11
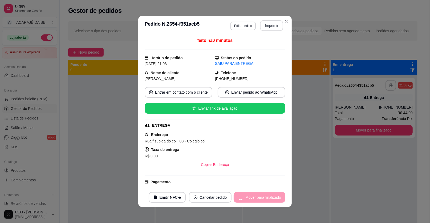
click at [277, 194] on div "Mover para finalizado" at bounding box center [260, 197] width 52 height 11
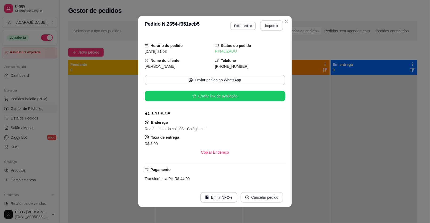
click at [277, 194] on button "Cancelar pedido" at bounding box center [261, 197] width 43 height 11
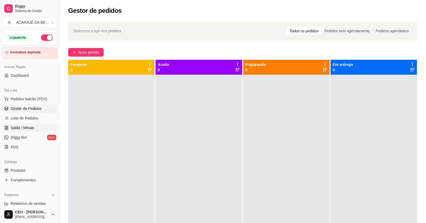
click at [21, 127] on span "Salão / Mesas" at bounding box center [23, 127] width 24 height 5
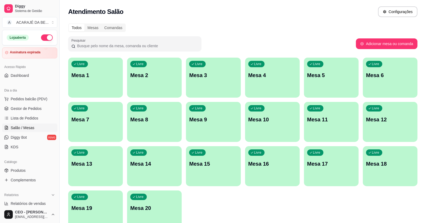
click at [312, 83] on div "Livre Mesa 5" at bounding box center [331, 75] width 55 height 34
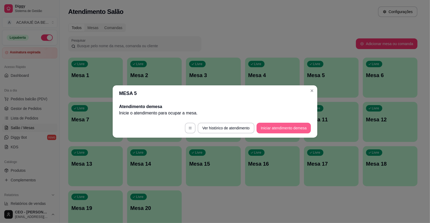
click at [266, 126] on button "Iniciar atendimento de mesa" at bounding box center [283, 127] width 54 height 11
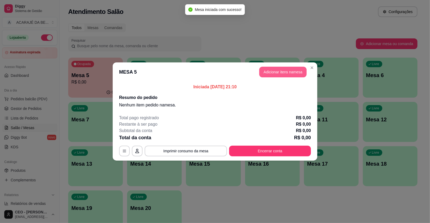
click at [275, 70] on button "Adicionar itens na mesa" at bounding box center [282, 72] width 47 height 11
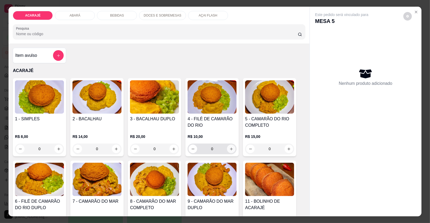
click at [229, 148] on icon "increase-product-quantity" at bounding box center [231, 149] width 4 height 4
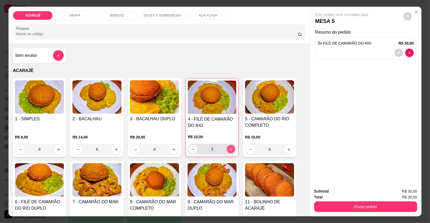
type input "3"
click at [115, 14] on p "BEBIDAS" at bounding box center [117, 15] width 14 height 4
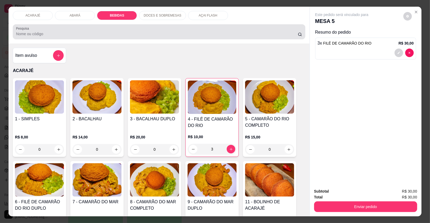
scroll to position [10, 0]
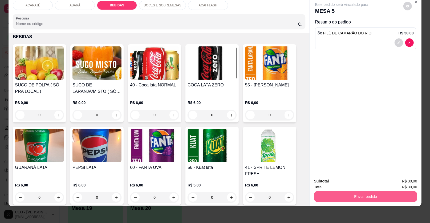
click at [368, 200] on button "Enviar pedido" at bounding box center [365, 196] width 103 height 11
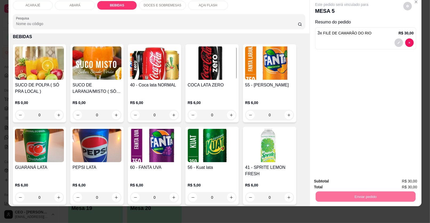
click at [409, 184] on button "Enviar pedido" at bounding box center [402, 183] width 29 height 10
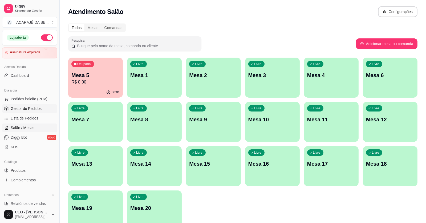
click at [43, 109] on link "Gestor de Pedidos" at bounding box center [29, 108] width 55 height 9
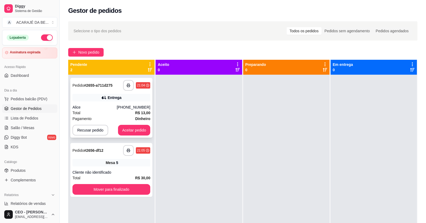
click at [126, 116] on div "Pagamento Dinheiro" at bounding box center [111, 119] width 78 height 6
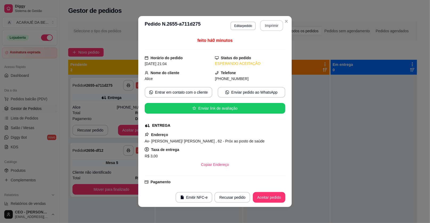
click at [268, 20] on button "Imprimir" at bounding box center [271, 25] width 23 height 11
click at [268, 199] on button "Aceitar pedido" at bounding box center [268, 197] width 31 height 10
click at [268, 199] on div "Recusar pedido Aceitar pedido" at bounding box center [242, 197] width 86 height 11
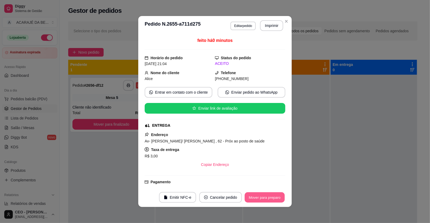
click at [268, 199] on button "Mover para preparo" at bounding box center [264, 197] width 40 height 10
click at [267, 199] on div "Mover para preparo" at bounding box center [264, 197] width 41 height 11
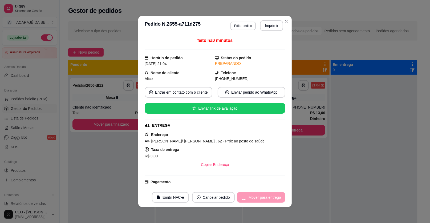
click at [267, 199] on div "Mover para entrega" at bounding box center [261, 197] width 48 height 11
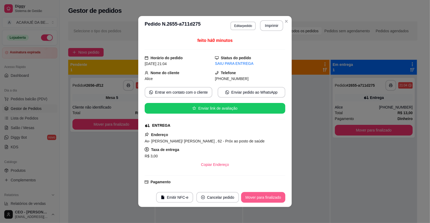
click at [266, 199] on button "Mover para finalizado" at bounding box center [263, 197] width 44 height 11
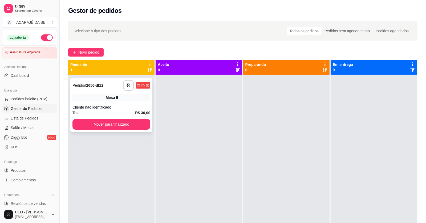
click at [114, 98] on span "Mesa" at bounding box center [110, 97] width 9 height 5
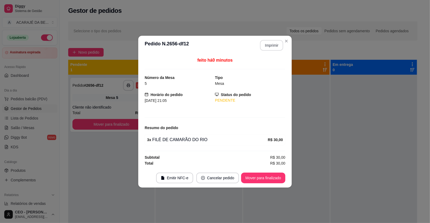
click at [274, 45] on button "Imprimir" at bounding box center [271, 45] width 23 height 11
click at [280, 178] on button "Mover para finalizado" at bounding box center [263, 177] width 44 height 11
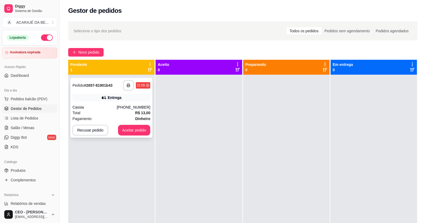
click at [141, 114] on strong "R$ 13,00" at bounding box center [142, 112] width 15 height 4
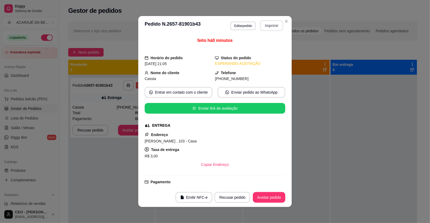
click at [260, 24] on button "Imprimir" at bounding box center [271, 25] width 23 height 11
click at [260, 199] on button "Aceitar pedido" at bounding box center [269, 197] width 32 height 11
click at [260, 199] on div "Recusar pedido Aceitar pedido" at bounding box center [242, 197] width 86 height 11
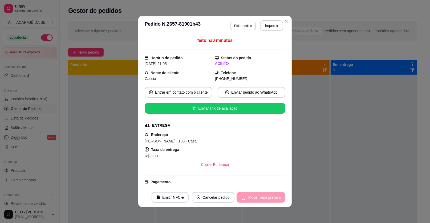
click at [260, 199] on div "Mover para preparo" at bounding box center [260, 197] width 49 height 11
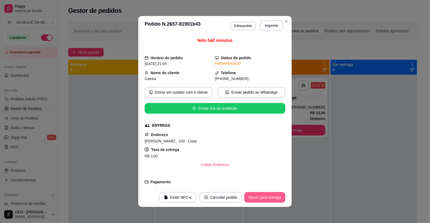
click at [260, 199] on button "Mover para entrega" at bounding box center [264, 197] width 41 height 11
click at [260, 199] on div "Mover para entrega" at bounding box center [261, 197] width 48 height 11
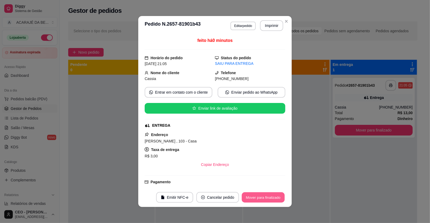
click at [260, 199] on button "Mover para finalizado" at bounding box center [263, 197] width 43 height 10
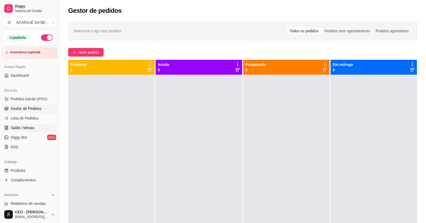
click at [23, 127] on span "Salão / Mesas" at bounding box center [23, 127] width 24 height 5
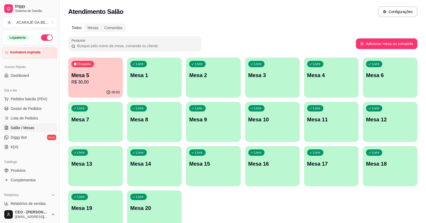
click at [99, 80] on p "R$ 30,00" at bounding box center [95, 82] width 48 height 6
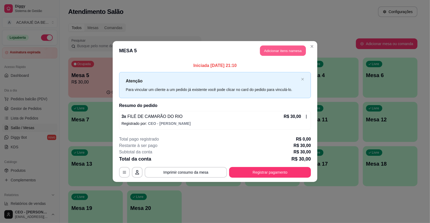
click at [291, 50] on button "Adicionar itens na mesa" at bounding box center [283, 51] width 46 height 10
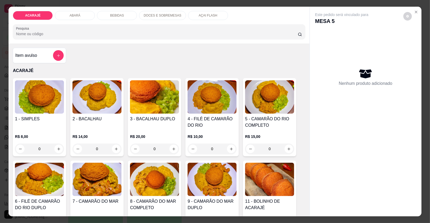
drag, startPoint x: 121, startPoint y: 11, endPoint x: 123, endPoint y: 30, distance: 19.3
click at [121, 13] on div "BEBIDAS" at bounding box center [117, 15] width 40 height 9
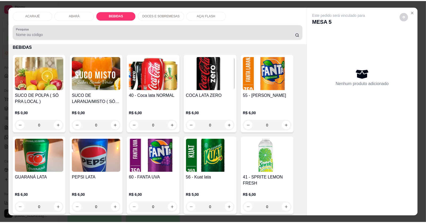
scroll to position [10, 0]
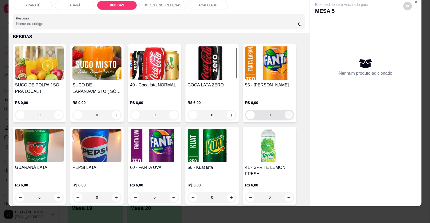
click at [285, 113] on button "increase-product-quantity" at bounding box center [289, 115] width 8 height 8
type input "1"
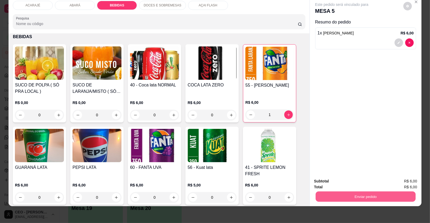
click at [366, 199] on button "Enviar pedido" at bounding box center [366, 196] width 100 height 10
click at [412, 179] on button "Enviar pedido" at bounding box center [403, 183] width 30 height 10
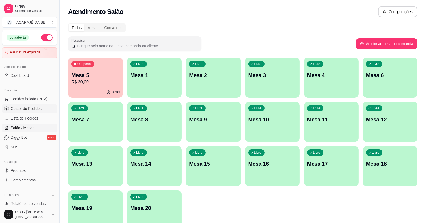
click at [43, 109] on link "Gestor de Pedidos" at bounding box center [29, 108] width 55 height 9
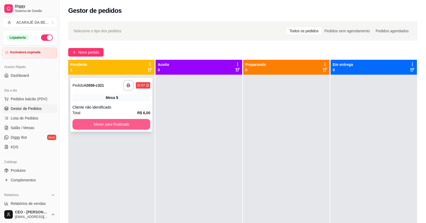
click at [132, 126] on button "Mover para finalizado" at bounding box center [111, 124] width 78 height 11
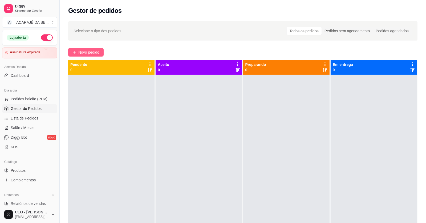
click at [72, 51] on button "Novo pedido" at bounding box center [85, 52] width 35 height 9
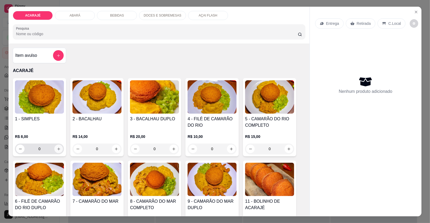
click at [56, 145] on button "increase-product-quantity" at bounding box center [58, 148] width 9 height 9
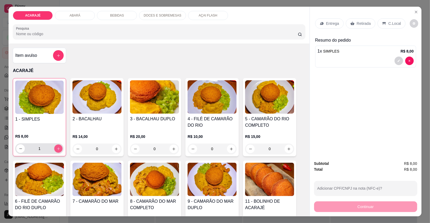
click at [56, 145] on button "increase-product-quantity" at bounding box center [58, 148] width 8 height 8
type input "2"
click at [358, 12] on div "Entrega Retirada C.Local Resumo do pedido 2 x SIMPLES R$ 16,00" at bounding box center [366, 81] width 112 height 149
click at [357, 22] on p "Retirada" at bounding box center [364, 23] width 14 height 5
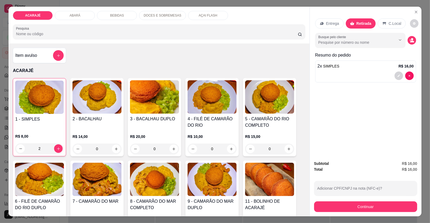
click at [336, 21] on p "Entrega" at bounding box center [332, 23] width 13 height 5
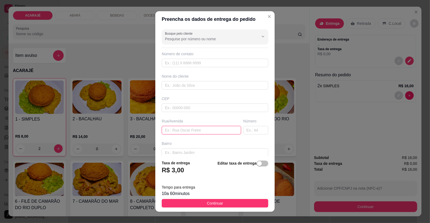
click at [196, 130] on input "text" at bounding box center [201, 130] width 79 height 9
type input "pontalzinho"
click at [244, 130] on input "text" at bounding box center [255, 130] width 25 height 9
type input "1"
click at [202, 82] on input "text" at bounding box center [215, 85] width 107 height 9
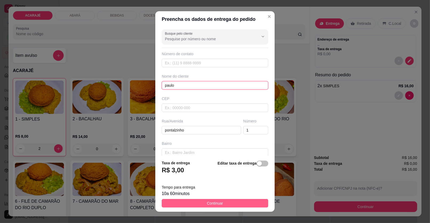
type input "paulo"
click at [224, 202] on button "Continuar" at bounding box center [215, 203] width 107 height 9
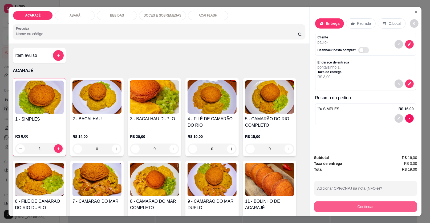
click at [349, 207] on button "Continuar" at bounding box center [365, 206] width 103 height 11
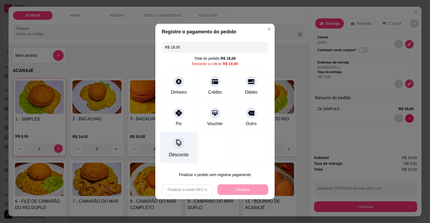
click at [169, 125] on div "Pix" at bounding box center [179, 117] width 34 height 28
type input "R$ 0,00"
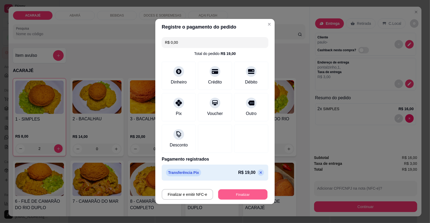
click at [224, 194] on button "Finalizar" at bounding box center [242, 194] width 49 height 10
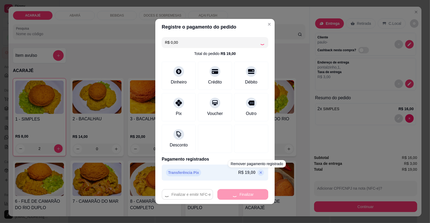
type input "0"
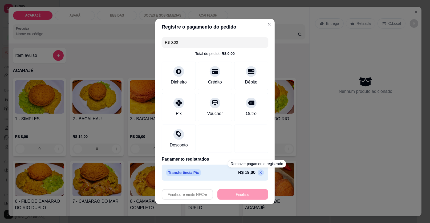
type input "-R$ 19,00"
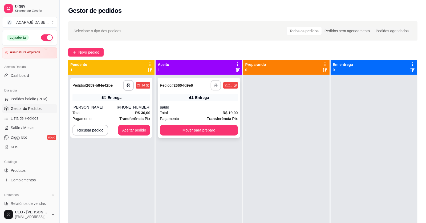
click at [212, 83] on button "button" at bounding box center [216, 85] width 10 height 10
click at [129, 83] on button "button" at bounding box center [128, 85] width 11 height 11
click at [129, 108] on div "(73) 98192-3274" at bounding box center [134, 106] width 34 height 5
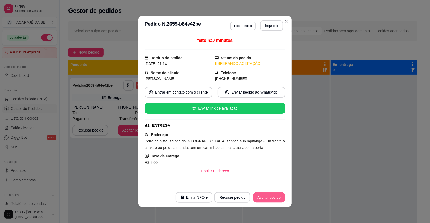
click at [269, 195] on button "Aceitar pedido" at bounding box center [268, 197] width 31 height 10
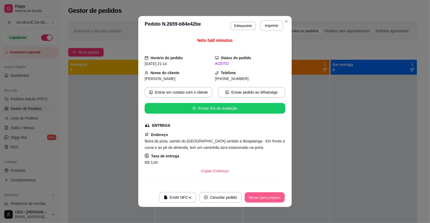
click at [269, 196] on button "Mover para preparo" at bounding box center [264, 197] width 40 height 10
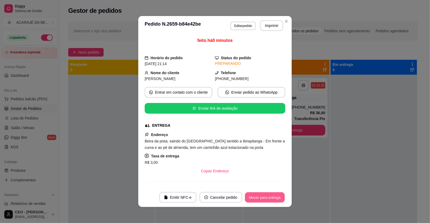
click at [269, 196] on button "Mover para entrega" at bounding box center [265, 197] width 40 height 10
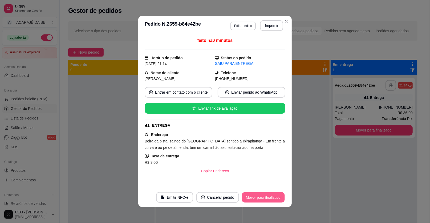
click at [269, 196] on button "Mover para finalizado" at bounding box center [263, 197] width 43 height 10
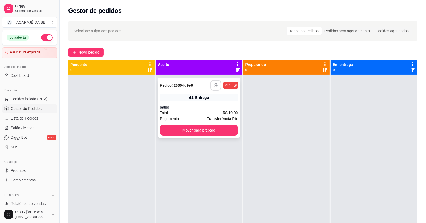
click at [223, 110] on strong "R$ 19,00" at bounding box center [230, 112] width 15 height 4
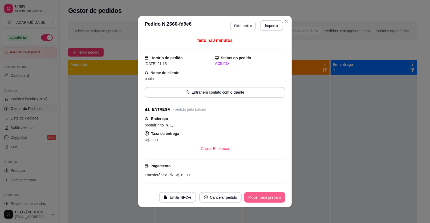
click at [273, 198] on button "Mover para preparo" at bounding box center [264, 197] width 41 height 11
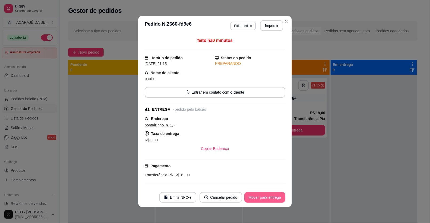
click at [274, 198] on button "Mover para entrega" at bounding box center [264, 197] width 41 height 11
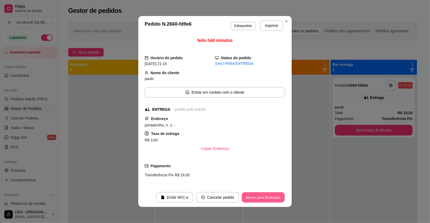
click at [277, 197] on button "Mover para finalizado" at bounding box center [263, 197] width 43 height 10
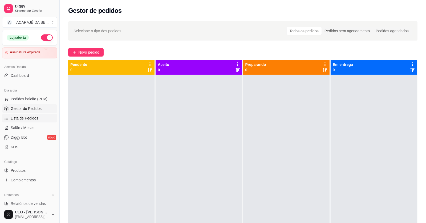
click at [42, 117] on link "Lista de Pedidos" at bounding box center [29, 118] width 55 height 9
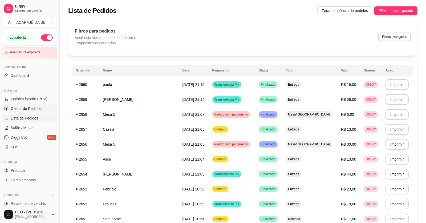
click at [27, 109] on span "Gestor de Pedidos" at bounding box center [26, 108] width 31 height 5
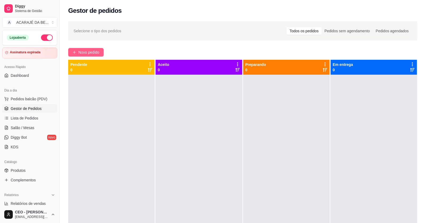
click at [83, 54] on span "Novo pedido" at bounding box center [88, 52] width 21 height 6
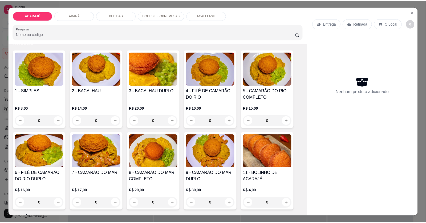
scroll to position [53, 0]
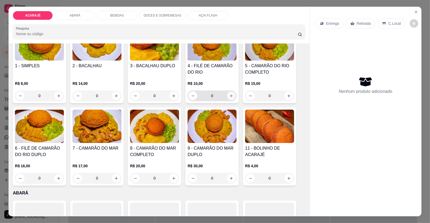
click at [229, 94] on icon "increase-product-quantity" at bounding box center [231, 96] width 4 height 4
type input "1"
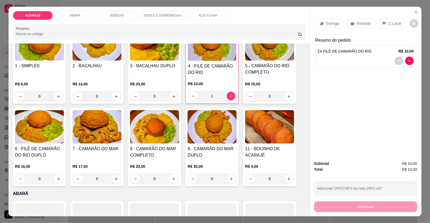
click at [366, 21] on p "Retirada" at bounding box center [364, 23] width 14 height 5
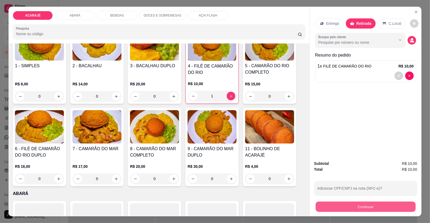
click at [326, 206] on button "Continuar" at bounding box center [366, 206] width 100 height 10
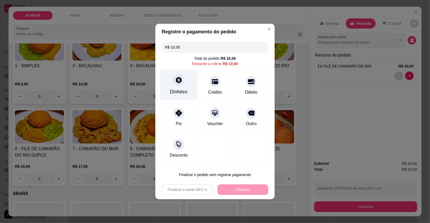
click at [174, 85] on div at bounding box center [179, 80] width 12 height 12
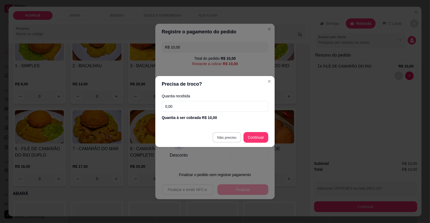
type input "R$ 0,00"
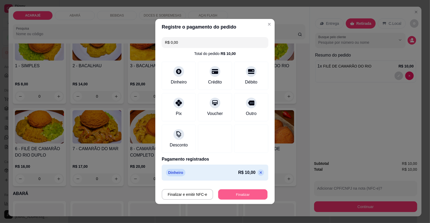
click at [237, 191] on button "Finalizar" at bounding box center [242, 194] width 49 height 10
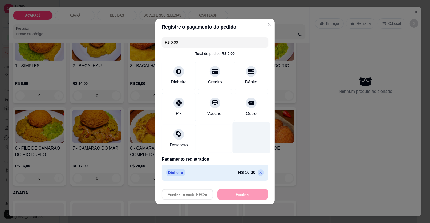
type input "0"
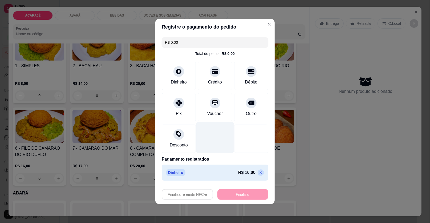
type input "-R$ 10,00"
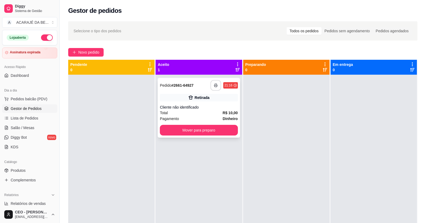
click at [214, 83] on icon "button" at bounding box center [216, 85] width 4 height 4
click at [220, 122] on div "**********" at bounding box center [199, 108] width 82 height 60
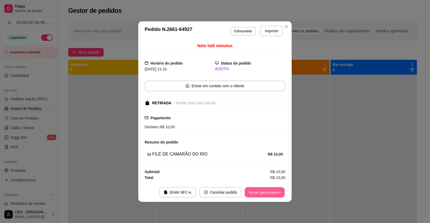
click at [262, 191] on button "Mover para preparo" at bounding box center [264, 192] width 40 height 10
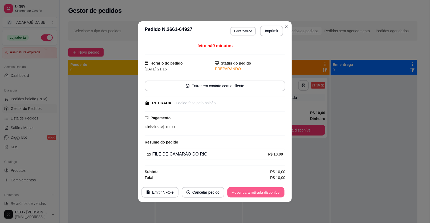
click at [279, 189] on button "Mover para retirada disponível" at bounding box center [255, 192] width 57 height 10
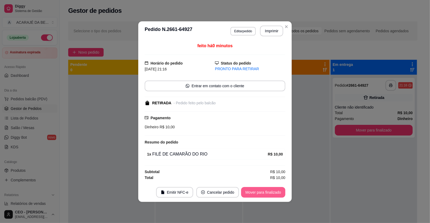
click at [279, 190] on button "Mover para finalizado" at bounding box center [263, 192] width 44 height 11
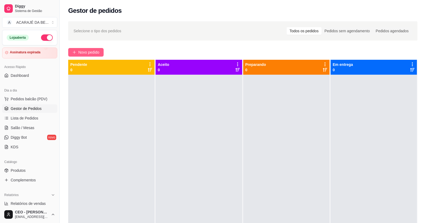
click at [94, 49] on span "Novo pedido" at bounding box center [88, 52] width 21 height 6
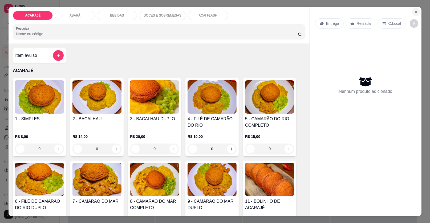
click at [415, 12] on icon "Close" at bounding box center [416, 12] width 2 height 2
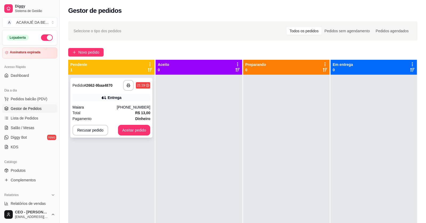
drag, startPoint x: 103, startPoint y: 101, endPoint x: 112, endPoint y: 95, distance: 10.9
click at [112, 95] on div "**********" at bounding box center [111, 108] width 82 height 60
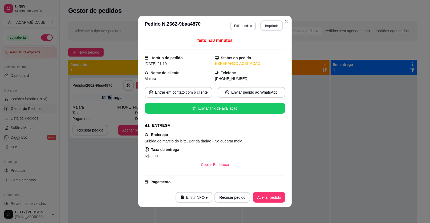
click at [261, 25] on button "Imprimir" at bounding box center [271, 26] width 22 height 10
click at [276, 195] on button "Aceitar pedido" at bounding box center [268, 197] width 31 height 10
click at [276, 195] on div "Recusar pedido Aceitar pedido" at bounding box center [242, 197] width 86 height 11
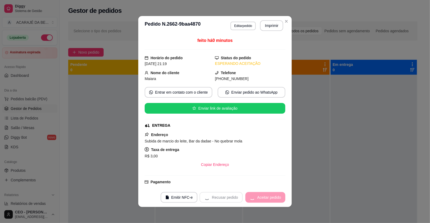
click at [276, 195] on div "Recusar pedido Aceitar pedido" at bounding box center [242, 197] width 86 height 11
click at [276, 195] on button "Mover para preparo" at bounding box center [264, 197] width 40 height 10
click at [276, 195] on div "Mover para preparo" at bounding box center [264, 197] width 41 height 11
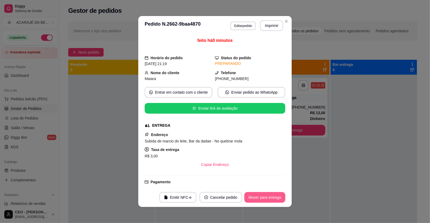
click at [276, 195] on button "Mover para entrega" at bounding box center [264, 197] width 41 height 11
click at [276, 195] on div "Mover para entrega" at bounding box center [261, 197] width 48 height 11
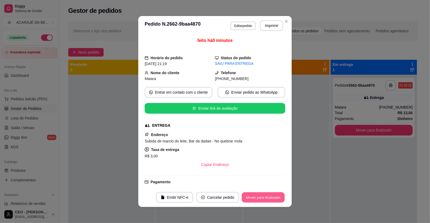
click at [276, 195] on button "Mover para finalizado" at bounding box center [263, 197] width 43 height 10
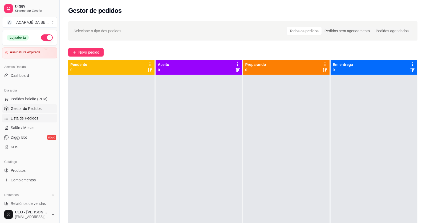
click at [21, 119] on span "Lista de Pedidos" at bounding box center [25, 117] width 28 height 5
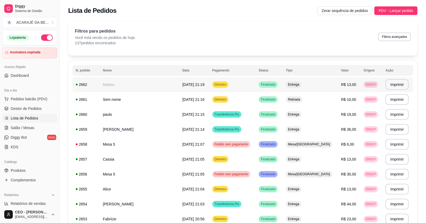
click at [182, 84] on span "07/10/25 às 21:19" at bounding box center [193, 84] width 22 height 4
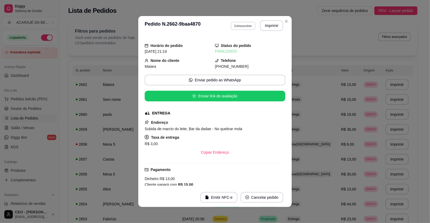
click at [242, 24] on button "Editar pedido" at bounding box center [243, 26] width 25 height 8
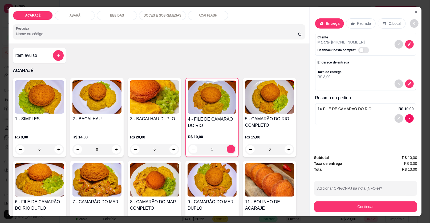
click at [413, 45] on div "Cliente Maiara - (73) 98886-2321 Cashback nesta compra?" at bounding box center [365, 44] width 101 height 23
click at [408, 83] on icon "decrease-product-quantity" at bounding box center [409, 84] width 4 height 4
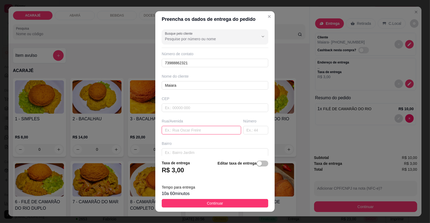
click at [201, 130] on input "text" at bounding box center [201, 130] width 79 height 9
paste input "Rua h Júlio aderne casa verde da esquina 25"
type input "Rua h Júlio aderne casa verde da esquina 25"
click at [230, 204] on button "Continuar" at bounding box center [215, 203] width 107 height 9
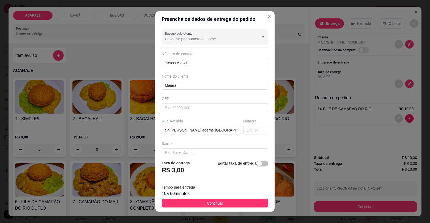
scroll to position [0, 0]
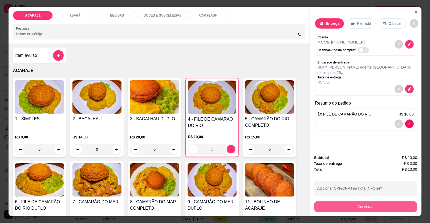
click at [344, 208] on button "Continuar" at bounding box center [365, 206] width 103 height 11
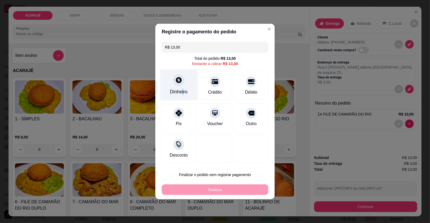
click at [182, 88] on div "Dinheiro" at bounding box center [179, 91] width 18 height 7
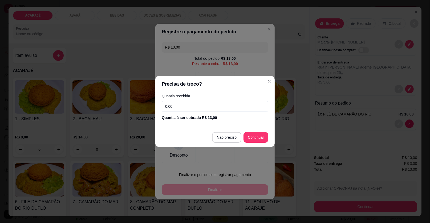
click at [198, 110] on input "0,00" at bounding box center [215, 106] width 107 height 11
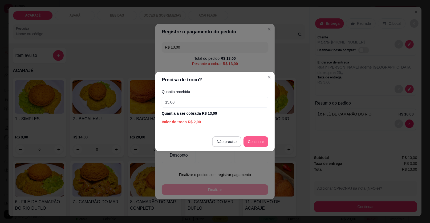
type input "15,00"
type input "R$ 0,00"
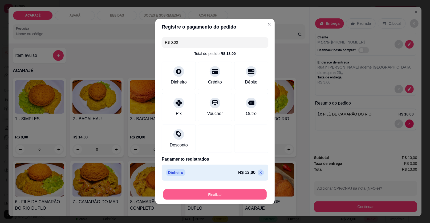
click at [236, 190] on button "Finalizar" at bounding box center [214, 194] width 103 height 10
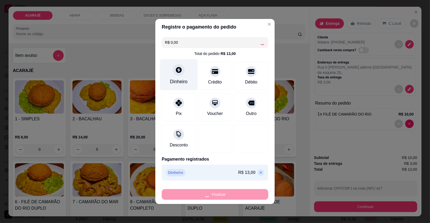
type input "0"
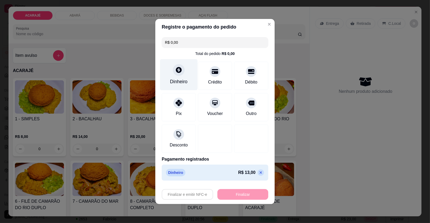
type input "-R$ 13,00"
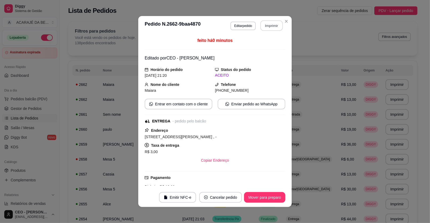
click at [266, 28] on button "Imprimir" at bounding box center [271, 26] width 22 height 10
click at [268, 202] on footer "Emitir NFC-e Cancelar pedido Mover para preparo" at bounding box center [214, 196] width 153 height 19
click at [265, 201] on button "Mover para preparo" at bounding box center [264, 197] width 41 height 11
click at [260, 202] on div "Mover para preparo" at bounding box center [260, 197] width 49 height 11
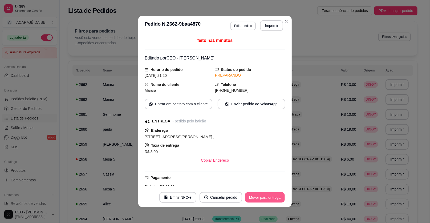
click at [259, 202] on button "Mover para entrega" at bounding box center [265, 197] width 40 height 10
click at [258, 202] on div "Mover para entrega" at bounding box center [264, 197] width 41 height 11
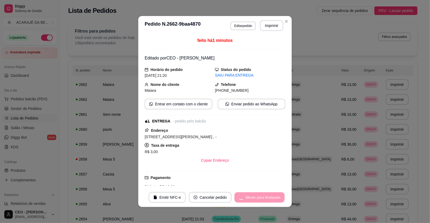
click at [262, 200] on div "Mover para finalizado" at bounding box center [260, 197] width 52 height 11
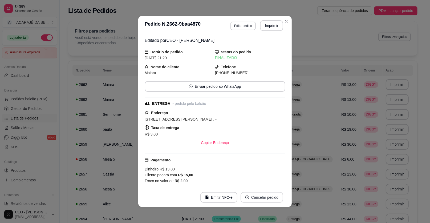
drag, startPoint x: 262, startPoint y: 201, endPoint x: 259, endPoint y: 201, distance: 2.7
click at [260, 200] on button "Cancelar pedido" at bounding box center [261, 197] width 41 height 10
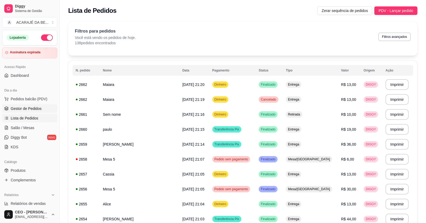
click at [43, 110] on link "Gestor de Pedidos" at bounding box center [29, 108] width 55 height 9
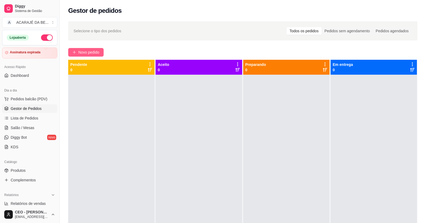
click at [90, 49] on span "Novo pedido" at bounding box center [88, 52] width 21 height 6
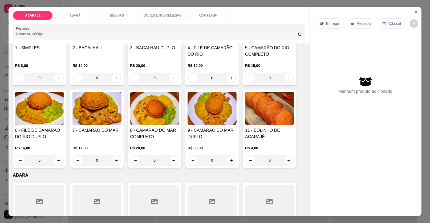
scroll to position [80, 0]
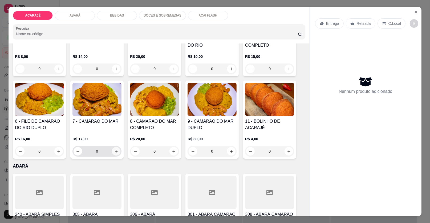
click at [116, 149] on button "increase-product-quantity" at bounding box center [116, 151] width 9 height 9
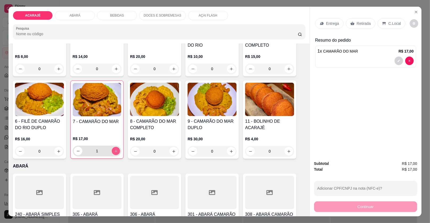
click at [115, 149] on icon "increase-product-quantity" at bounding box center [116, 151] width 4 height 4
type input "3"
click at [368, 28] on div "Retirada" at bounding box center [361, 23] width 30 height 10
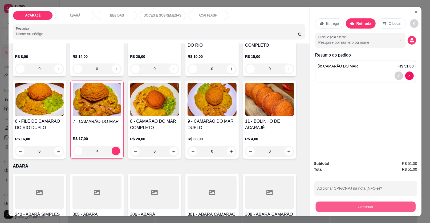
click at [385, 204] on button "Continuar" at bounding box center [366, 206] width 100 height 10
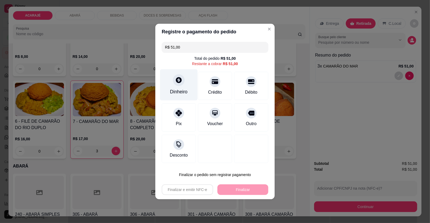
click at [178, 80] on icon at bounding box center [178, 79] width 7 height 7
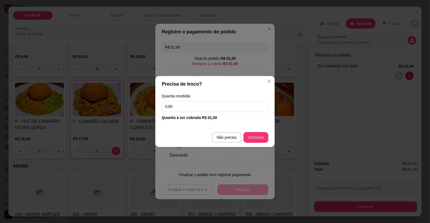
drag, startPoint x: 181, startPoint y: 114, endPoint x: 181, endPoint y: 110, distance: 3.7
click at [181, 110] on div "Quantia recebida 0,00 Quantia à ser cobrada R$ 51,00" at bounding box center [214, 107] width 119 height 30
click at [181, 109] on input "0,00" at bounding box center [215, 106] width 107 height 11
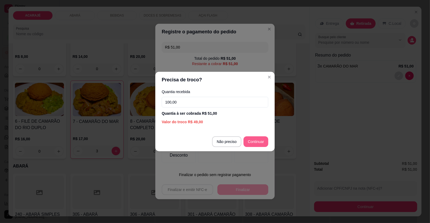
type input "100,00"
type input "R$ 0,00"
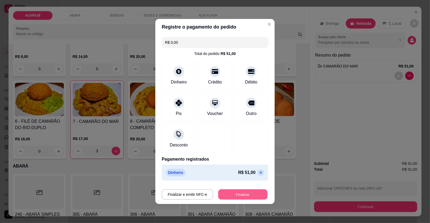
click at [257, 196] on button "Finalizar" at bounding box center [242, 194] width 49 height 10
type input "0"
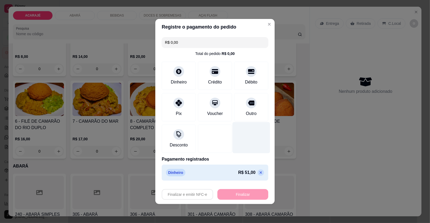
type input "-R$ 51,00"
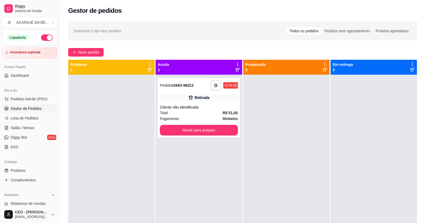
click at [199, 75] on div "**********" at bounding box center [198, 186] width 86 height 223
click at [226, 101] on div "**********" at bounding box center [199, 108] width 82 height 60
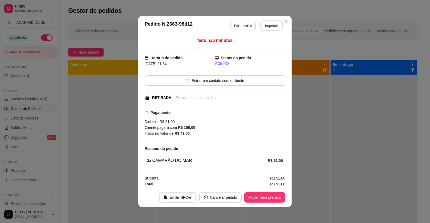
click at [269, 27] on button "Imprimir" at bounding box center [271, 26] width 22 height 10
click at [267, 195] on button "Mover para preparo" at bounding box center [264, 197] width 40 height 10
click at [267, 195] on div "Mover para preparo" at bounding box center [264, 197] width 41 height 11
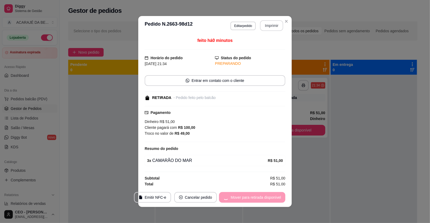
click at [270, 193] on div "Mover para retirada disponível" at bounding box center [252, 197] width 66 height 11
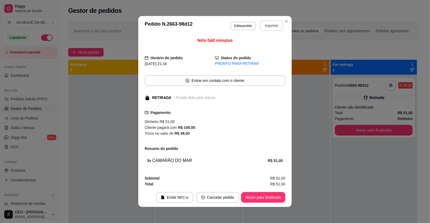
click at [270, 192] on button "Mover para finalizado" at bounding box center [263, 197] width 44 height 11
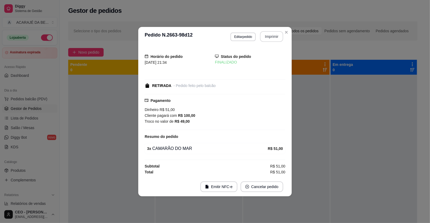
click at [270, 192] on footer "Emitir NFC-e Cancelar pedido" at bounding box center [214, 186] width 153 height 19
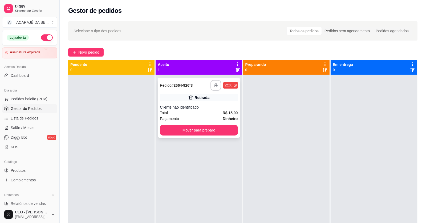
click at [220, 109] on div "Cliente não identificado" at bounding box center [199, 106] width 78 height 5
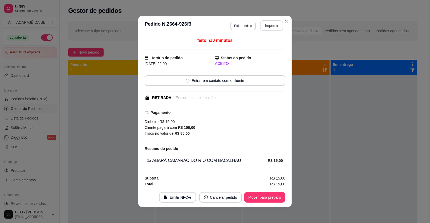
click at [267, 22] on button "Imprimir" at bounding box center [271, 25] width 23 height 11
click at [267, 198] on button "Mover para preparo" at bounding box center [264, 197] width 41 height 11
click at [267, 198] on div "Mover para preparo" at bounding box center [260, 197] width 49 height 11
click at [267, 197] on div "Mover para preparo" at bounding box center [260, 197] width 49 height 11
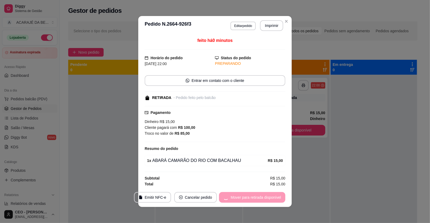
click at [267, 197] on div "Mover para retirada disponível" at bounding box center [252, 197] width 66 height 11
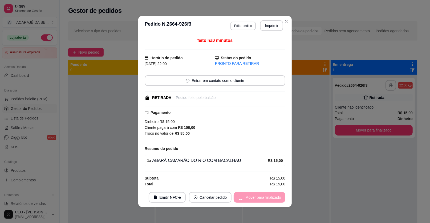
click at [286, 170] on div "feito há 0 minutos Horário do pedido 07/10/2025 22:00 Status do pedido PRONTO P…" at bounding box center [214, 111] width 153 height 152
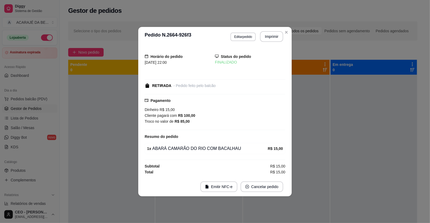
click at [286, 170] on div "Horário do pedido 07/10/2025 22:00 Status do pedido FINALIZADO RETIRADA - Pedid…" at bounding box center [214, 111] width 153 height 131
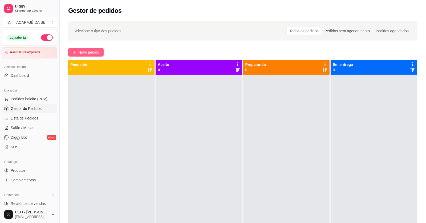
click at [69, 52] on button "Novo pedido" at bounding box center [85, 52] width 35 height 9
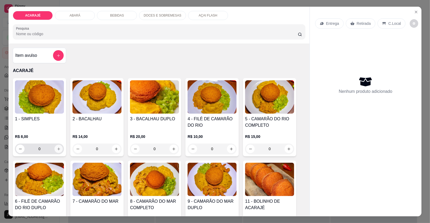
click at [58, 147] on icon "increase-product-quantity" at bounding box center [59, 149] width 4 height 4
type input "1"
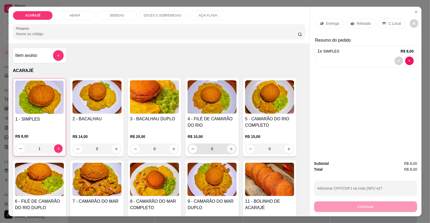
click at [230, 148] on icon "increase-product-quantity" at bounding box center [231, 148] width 3 height 3
type input "1"
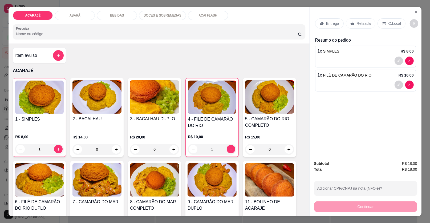
click at [351, 24] on icon at bounding box center [352, 23] width 4 height 3
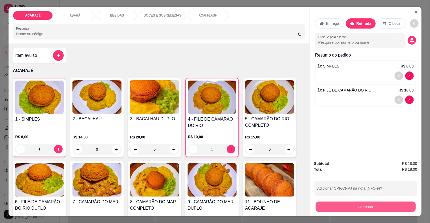
click at [359, 203] on button "Continuar" at bounding box center [366, 206] width 100 height 10
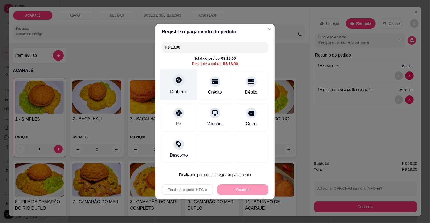
click at [179, 83] on icon at bounding box center [178, 79] width 7 height 7
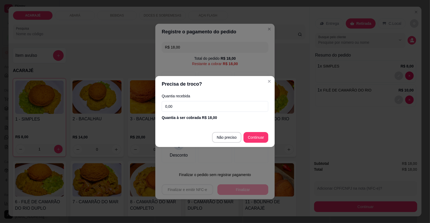
click at [191, 108] on input "0,00" at bounding box center [215, 106] width 107 height 11
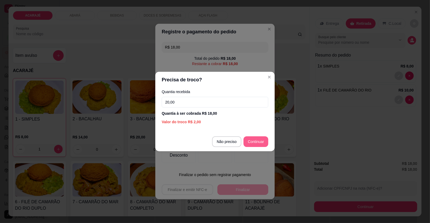
type input "20,00"
type input "R$ 0,00"
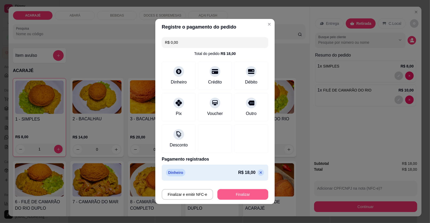
click at [258, 191] on button "Finalizar" at bounding box center [242, 194] width 51 height 11
type input "0"
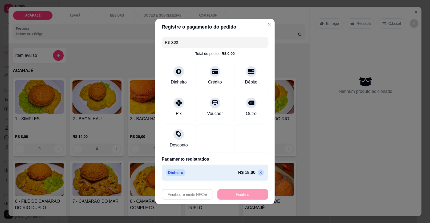
type input "-R$ 18,00"
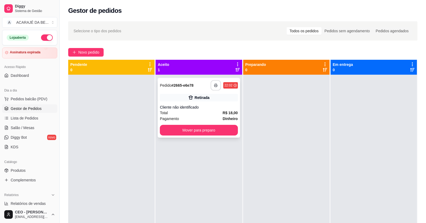
click at [211, 87] on button "button" at bounding box center [216, 85] width 10 height 10
click at [206, 132] on button "Mover para preparo" at bounding box center [198, 130] width 75 height 10
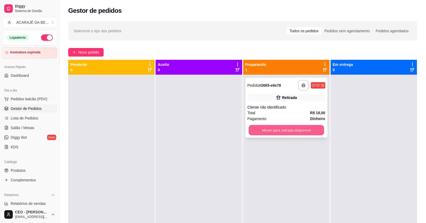
click at [277, 130] on button "Mover para retirada disponível" at bounding box center [285, 130] width 75 height 10
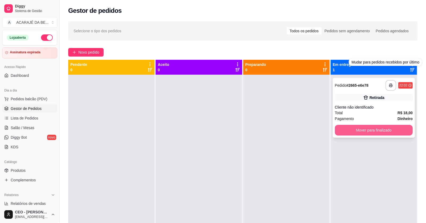
click at [367, 127] on button "Mover para finalizado" at bounding box center [374, 130] width 78 height 11
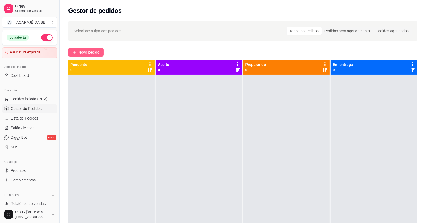
click at [87, 54] on span "Novo pedido" at bounding box center [88, 52] width 21 height 6
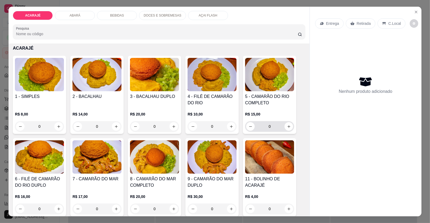
scroll to position [53, 0]
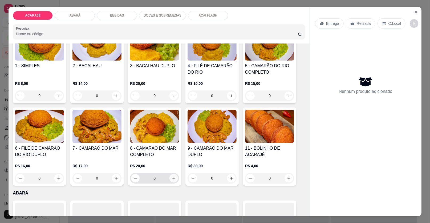
click at [172, 178] on icon "increase-product-quantity" at bounding box center [174, 178] width 4 height 4
type input "1"
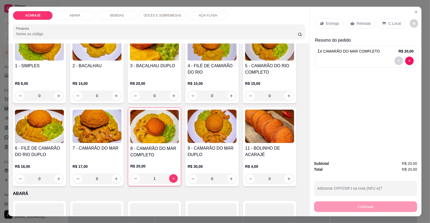
click at [367, 24] on p "Retirada" at bounding box center [364, 23] width 14 height 5
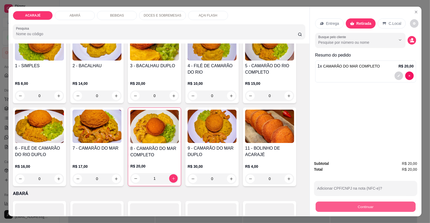
click at [369, 210] on button "Continuar" at bounding box center [366, 206] width 100 height 10
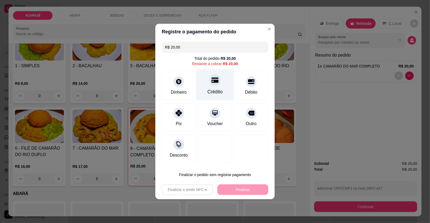
click at [214, 83] on icon at bounding box center [214, 79] width 7 height 5
type input "R$ 0,00"
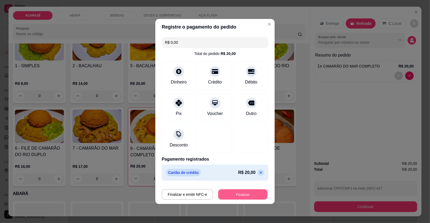
click at [243, 196] on button "Finalizar" at bounding box center [242, 194] width 49 height 10
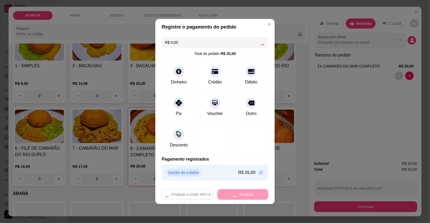
type input "0"
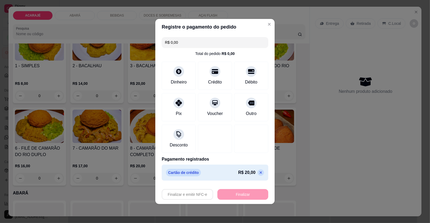
type input "-R$ 20,00"
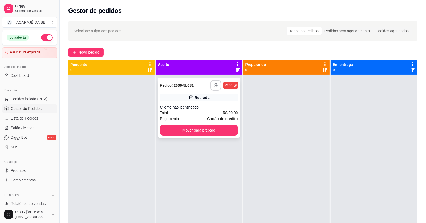
click at [204, 115] on div "Total R$ 20,00" at bounding box center [199, 113] width 78 height 6
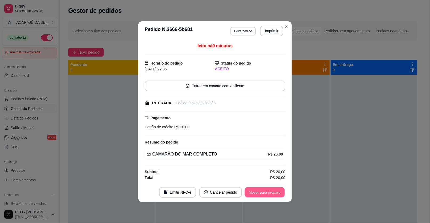
click at [260, 192] on button "Mover para preparo" at bounding box center [264, 192] width 40 height 10
click at [260, 191] on div "Mover para preparo" at bounding box center [260, 192] width 49 height 11
drag, startPoint x: 260, startPoint y: 191, endPoint x: 262, endPoint y: 187, distance: 4.2
click at [261, 189] on div "Mover para preparo" at bounding box center [260, 192] width 49 height 11
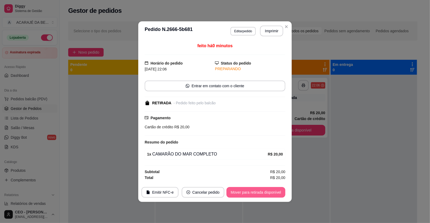
click at [262, 187] on button "Mover para retirada disponível" at bounding box center [255, 192] width 59 height 11
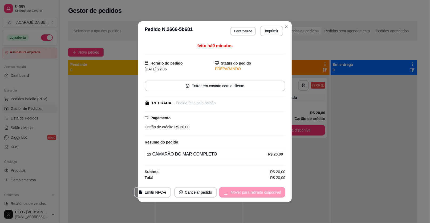
click at [262, 192] on div "Mover para retirada disponível" at bounding box center [252, 192] width 66 height 11
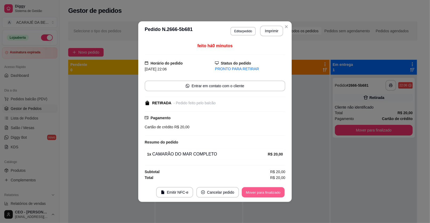
click at [263, 192] on button "Mover para finalizado" at bounding box center [263, 192] width 43 height 10
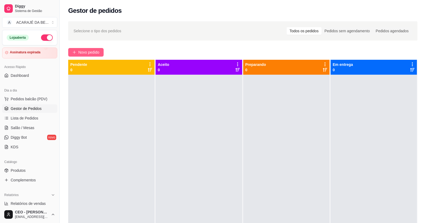
click at [69, 49] on button "Novo pedido" at bounding box center [85, 52] width 35 height 9
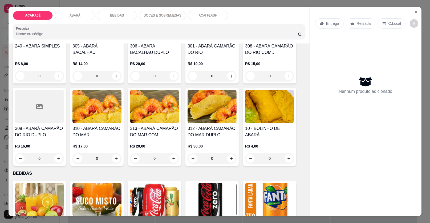
scroll to position [239, 0]
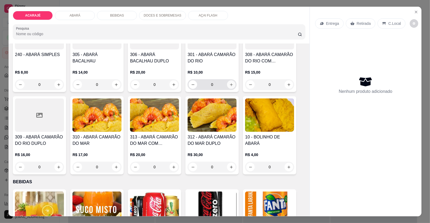
click at [229, 85] on icon "increase-product-quantity" at bounding box center [231, 85] width 4 height 4
type input "1"
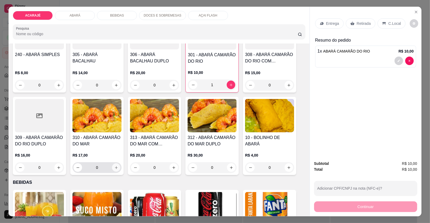
click at [115, 166] on icon "increase-product-quantity" at bounding box center [116, 167] width 3 height 3
type input "1"
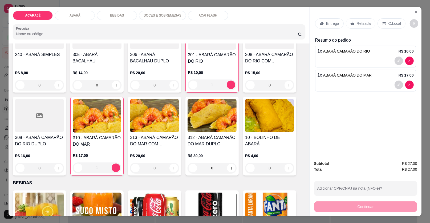
click at [360, 19] on div "Retirada" at bounding box center [361, 23] width 30 height 10
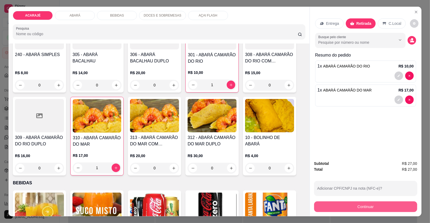
click at [364, 211] on button "Continuar" at bounding box center [365, 206] width 103 height 11
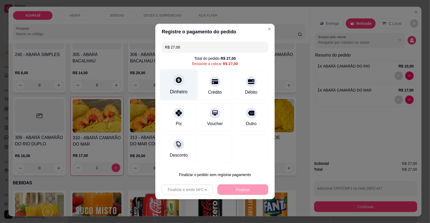
click at [186, 88] on div "Dinheiro" at bounding box center [179, 84] width 38 height 31
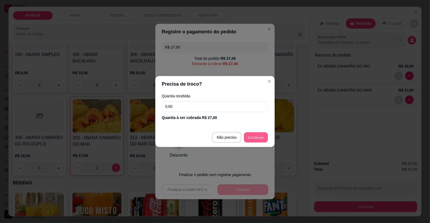
type input "R$ 0,00"
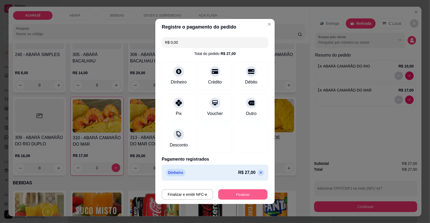
click at [251, 198] on button "Finalizar" at bounding box center [242, 194] width 49 height 10
type input "0"
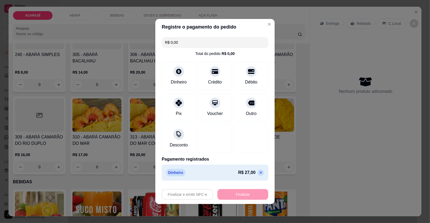
type input "-R$ 27,00"
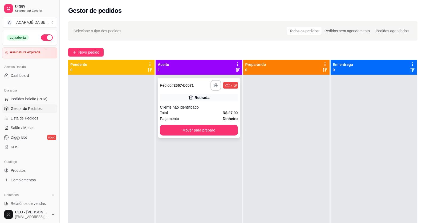
click at [192, 91] on div "**********" at bounding box center [199, 108] width 82 height 60
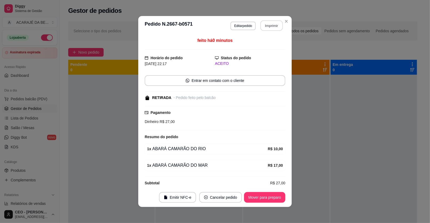
click at [265, 26] on button "Imprimir" at bounding box center [271, 26] width 22 height 10
click at [254, 195] on button "Mover para preparo" at bounding box center [264, 197] width 41 height 11
click at [254, 194] on div "Mover para preparo" at bounding box center [260, 197] width 49 height 11
click at [255, 194] on div "Mover para preparo" at bounding box center [260, 197] width 49 height 11
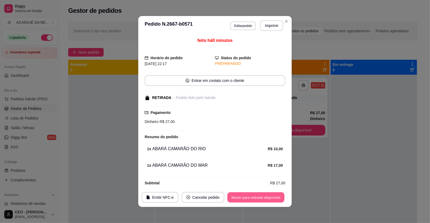
click at [255, 194] on button "Mover para retirada disponível" at bounding box center [255, 197] width 57 height 10
click at [255, 194] on div "Mover para retirada disponível" at bounding box center [252, 197] width 66 height 11
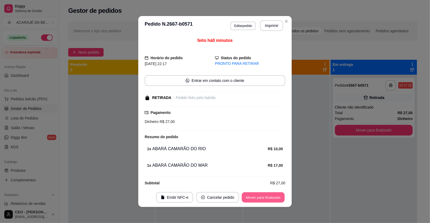
click at [256, 193] on button "Mover para finalizado" at bounding box center [263, 197] width 43 height 10
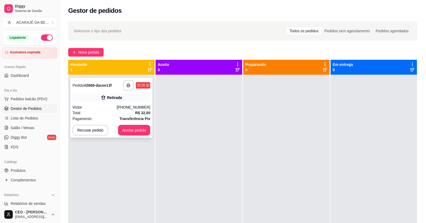
click at [132, 106] on div "(73) 98125-4882" at bounding box center [134, 106] width 34 height 5
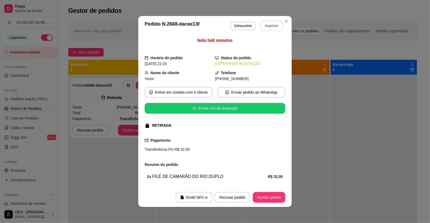
click at [263, 23] on button "Imprimir" at bounding box center [271, 26] width 22 height 10
click at [260, 202] on button "Aceitar pedido" at bounding box center [269, 197] width 32 height 11
click at [260, 202] on div "Recusar pedido Aceitar pedido" at bounding box center [242, 197] width 86 height 11
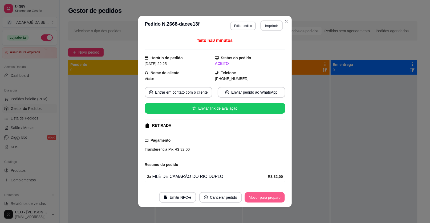
click at [261, 202] on button "Mover para preparo" at bounding box center [264, 197] width 40 height 10
click at [262, 201] on div "Mover para preparo" at bounding box center [260, 197] width 49 height 11
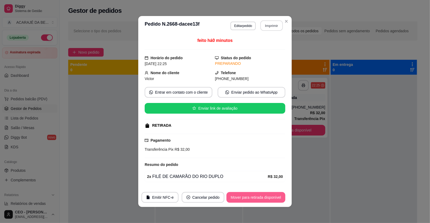
click at [263, 201] on button "Mover para retirada disponível" at bounding box center [255, 197] width 59 height 11
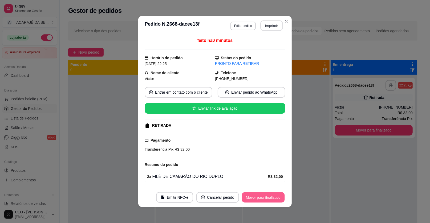
click at [264, 197] on button "Mover para finalizado" at bounding box center [263, 197] width 43 height 10
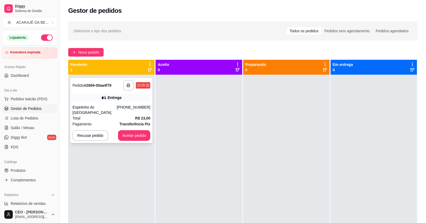
click at [80, 93] on div "**********" at bounding box center [111, 110] width 82 height 65
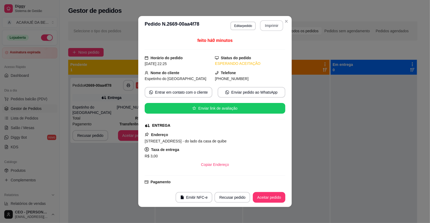
click at [265, 23] on button "Imprimir" at bounding box center [271, 25] width 23 height 11
click at [273, 196] on button "Aceitar pedido" at bounding box center [268, 197] width 31 height 10
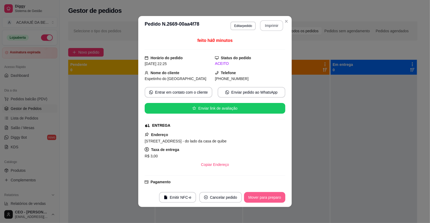
click at [273, 196] on button "Mover para preparo" at bounding box center [264, 197] width 41 height 11
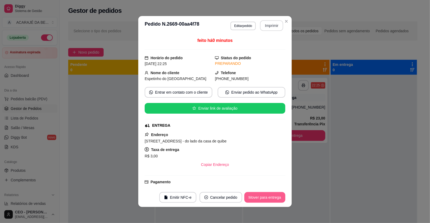
click at [273, 196] on button "Mover para entrega" at bounding box center [264, 197] width 41 height 11
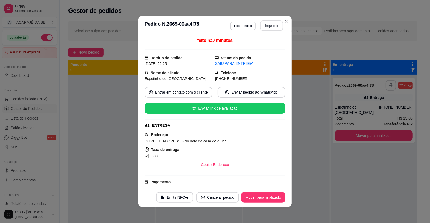
click at [273, 196] on button "Mover para finalizado" at bounding box center [263, 197] width 44 height 11
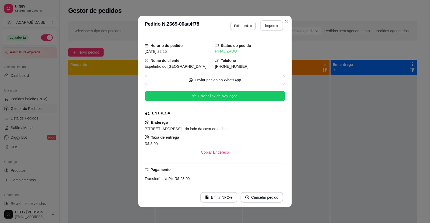
click at [288, 171] on div "Horário do pedido 07/10/2025 22:25 Status do pedido FINALIZADO Nome do cliente …" at bounding box center [214, 111] width 153 height 152
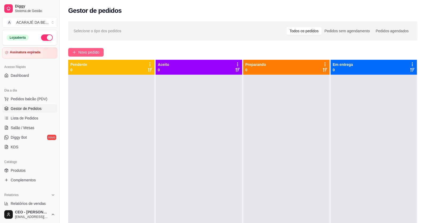
click at [79, 55] on button "Novo pedido" at bounding box center [85, 52] width 35 height 9
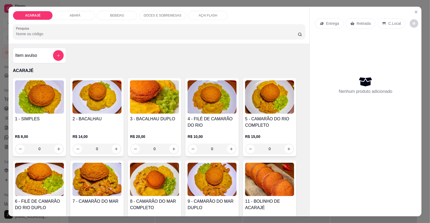
scroll to position [26, 0]
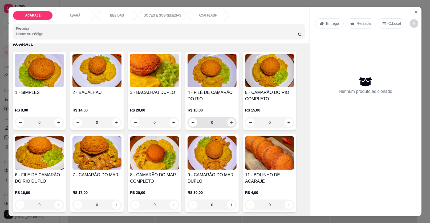
click at [230, 121] on icon "increase-product-quantity" at bounding box center [231, 122] width 3 height 3
type input "1"
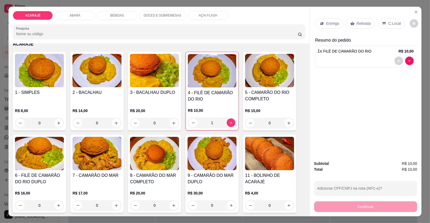
click at [352, 23] on div "Retirada" at bounding box center [361, 23] width 30 height 10
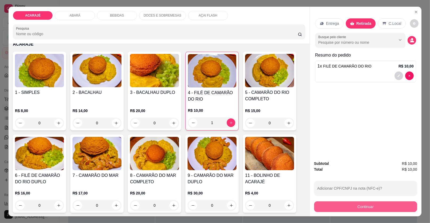
click at [332, 205] on button "Continuar" at bounding box center [365, 206] width 103 height 11
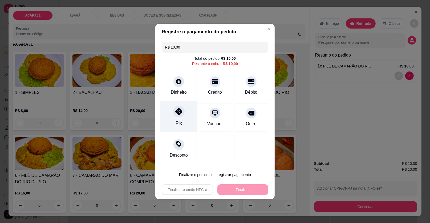
click at [185, 116] on div "Pix" at bounding box center [179, 116] width 38 height 31
type input "R$ 0,00"
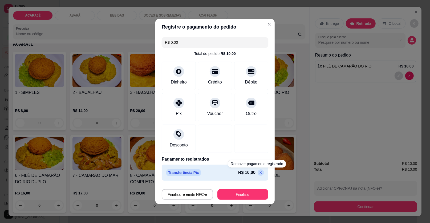
drag, startPoint x: 300, startPoint y: 148, endPoint x: 297, endPoint y: 147, distance: 3.0
click at [299, 148] on div "Registre o pagamento do pedido R$ 0,00 Total do pedido R$ 10,00 Dinheiro Crédit…" at bounding box center [215, 111] width 430 height 223
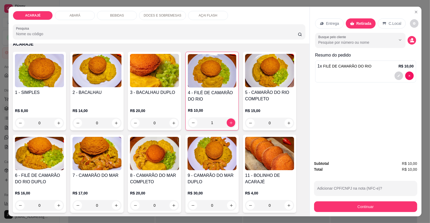
drag, startPoint x: 125, startPoint y: 17, endPoint x: 129, endPoint y: 14, distance: 4.6
click at [125, 16] on div "BEBIDAS" at bounding box center [117, 15] width 40 height 9
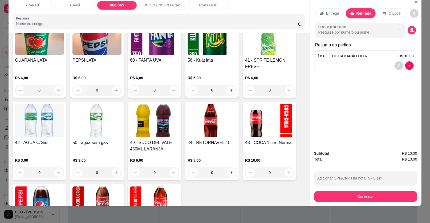
scroll to position [534, 0]
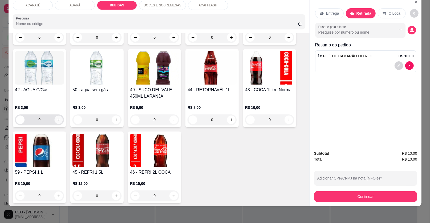
click at [57, 120] on icon "increase-product-quantity" at bounding box center [59, 120] width 4 height 4
type input "1"
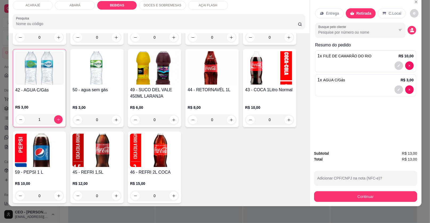
click at [388, 11] on p "C.Local" at bounding box center [394, 13] width 13 height 5
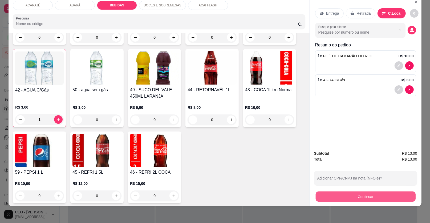
click at [352, 195] on button "Continuar" at bounding box center [366, 196] width 100 height 10
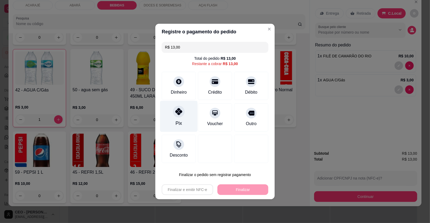
click at [181, 114] on div at bounding box center [179, 111] width 12 height 12
type input "R$ 0,00"
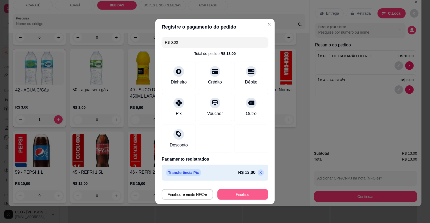
click at [238, 194] on button "Finalizar" at bounding box center [242, 194] width 51 height 11
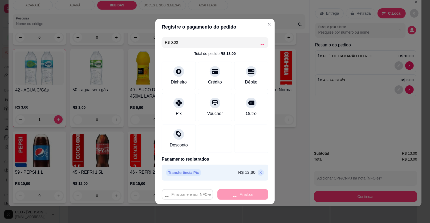
type input "0"
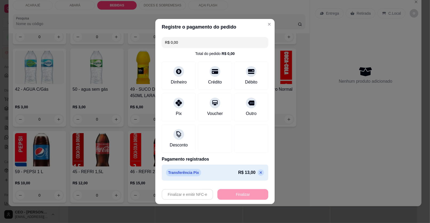
type input "-R$ 13,00"
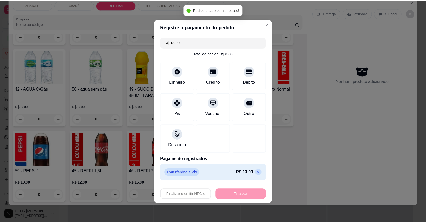
scroll to position [534, 0]
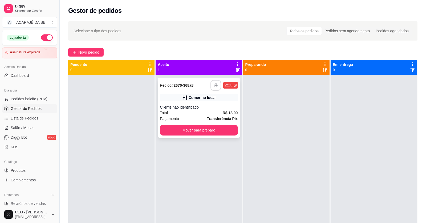
click at [214, 84] on icon "button" at bounding box center [216, 85] width 4 height 4
click at [220, 132] on button "Mover para preparo" at bounding box center [199, 130] width 78 height 11
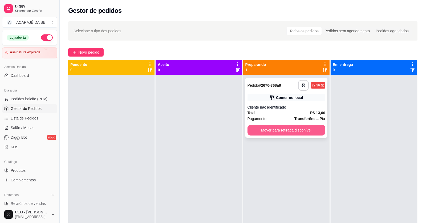
click at [260, 127] on button "Mover para retirada disponível" at bounding box center [286, 130] width 78 height 11
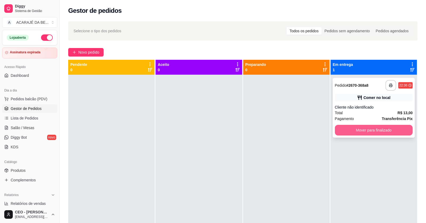
click at [353, 129] on button "Mover para finalizado" at bounding box center [374, 130] width 78 height 11
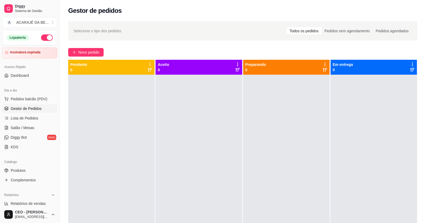
scroll to position [133, 0]
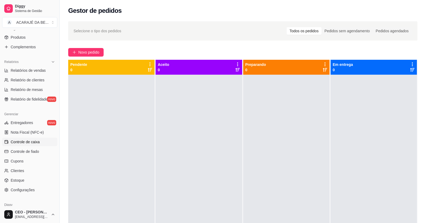
click at [28, 142] on span "Controle de caixa" at bounding box center [25, 141] width 29 height 5
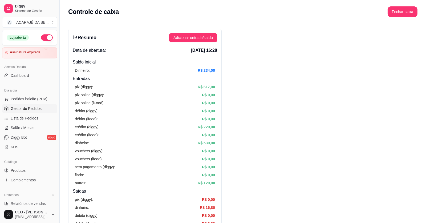
click at [18, 108] on span "Gestor de Pedidos" at bounding box center [26, 108] width 31 height 5
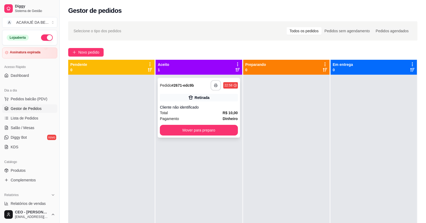
click at [214, 85] on icon "button" at bounding box center [216, 85] width 4 height 4
click at [182, 126] on button "Mover para preparo" at bounding box center [198, 130] width 75 height 10
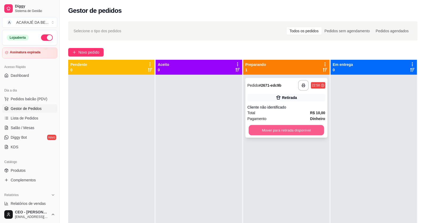
click at [269, 133] on button "Mover para retirada disponível" at bounding box center [285, 130] width 75 height 10
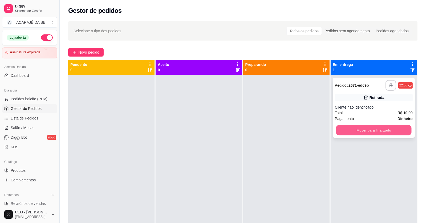
click at [339, 128] on button "Mover para finalizado" at bounding box center [373, 130] width 75 height 10
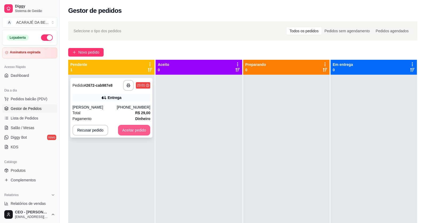
click at [134, 128] on button "Aceitar pedido" at bounding box center [134, 130] width 32 height 11
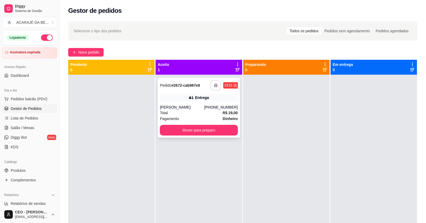
click at [212, 83] on button "button" at bounding box center [216, 85] width 10 height 10
click at [210, 120] on div "Pagamento Dinheiro" at bounding box center [199, 119] width 78 height 6
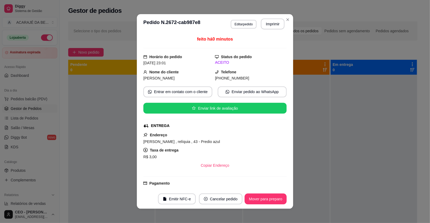
click at [212, 128] on div "ENTREGA" at bounding box center [214, 126] width 142 height 6
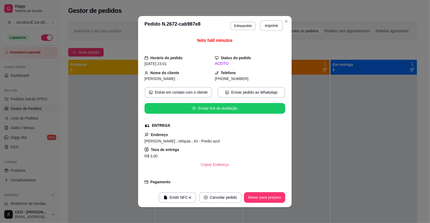
click at [212, 129] on div "feito há 0 minutos Horário do pedido 07/10/2025 23:01 Status do pedido ACEITO N…" at bounding box center [215, 111] width 141 height 148
click at [271, 203] on footer "Emitir NFC-e Cancelar pedido Mover para preparo" at bounding box center [214, 196] width 153 height 19
click at [271, 202] on footer "Emitir NFC-e Cancelar pedido Mover para preparo" at bounding box center [214, 196] width 153 height 19
click at [270, 199] on button "Mover para preparo" at bounding box center [264, 197] width 40 height 10
click at [270, 199] on div "Mover para preparo" at bounding box center [264, 197] width 41 height 11
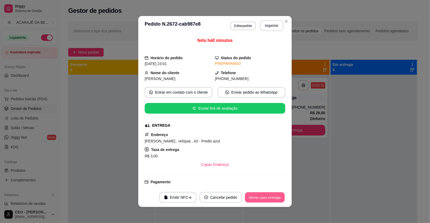
click at [270, 199] on button "Mover para entrega" at bounding box center [265, 197] width 40 height 10
click at [270, 199] on div "Mover para entrega" at bounding box center [264, 197] width 41 height 11
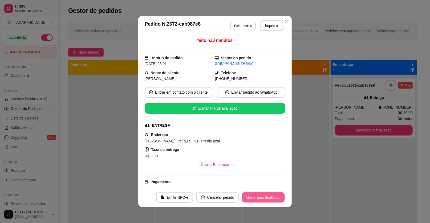
click at [270, 199] on button "Mover para finalizado" at bounding box center [263, 197] width 43 height 10
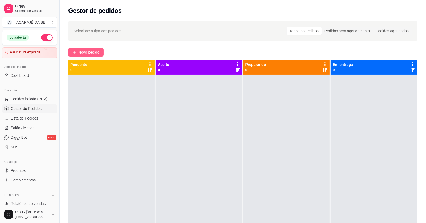
click at [87, 54] on span "Novo pedido" at bounding box center [88, 52] width 21 height 6
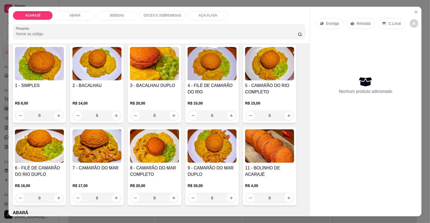
scroll to position [80, 0]
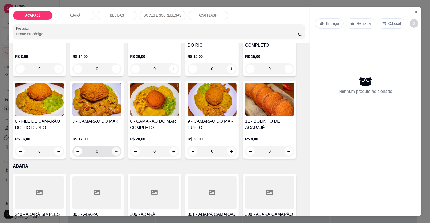
click at [115, 154] on button "increase-product-quantity" at bounding box center [116, 151] width 9 height 9
click at [114, 154] on button "increase-product-quantity" at bounding box center [116, 151] width 9 height 9
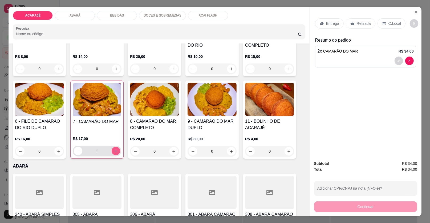
type input "2"
click at [361, 24] on p "Retirada" at bounding box center [364, 23] width 14 height 5
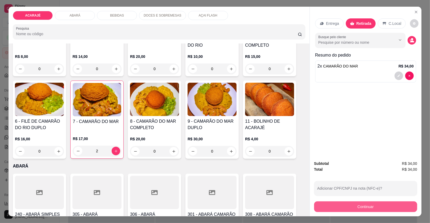
click at [388, 206] on button "Continuar" at bounding box center [365, 206] width 103 height 11
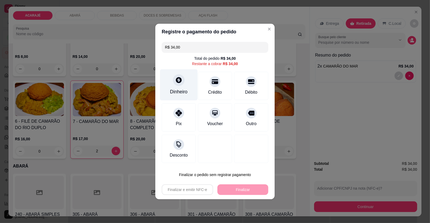
click at [166, 83] on div "Dinheiro" at bounding box center [179, 84] width 38 height 31
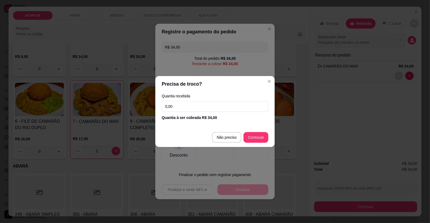
click at [195, 106] on input "0,00" at bounding box center [215, 106] width 107 height 11
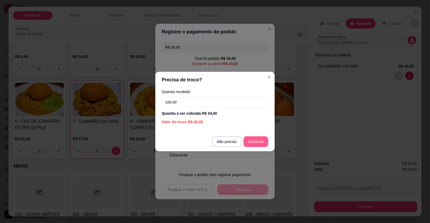
type input "100,00"
type input "R$ 0,00"
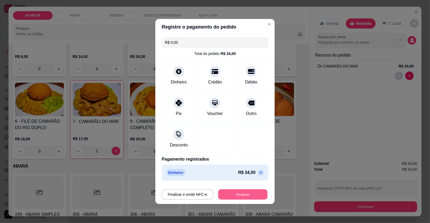
click at [249, 195] on button "Finalizar" at bounding box center [242, 194] width 49 height 10
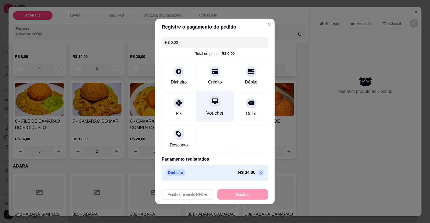
type input "0"
type input "-R$ 34,00"
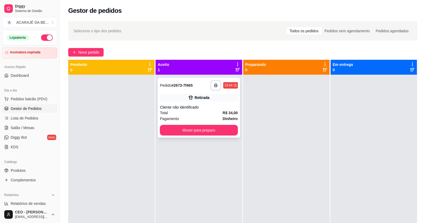
click at [219, 97] on div "Retirada" at bounding box center [199, 97] width 78 height 7
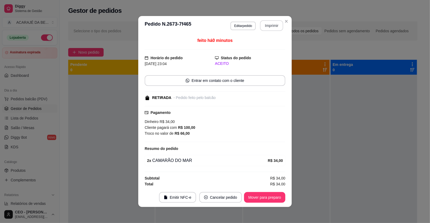
click at [276, 23] on button "Imprimir" at bounding box center [271, 25] width 23 height 11
click at [277, 199] on button "Mover para preparo" at bounding box center [264, 197] width 41 height 11
click at [277, 199] on div "Mover para preparo" at bounding box center [260, 197] width 49 height 11
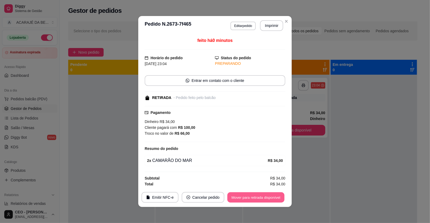
click at [277, 199] on button "Mover para retirada disponível" at bounding box center [255, 197] width 57 height 10
click at [277, 199] on div "Mover para retirada disponível" at bounding box center [255, 197] width 59 height 11
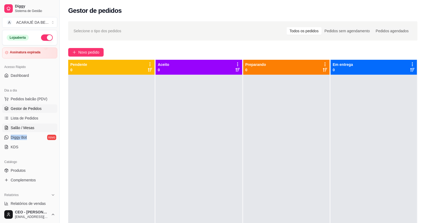
click at [35, 132] on ul "Pedidos balcão (PDV) Gestor de Pedidos Lista de Pedidos Salão / Mesas Diggy Bot…" at bounding box center [29, 123] width 55 height 56
click at [36, 128] on link "Salão / Mesas" at bounding box center [29, 127] width 55 height 9
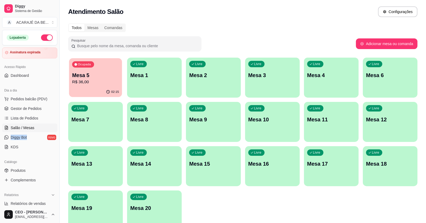
click at [95, 82] on p "R$ 36,00" at bounding box center [95, 82] width 47 height 6
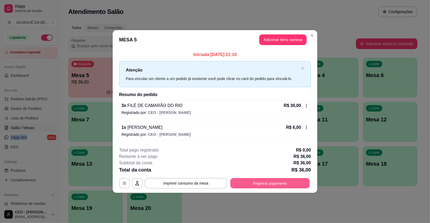
click at [272, 181] on button "Registrar pagamento" at bounding box center [269, 183] width 79 height 10
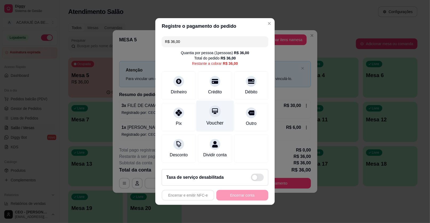
drag, startPoint x: 180, startPoint y: 115, endPoint x: 204, endPoint y: 129, distance: 27.4
click at [180, 115] on div at bounding box center [178, 112] width 11 height 11
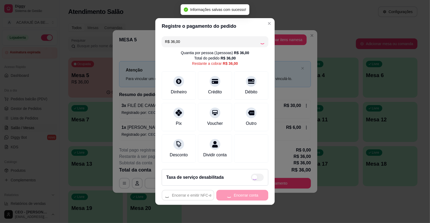
type input "R$ 0,00"
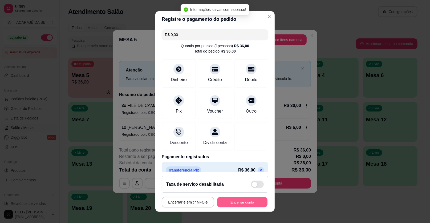
click at [239, 201] on button "Encerrar conta" at bounding box center [242, 202] width 50 height 10
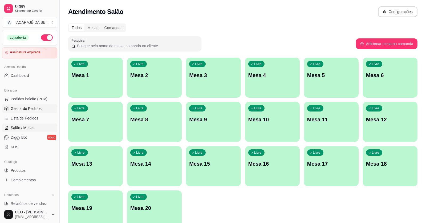
click at [34, 107] on span "Gestor de Pedidos" at bounding box center [26, 108] width 31 height 5
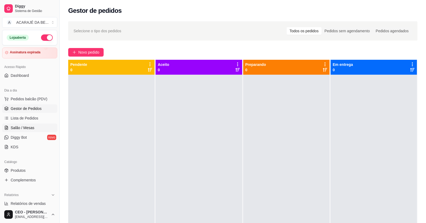
scroll to position [106, 0]
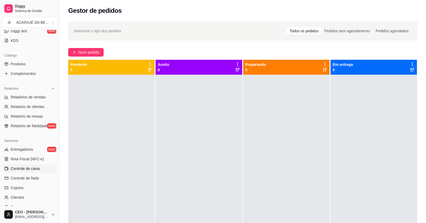
click at [29, 167] on span "Controle de caixa" at bounding box center [25, 168] width 29 height 5
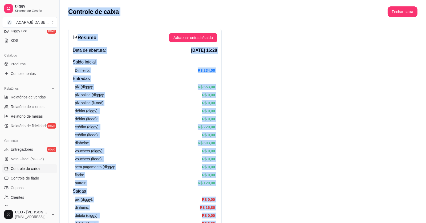
drag, startPoint x: 215, startPoint y: 141, endPoint x: 63, endPoint y: -9, distance: 212.9
click at [63, 0] on html "Diggy Sistema de Gestão A ACARAJÉ DA BE ... Loja aberta Assinatura expirada Ace…" at bounding box center [213, 111] width 426 height 223
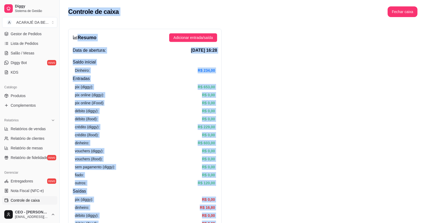
scroll to position [26, 0]
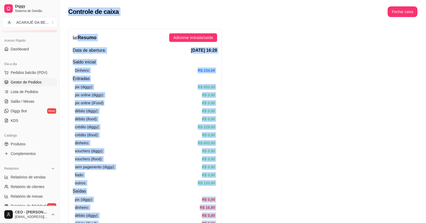
click at [30, 79] on span "Gestor de Pedidos" at bounding box center [26, 81] width 31 height 5
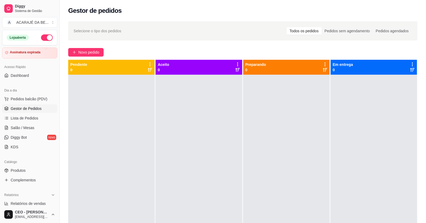
drag, startPoint x: 47, startPoint y: 38, endPoint x: 32, endPoint y: 64, distance: 29.9
click at [46, 38] on button "button" at bounding box center [47, 37] width 12 height 6
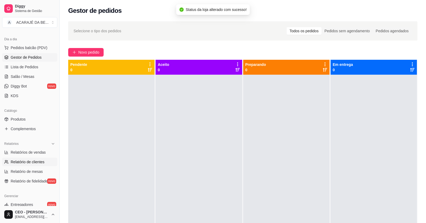
scroll to position [53, 0]
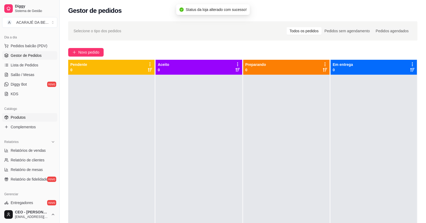
click at [28, 114] on link "Produtos" at bounding box center [29, 117] width 55 height 9
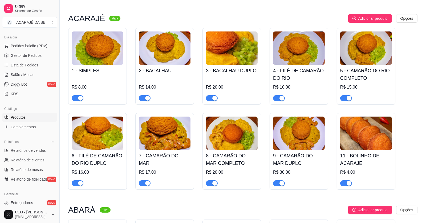
scroll to position [53, 0]
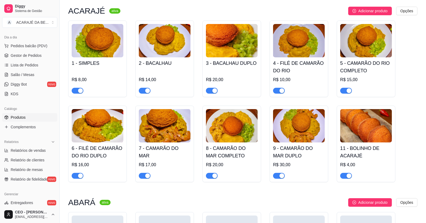
click at [79, 91] on div "button" at bounding box center [80, 90] width 5 height 5
click at [142, 91] on span "button" at bounding box center [145, 91] width 12 height 6
drag, startPoint x: 211, startPoint y: 91, endPoint x: 228, endPoint y: 92, distance: 16.8
click at [211, 91] on span "button" at bounding box center [212, 91] width 12 height 6
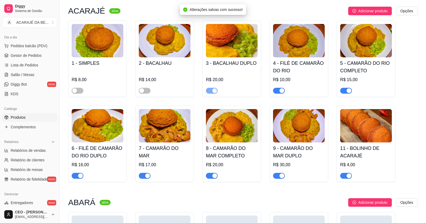
click at [274, 89] on span "button" at bounding box center [279, 91] width 12 height 6
drag, startPoint x: 346, startPoint y: 91, endPoint x: 348, endPoint y: 154, distance: 62.9
click at [345, 92] on span "button" at bounding box center [346, 91] width 12 height 6
drag, startPoint x: 345, startPoint y: 175, endPoint x: 336, endPoint y: 176, distance: 8.8
click at [345, 176] on span "button" at bounding box center [346, 176] width 12 height 6
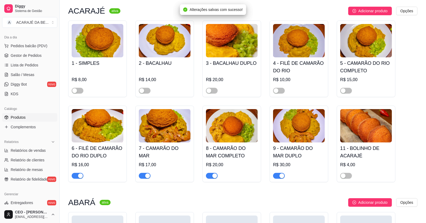
click at [282, 173] on div "button" at bounding box center [281, 175] width 5 height 5
click at [211, 175] on span "button" at bounding box center [212, 176] width 12 height 6
click at [143, 176] on span "button" at bounding box center [145, 176] width 12 height 6
click at [77, 176] on span "button" at bounding box center [78, 176] width 12 height 6
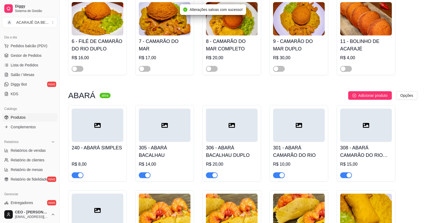
scroll to position [266, 0]
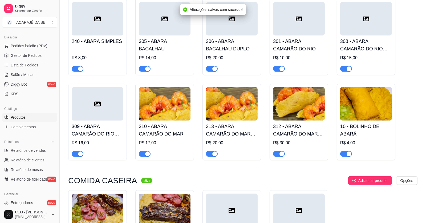
click at [77, 68] on span "button" at bounding box center [78, 69] width 12 height 6
click at [144, 70] on span "button" at bounding box center [145, 69] width 12 height 6
click at [213, 68] on div "button" at bounding box center [214, 68] width 5 height 5
drag, startPoint x: 278, startPoint y: 68, endPoint x: 307, endPoint y: 71, distance: 29.7
click at [278, 68] on span "button" at bounding box center [279, 69] width 12 height 6
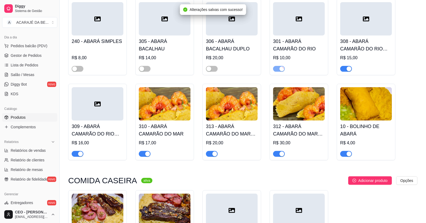
click at [346, 70] on div "button" at bounding box center [348, 68] width 5 height 5
click at [341, 155] on span "button" at bounding box center [346, 154] width 12 height 6
click at [280, 154] on div "button" at bounding box center [281, 153] width 5 height 5
click at [214, 155] on div "button" at bounding box center [214, 153] width 5 height 5
click at [147, 155] on div "button" at bounding box center [147, 153] width 5 height 5
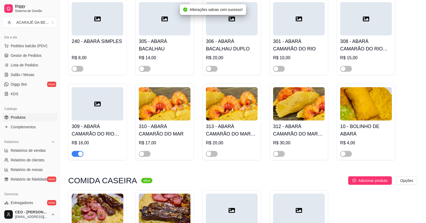
click at [80, 153] on div "button" at bounding box center [80, 153] width 5 height 5
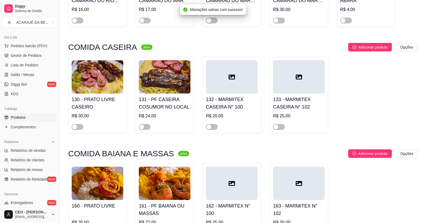
scroll to position [133, 0]
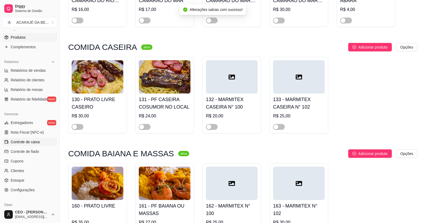
click at [23, 143] on span "Controle de caixa" at bounding box center [25, 141] width 29 height 5
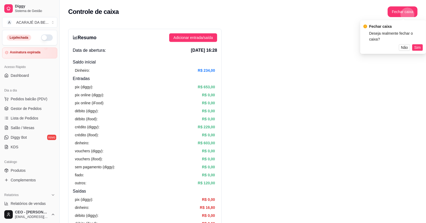
scroll to position [133, 0]
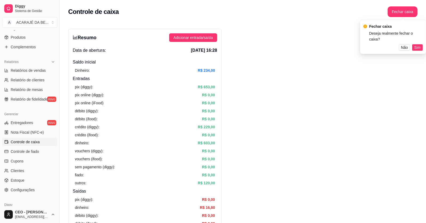
drag, startPoint x: 421, startPoint y: 42, endPoint x: 296, endPoint y: 97, distance: 136.6
click at [420, 44] on button "Sim" at bounding box center [417, 47] width 11 height 6
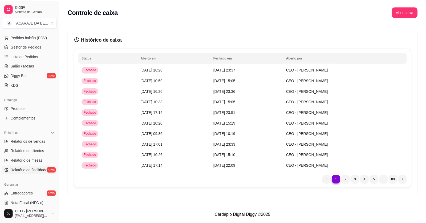
scroll to position [0, 0]
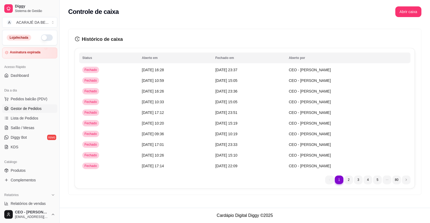
click at [26, 106] on span "Gestor de Pedidos" at bounding box center [26, 108] width 31 height 5
